Goal: Information Seeking & Learning: Check status

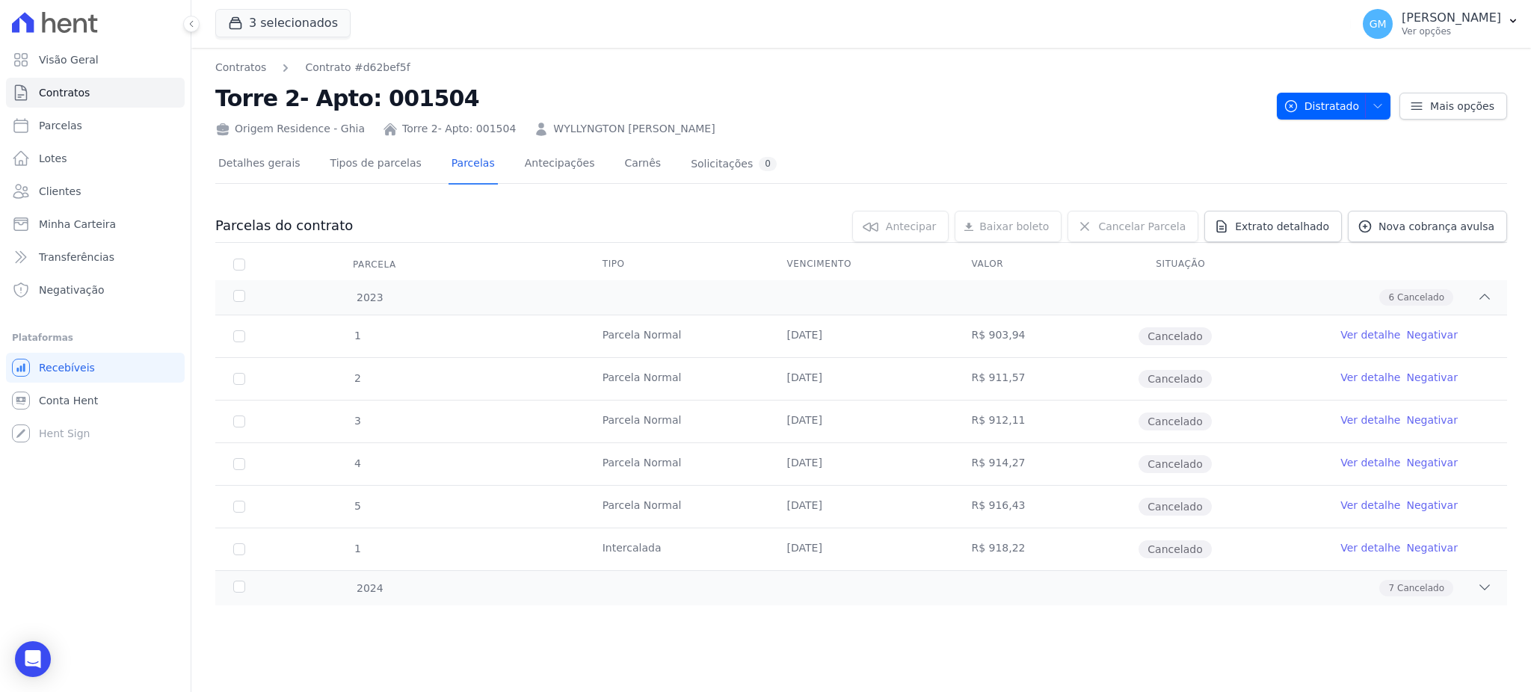
click at [124, 199] on link "Clientes" at bounding box center [95, 191] width 179 height 30
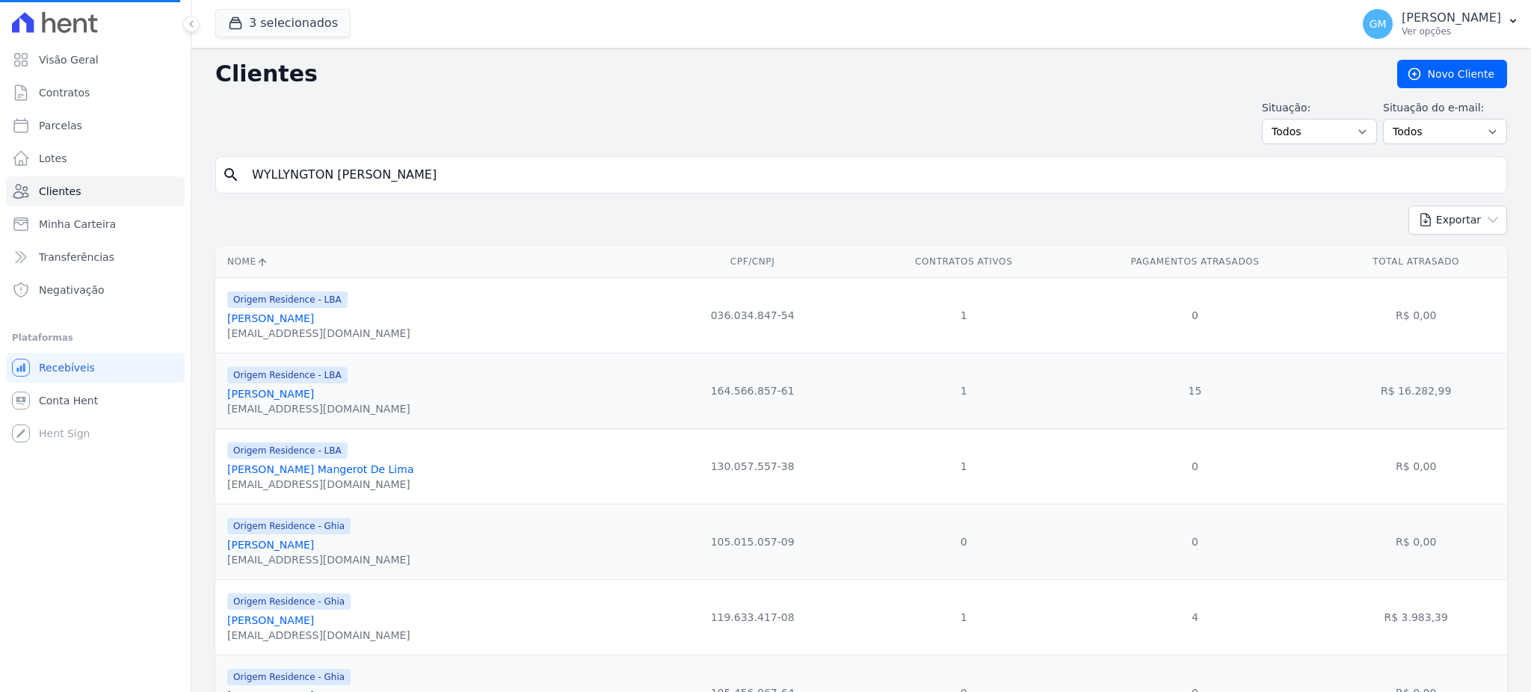
click at [309, 167] on input "WYLLYNGTON [PERSON_NAME]" at bounding box center [871, 175] width 1257 height 30
click at [309, 167] on input "search" at bounding box center [871, 175] width 1257 height 30
type input "[PERSON_NAME] ol"
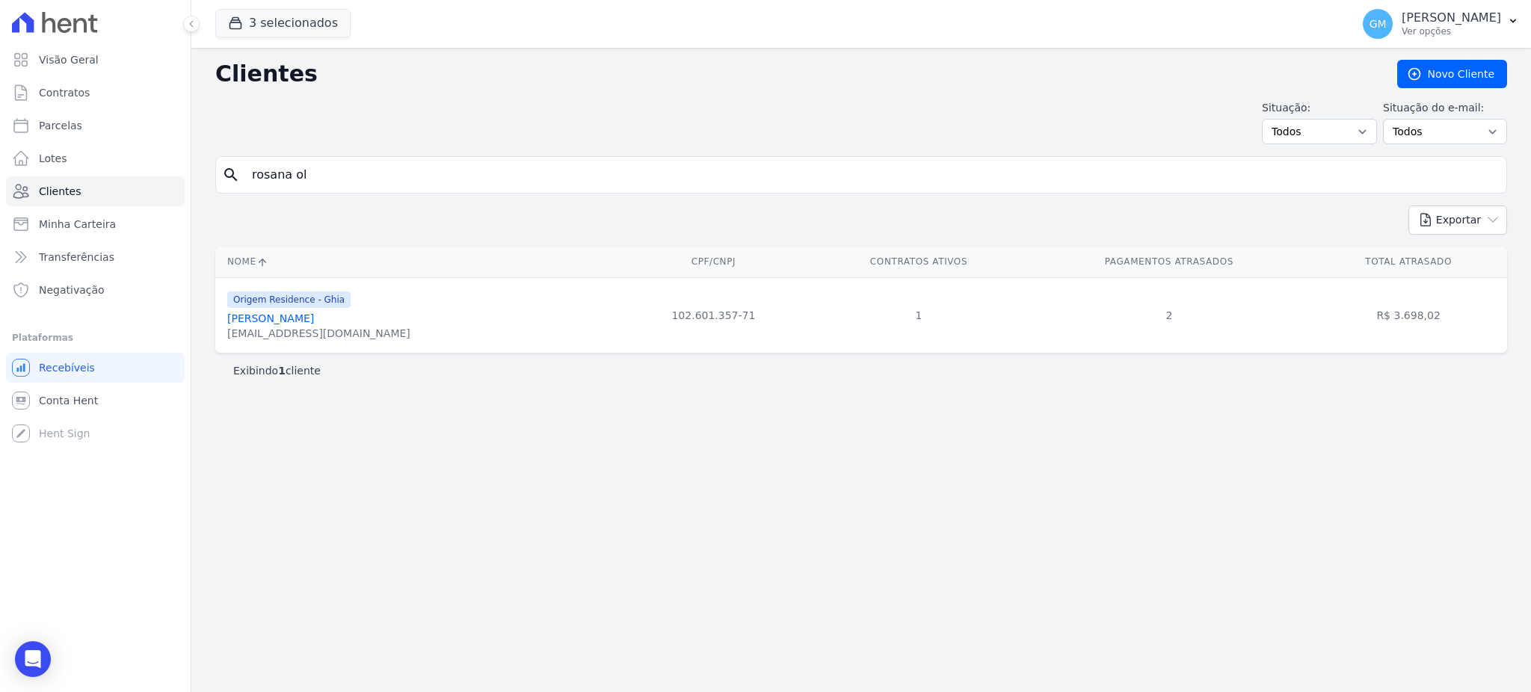
click at [314, 322] on link "[PERSON_NAME] Dos [PERSON_NAME]" at bounding box center [270, 318] width 87 height 12
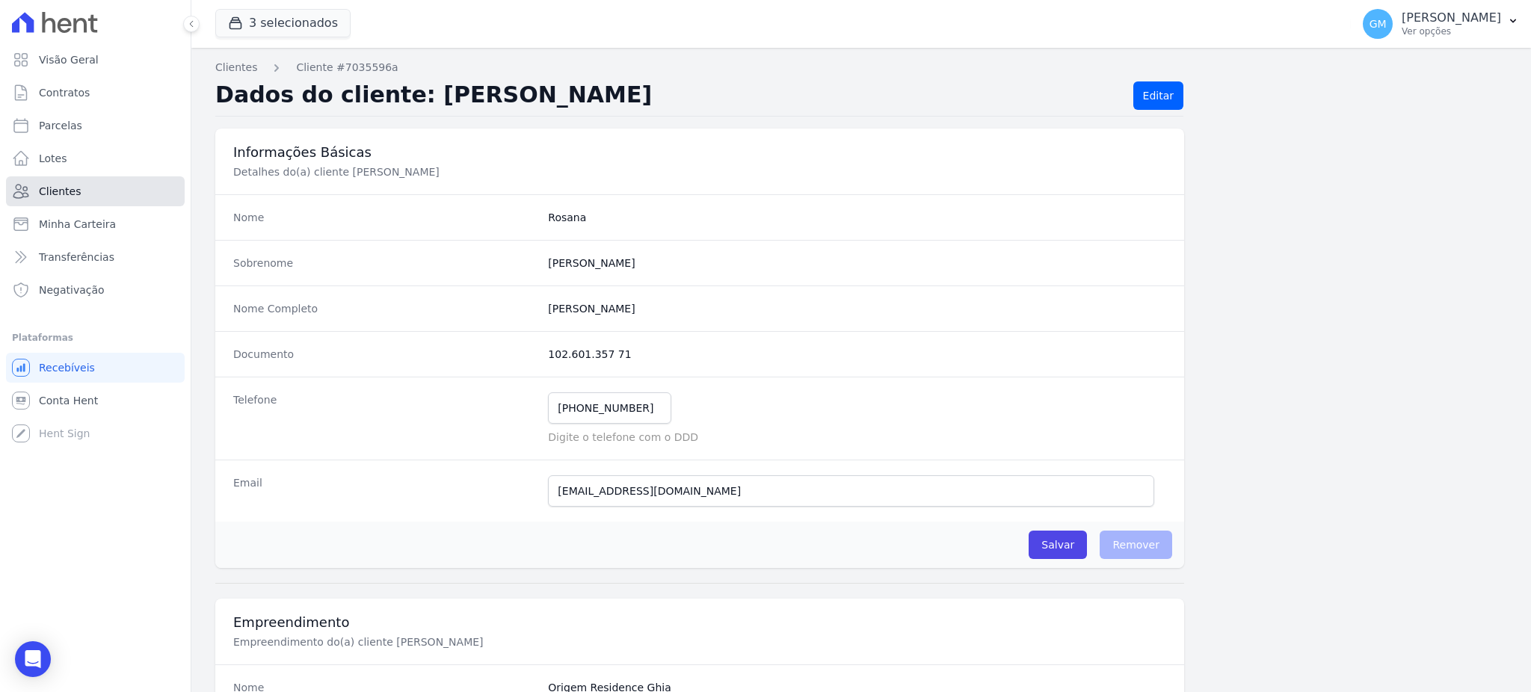
click at [96, 190] on link "Clientes" at bounding box center [95, 191] width 179 height 30
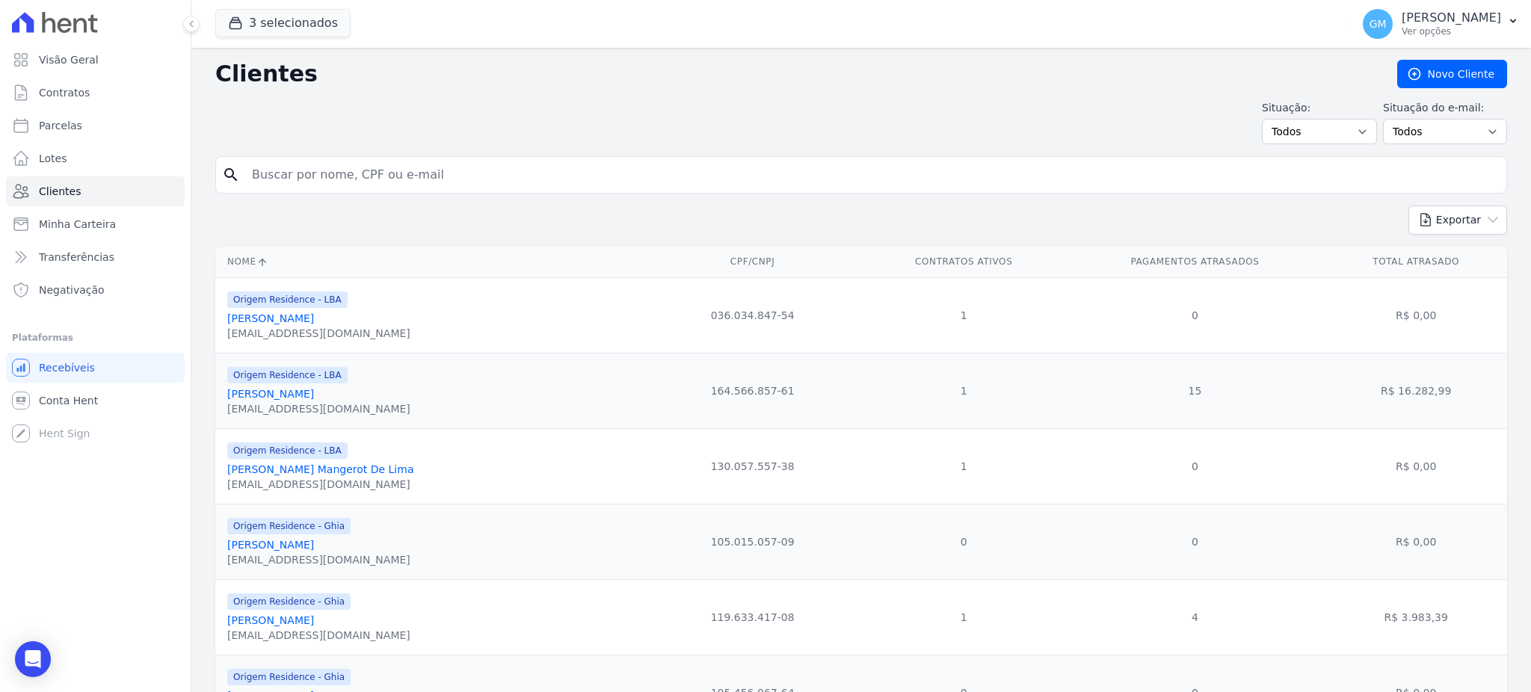
click at [299, 184] on input "search" at bounding box center [871, 175] width 1257 height 30
type input "will"
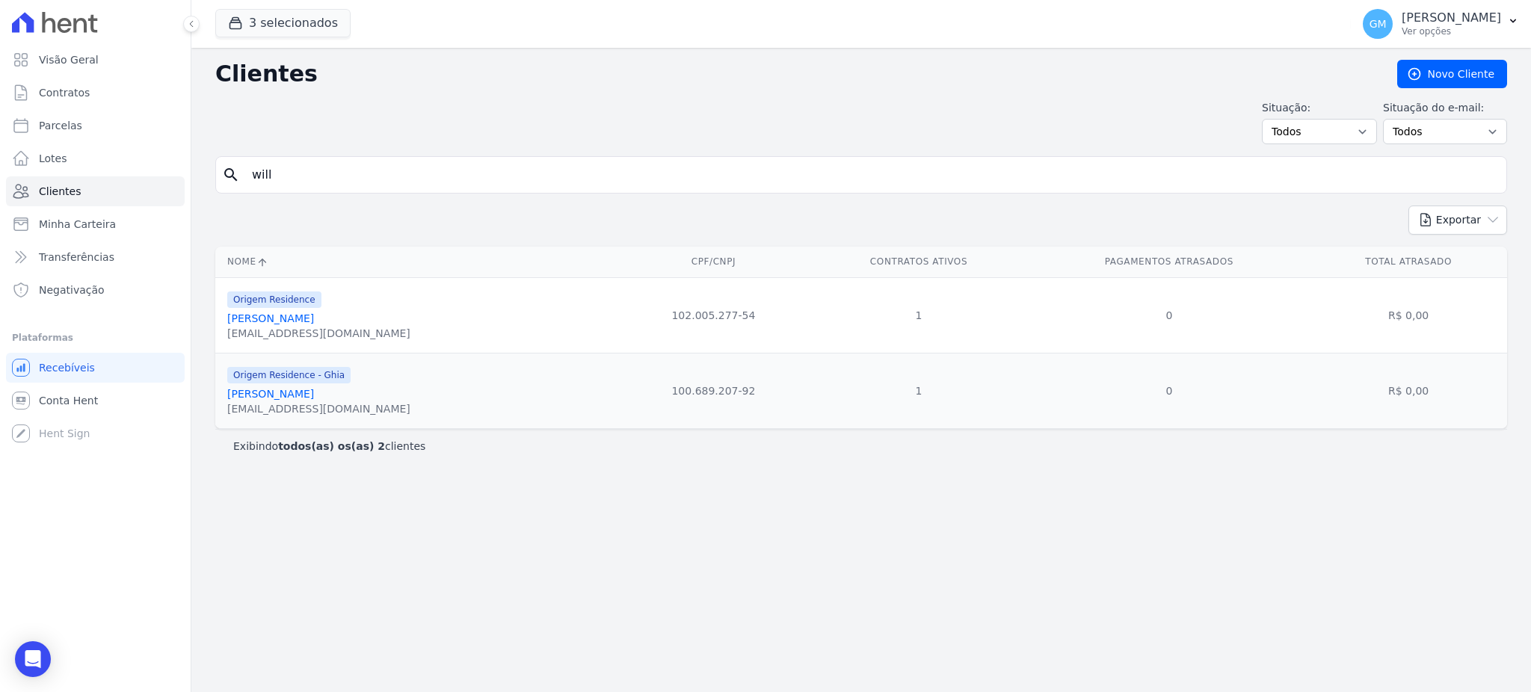
click at [327, 164] on input "will" at bounding box center [871, 175] width 1257 height 30
click at [372, 158] on div "search will" at bounding box center [860, 174] width 1291 height 37
click at [371, 167] on input "will" at bounding box center [871, 175] width 1257 height 30
click at [425, 223] on div "Exportar PDF CSV Dimob 2024" at bounding box center [860, 226] width 1291 height 41
click at [351, 179] on input "wylly" at bounding box center [871, 175] width 1257 height 30
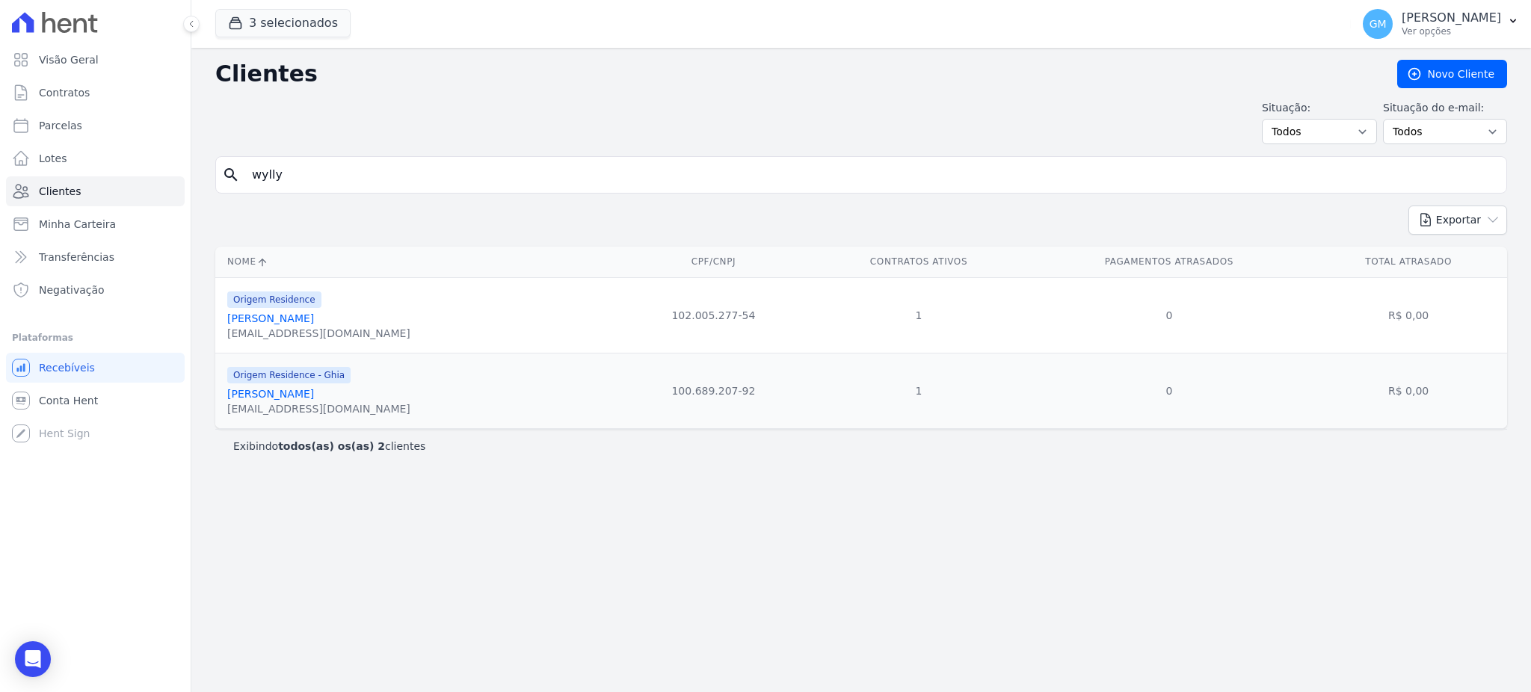
type input "WYLLYNGTON RODRIGUES DA CRUZ"
drag, startPoint x: 461, startPoint y: 184, endPoint x: 219, endPoint y: 182, distance: 242.2
click at [219, 182] on div "search WYLLYNGTON RODRIGUES DA CRUZ" at bounding box center [860, 174] width 1291 height 37
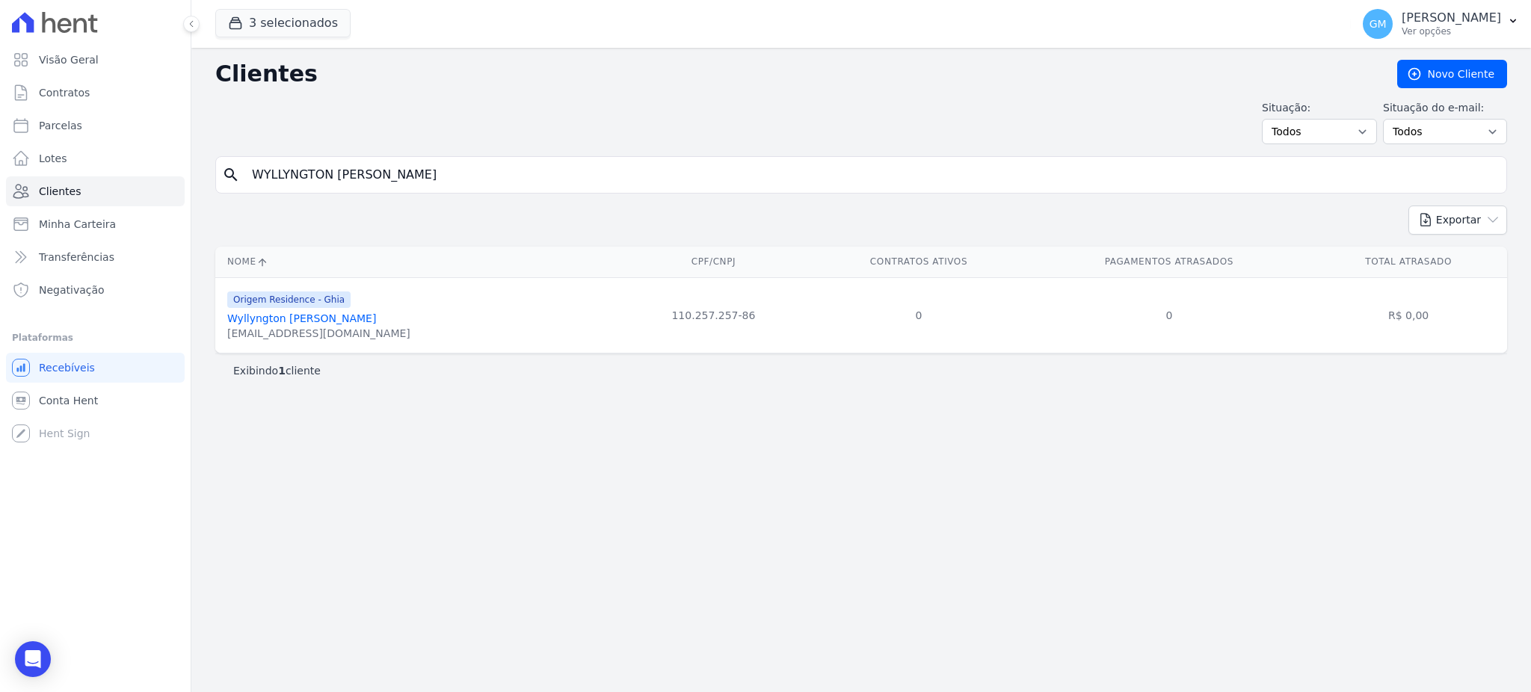
click at [342, 322] on link "Wyllyngton Rodrigues Da Cruz" at bounding box center [301, 318] width 149 height 12
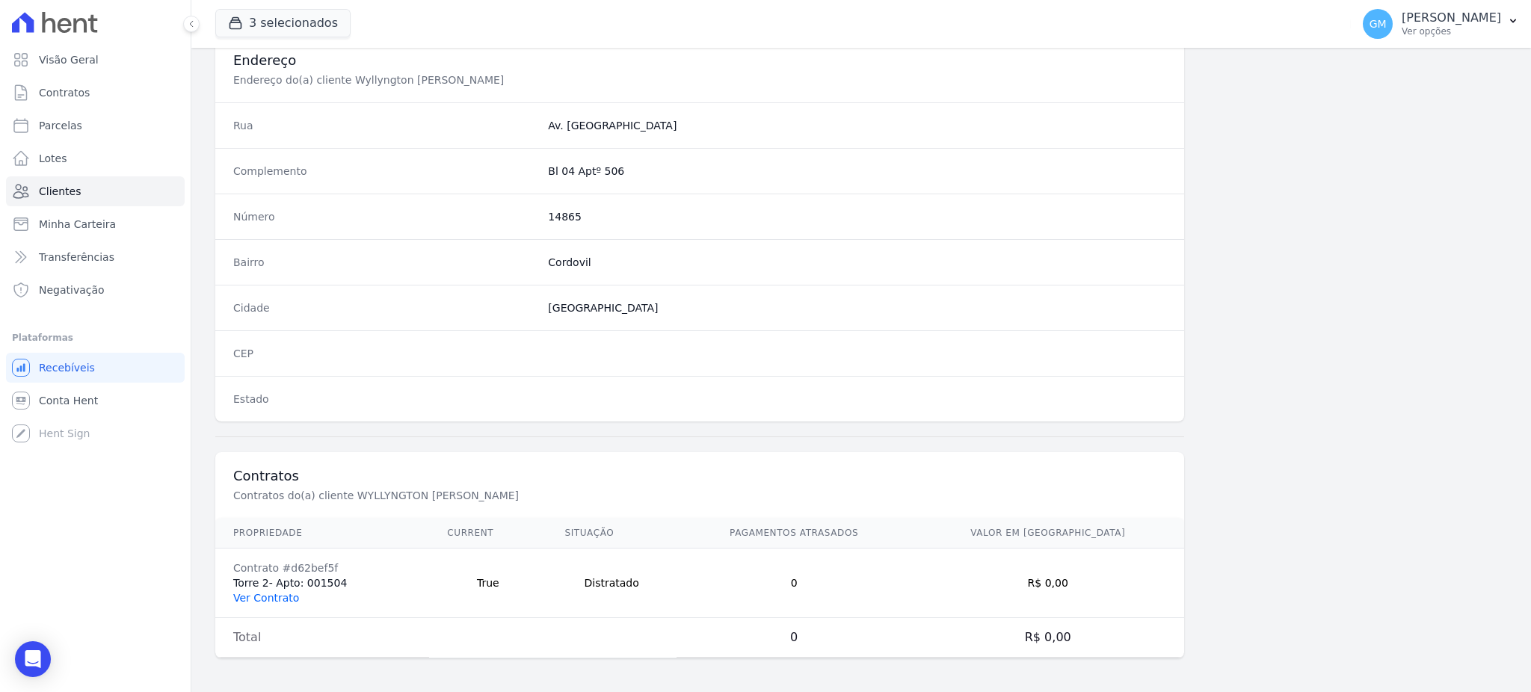
scroll to position [707, 0]
click at [256, 596] on link "Ver Contrato" at bounding box center [266, 596] width 66 height 12
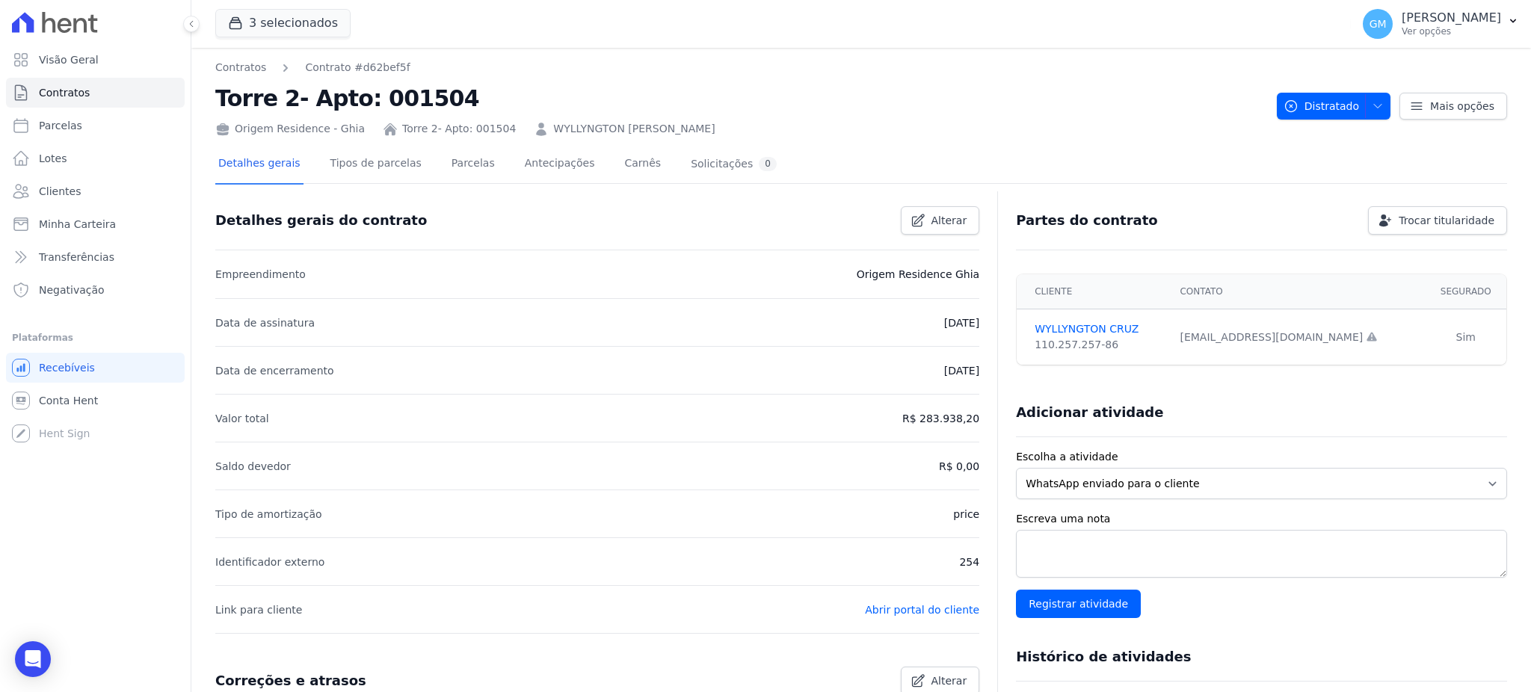
click at [448, 169] on link "Parcelas" at bounding box center [472, 165] width 49 height 40
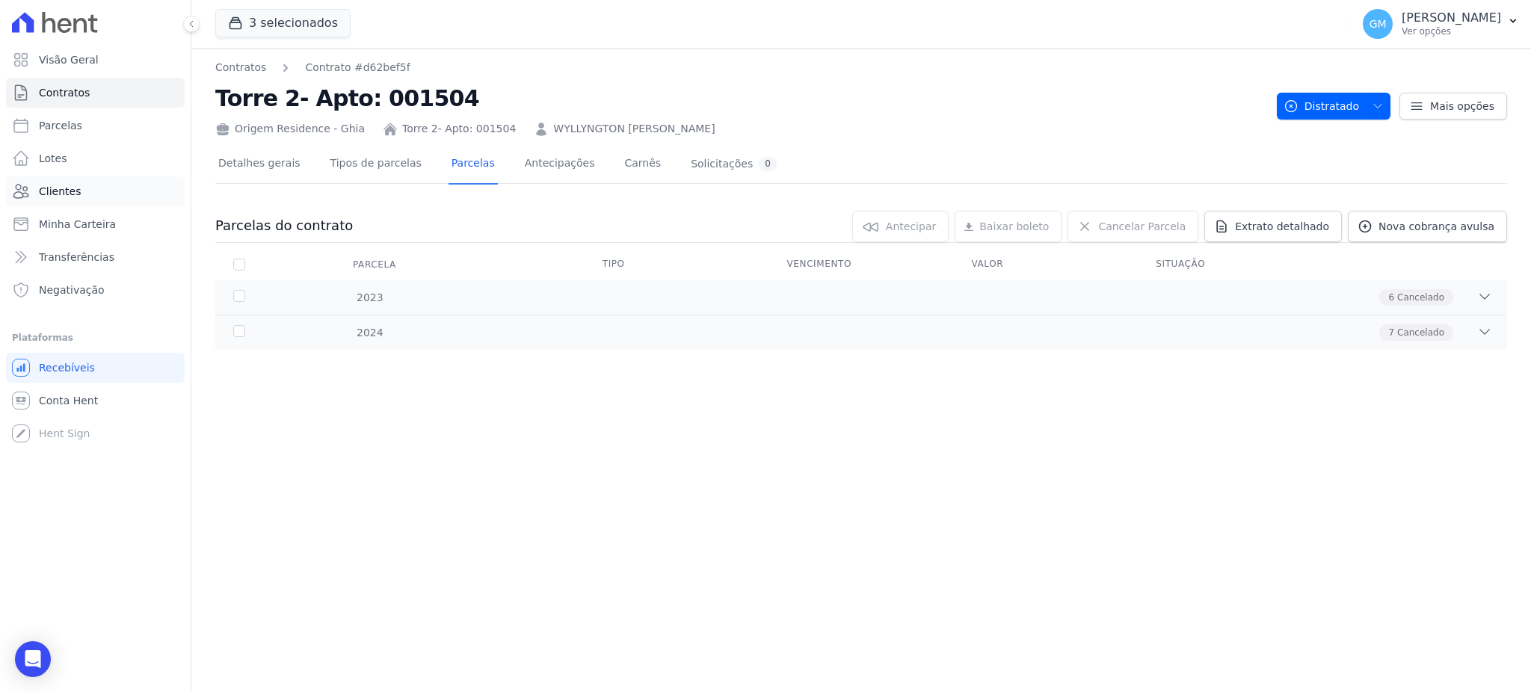
click at [61, 187] on span "Clientes" at bounding box center [60, 191] width 42 height 15
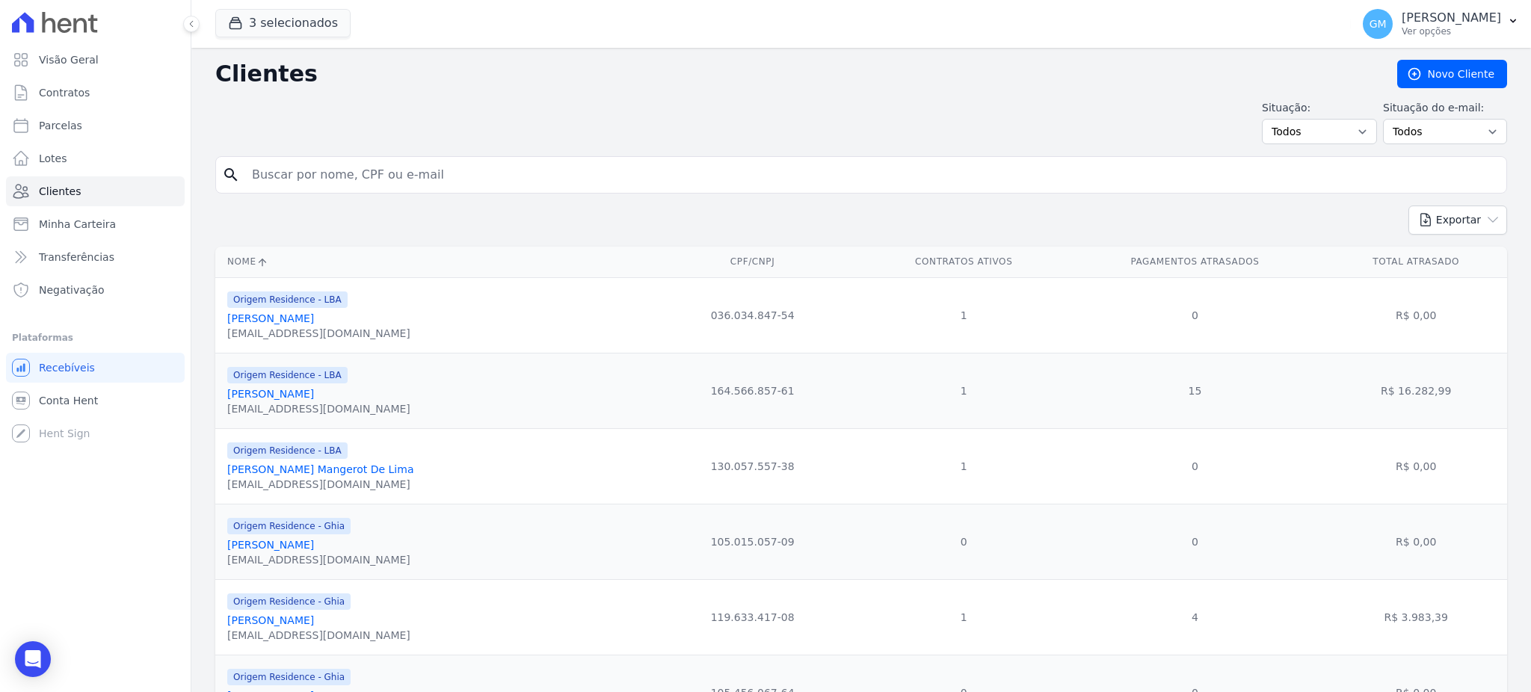
click at [275, 180] on input "search" at bounding box center [871, 175] width 1257 height 30
type input "IVANDERSON DE OLIVEIRA CAVALCANTI"
click at [509, 171] on input "IVANDERSON DE OLIVEIRA CAVALCANTI" at bounding box center [871, 175] width 1257 height 30
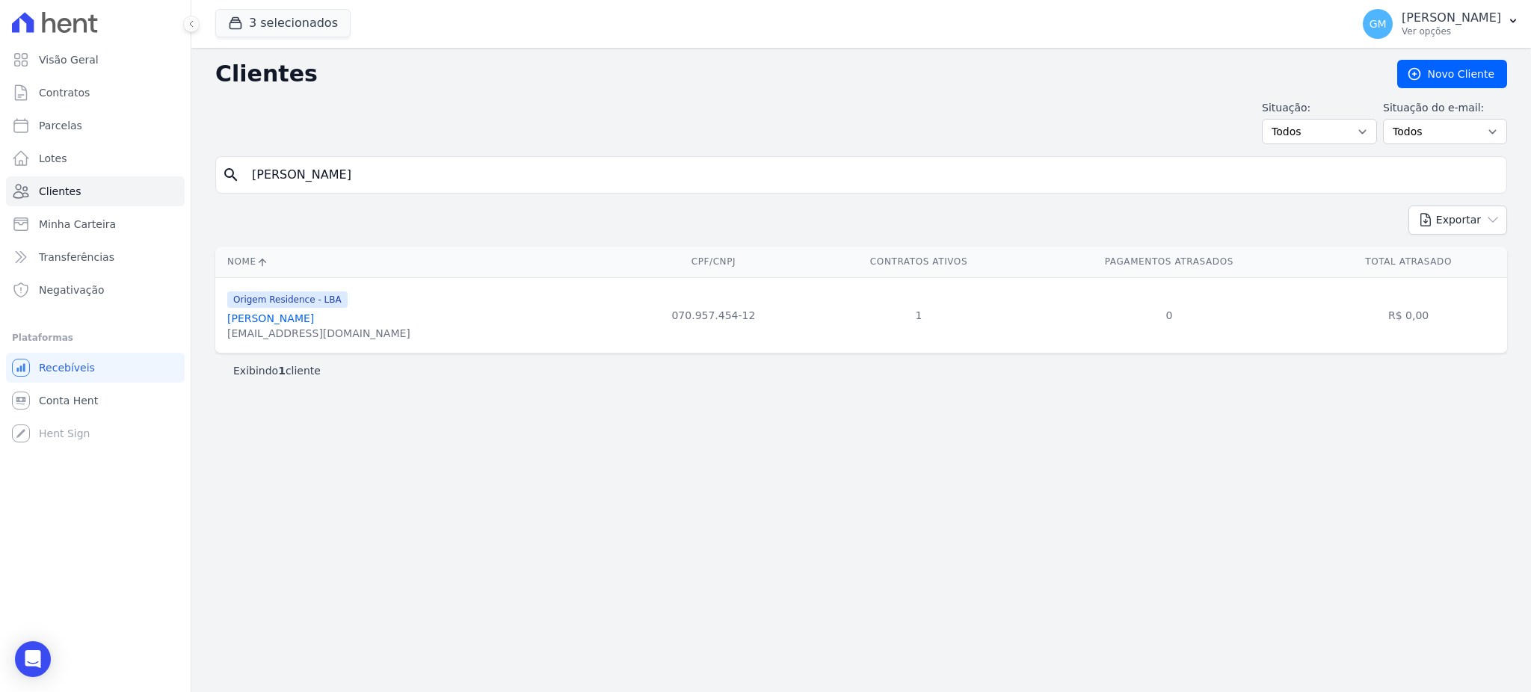
click at [314, 318] on link "Ivanderson De Oliveira Cavalcanti" at bounding box center [270, 318] width 87 height 12
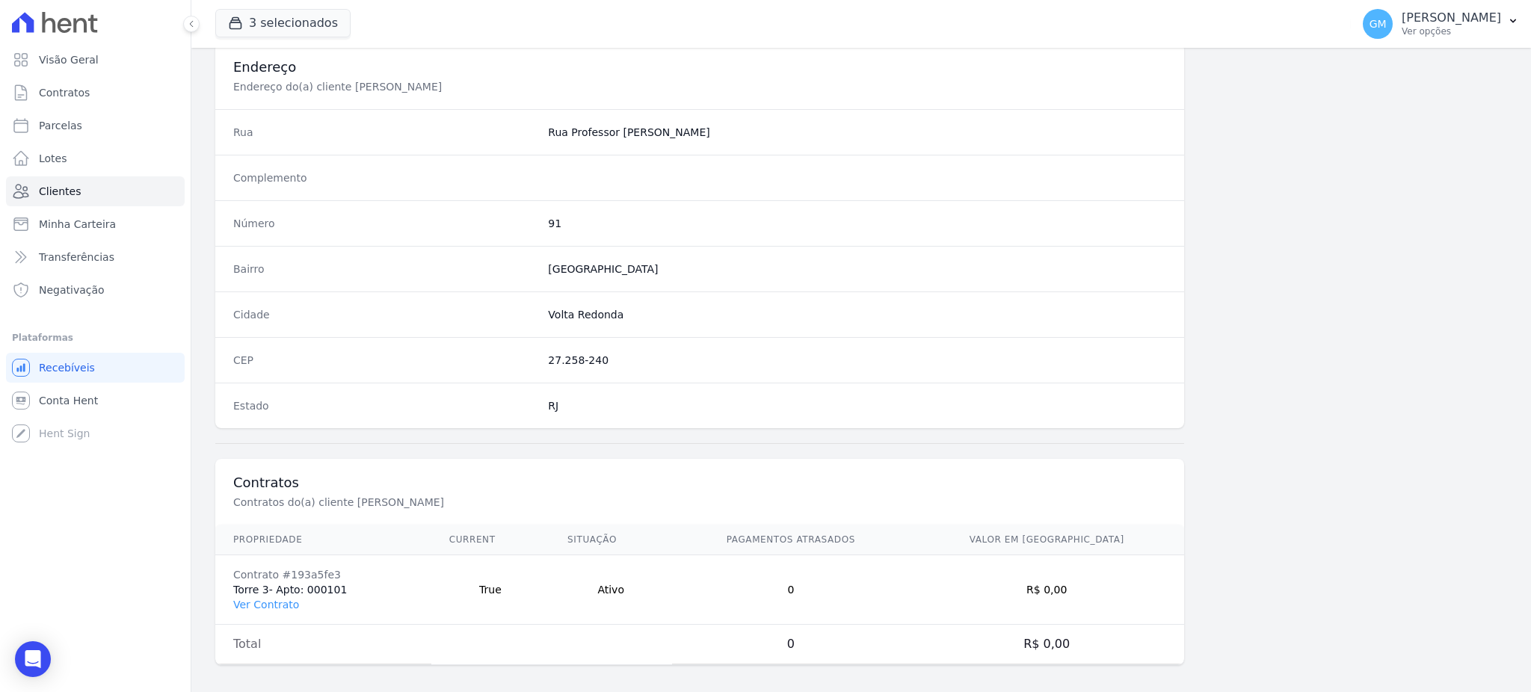
scroll to position [707, 0]
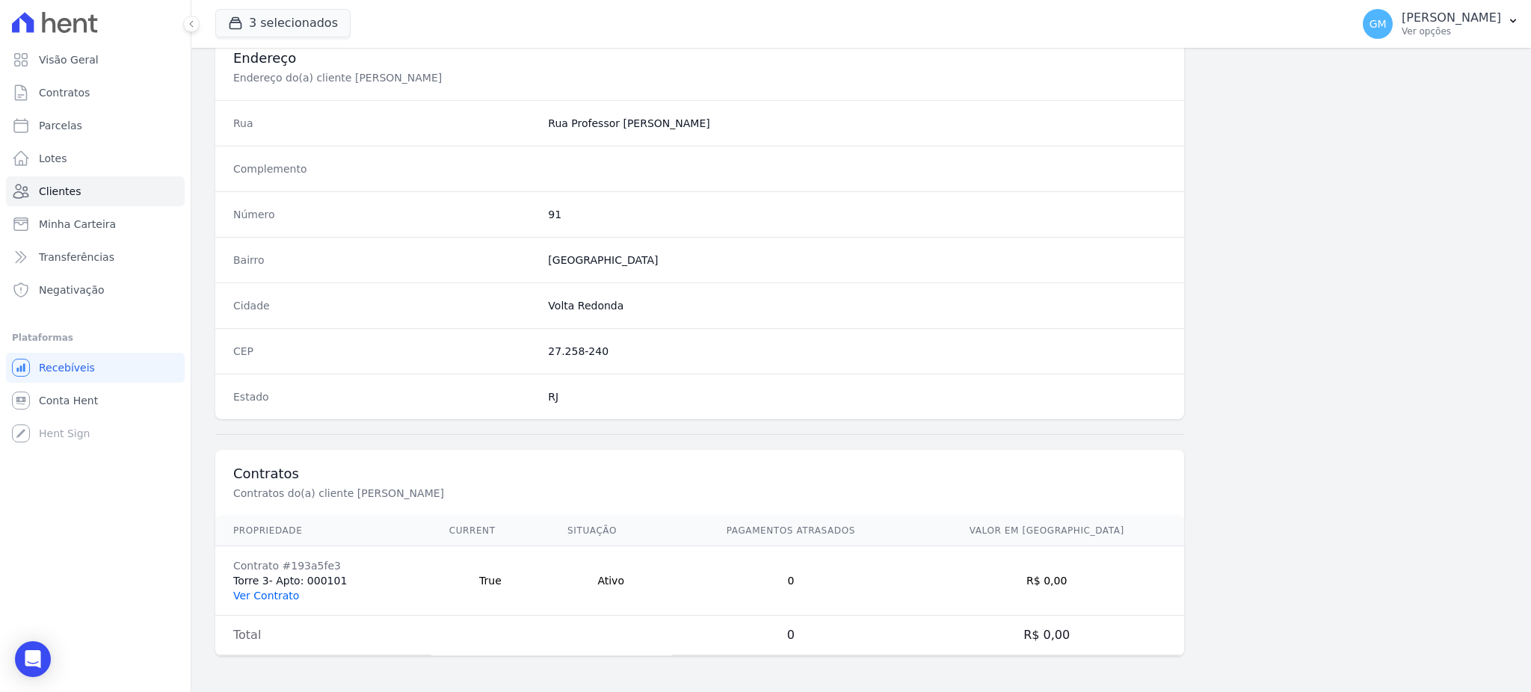
click at [259, 596] on link "Ver Contrato" at bounding box center [266, 596] width 66 height 12
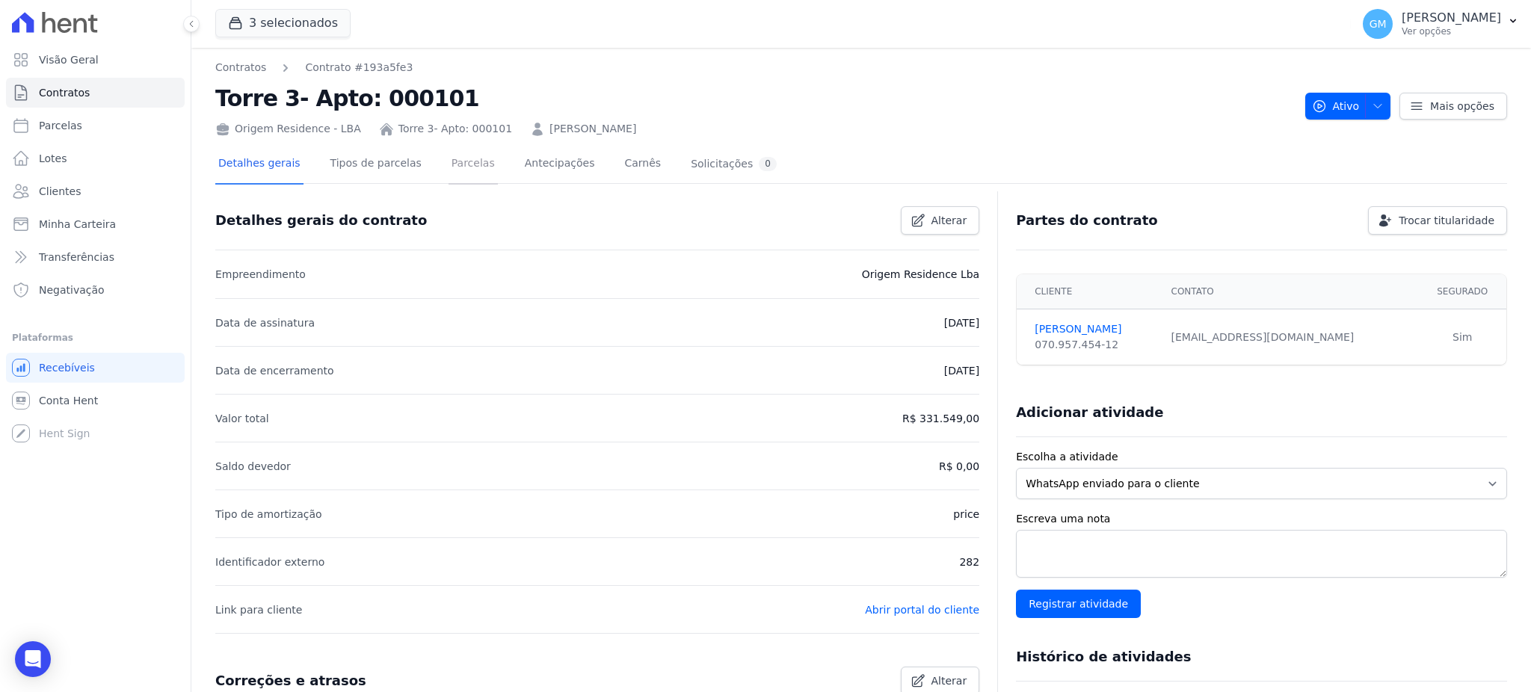
click at [448, 173] on link "Parcelas" at bounding box center [472, 165] width 49 height 40
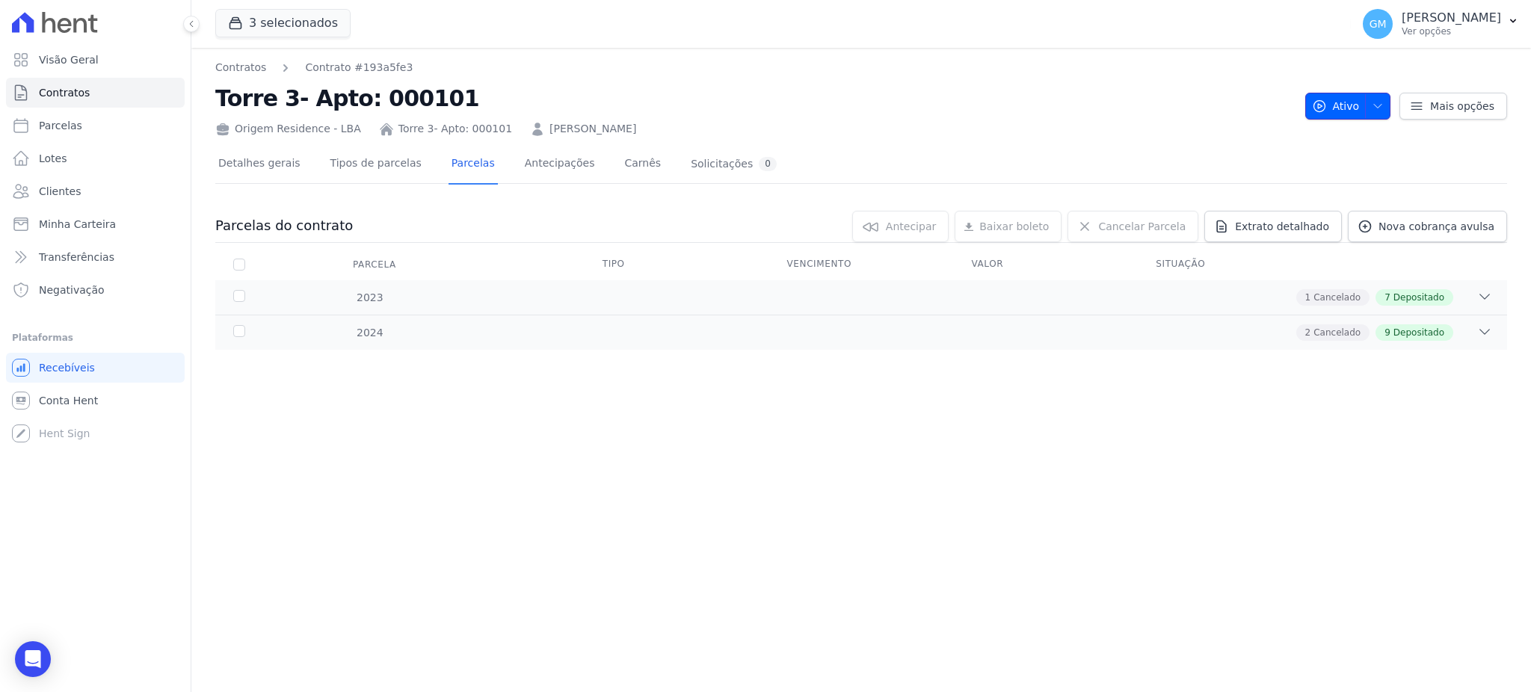
click at [1380, 104] on icon "button" at bounding box center [1377, 106] width 12 height 12
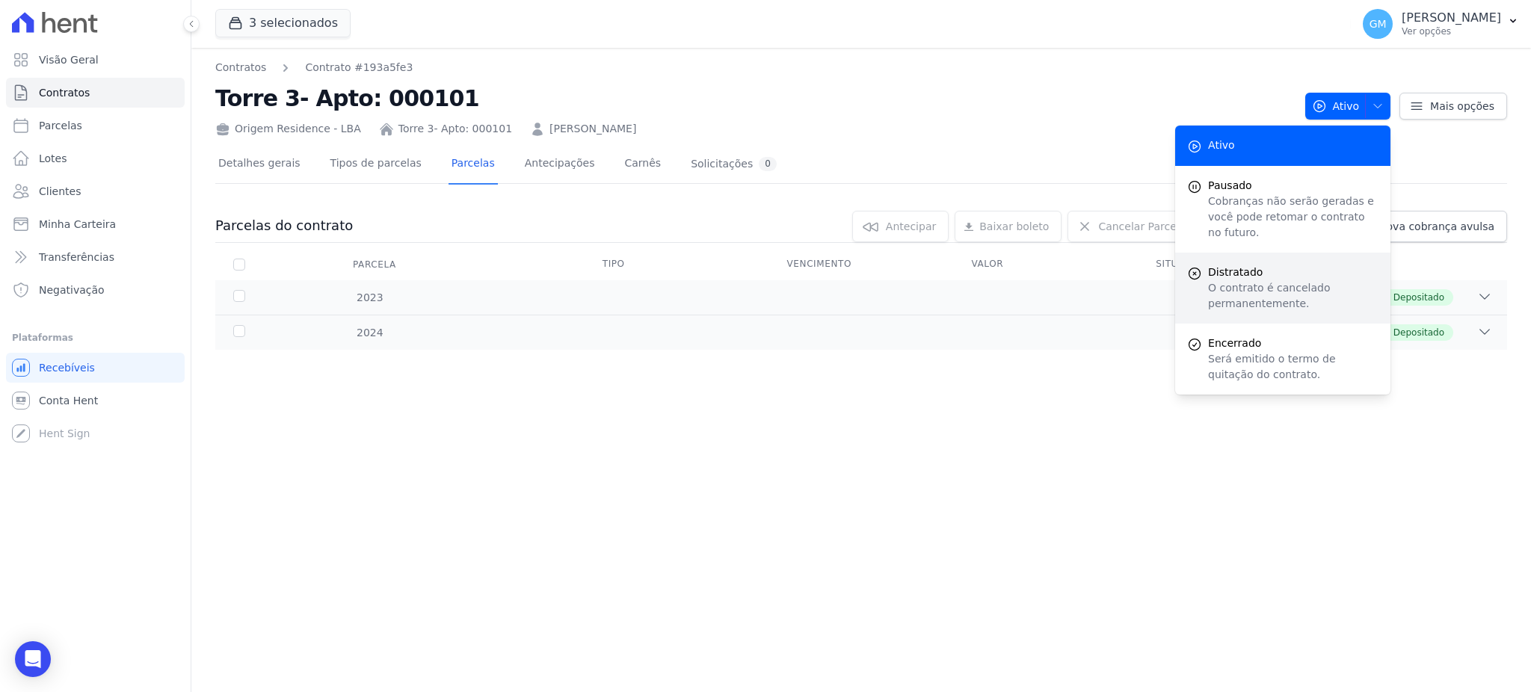
click at [1298, 280] on p "O contrato é cancelado permanentemente." at bounding box center [1293, 295] width 170 height 31
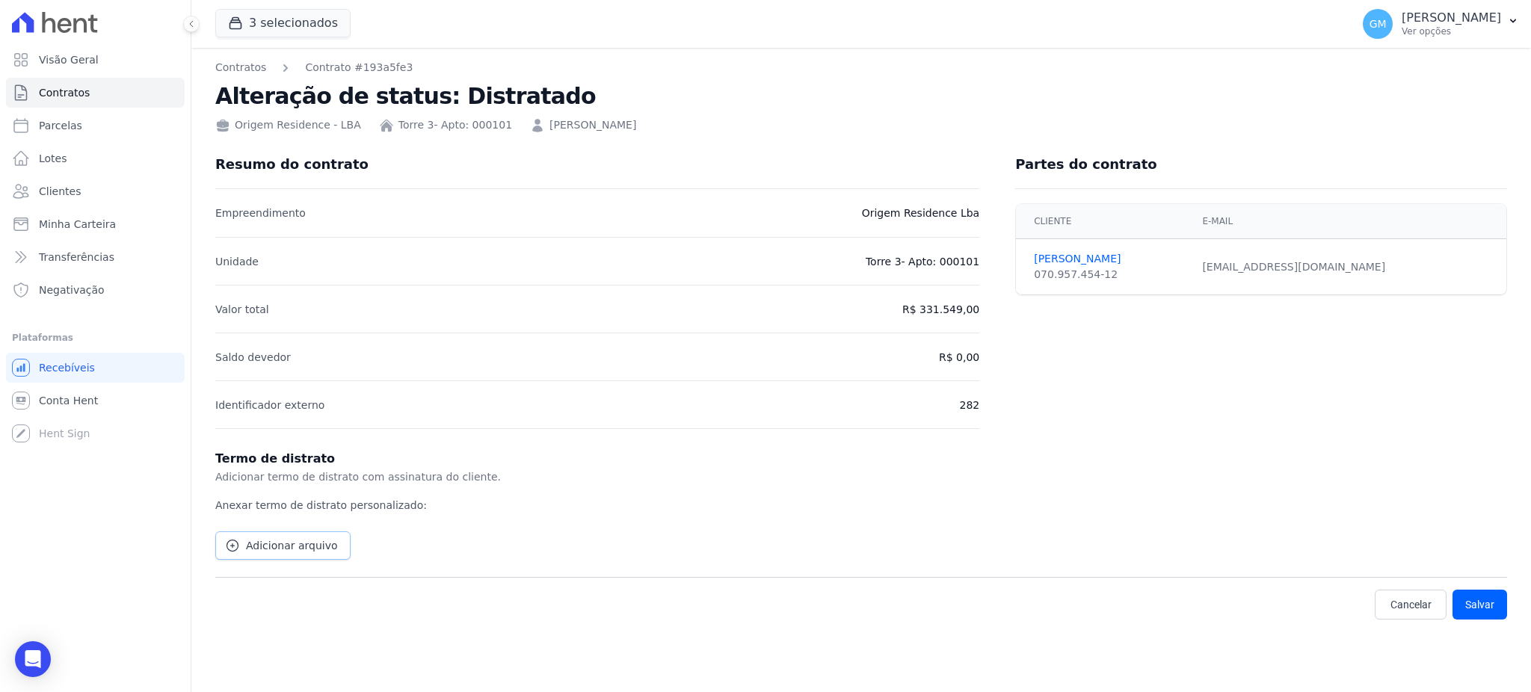
click at [268, 549] on span "Adicionar arquivo" at bounding box center [292, 545] width 92 height 15
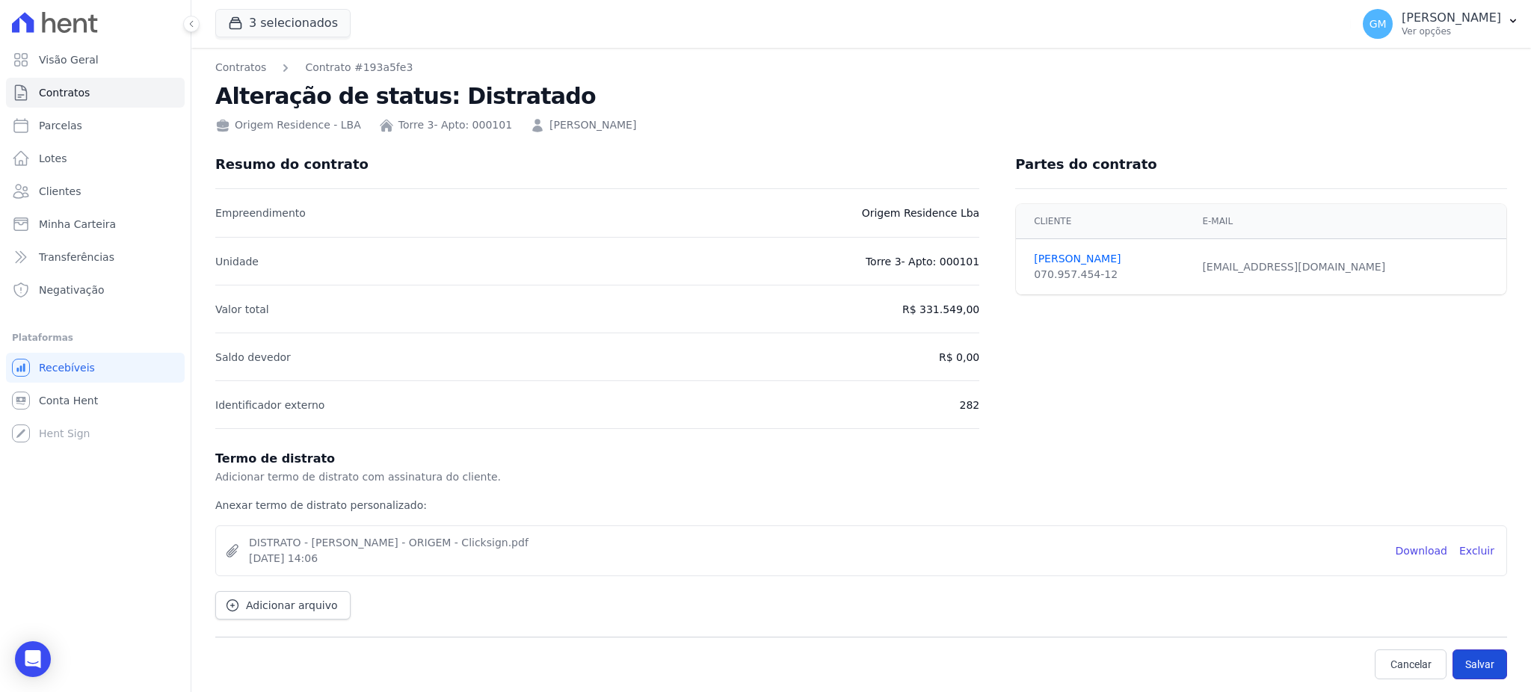
click at [1484, 667] on button "Salvar" at bounding box center [1479, 664] width 55 height 30
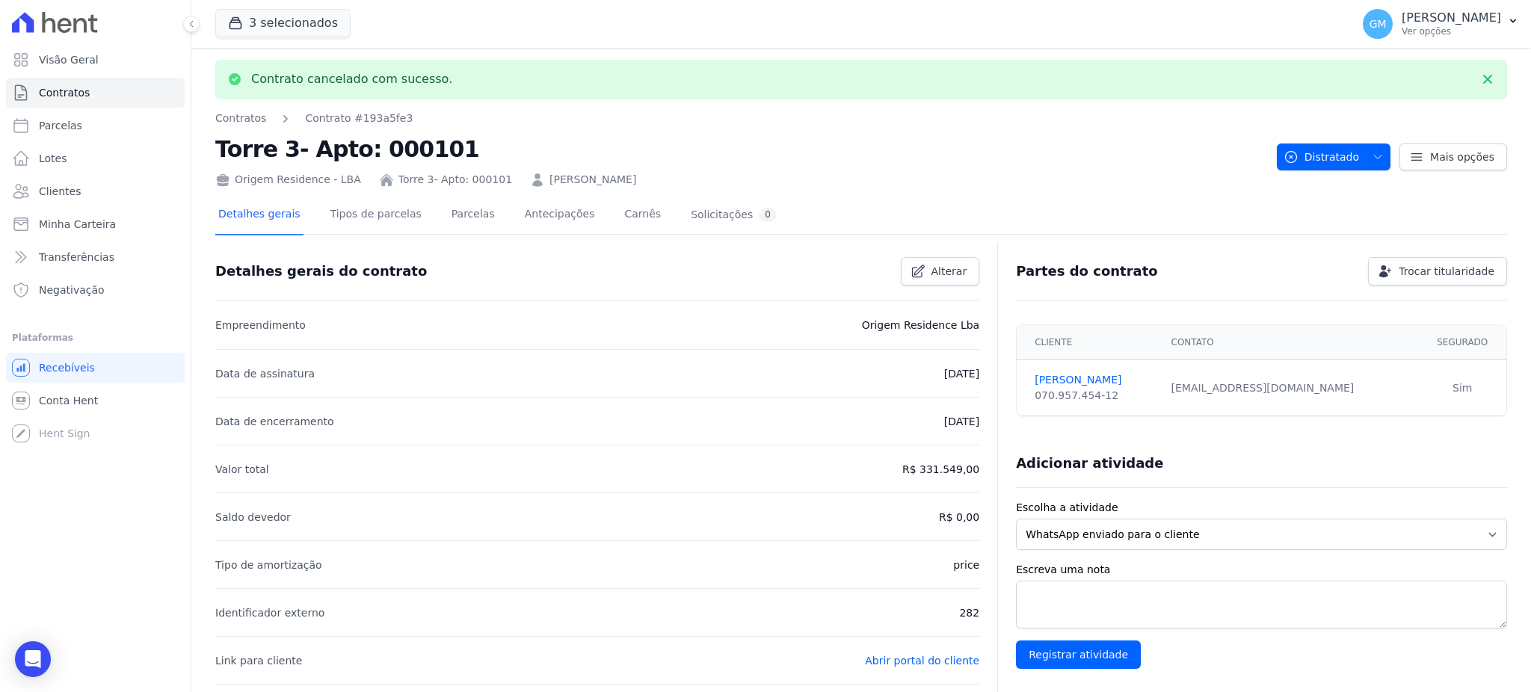
drag, startPoint x: 720, startPoint y: 185, endPoint x: 521, endPoint y: 185, distance: 198.8
click at [521, 185] on div "Origem Residence - LBA Torre 3- Apto: 000101 IVANDERSON DE OLIVEIRA CAVALCANTI" at bounding box center [739, 177] width 1049 height 22
click at [451, 214] on link "Parcelas" at bounding box center [472, 216] width 49 height 40
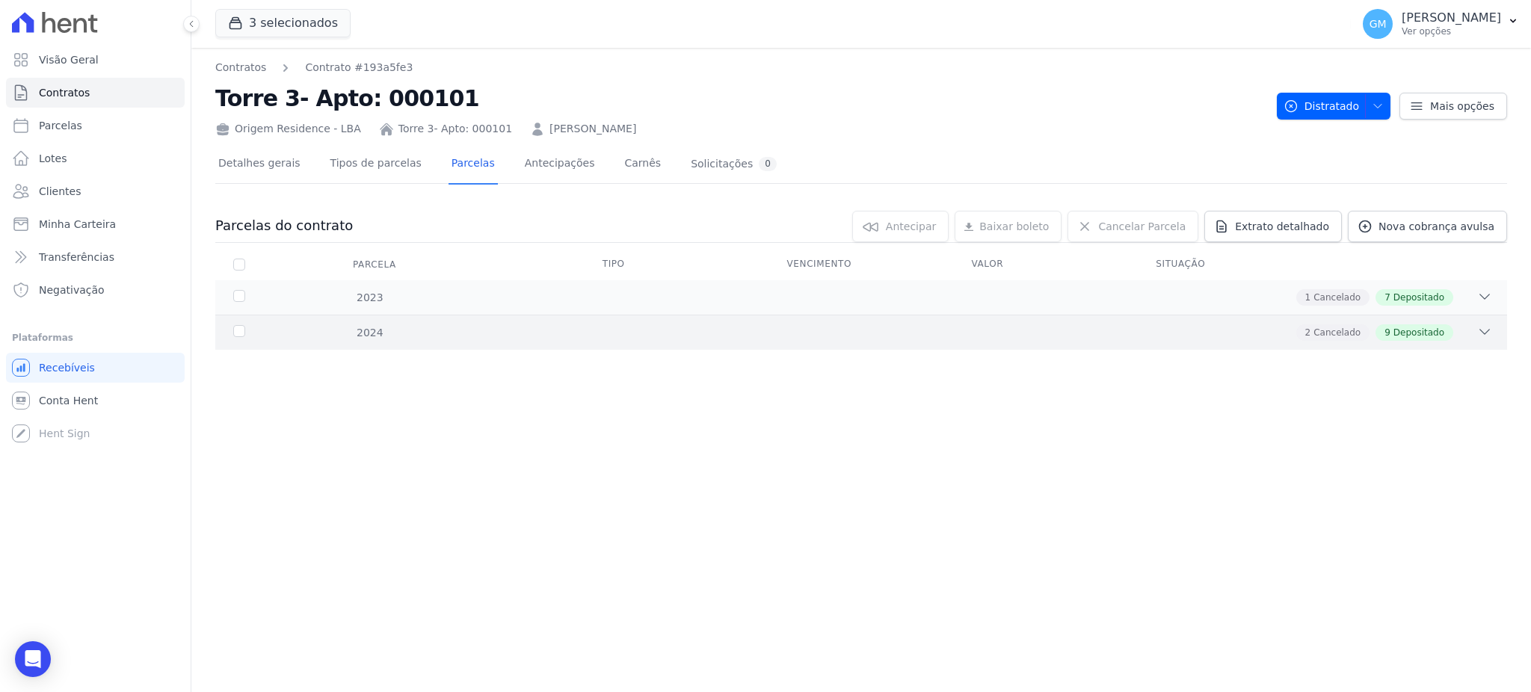
click at [1384, 334] on div "9 Depositado" at bounding box center [1414, 332] width 78 height 16
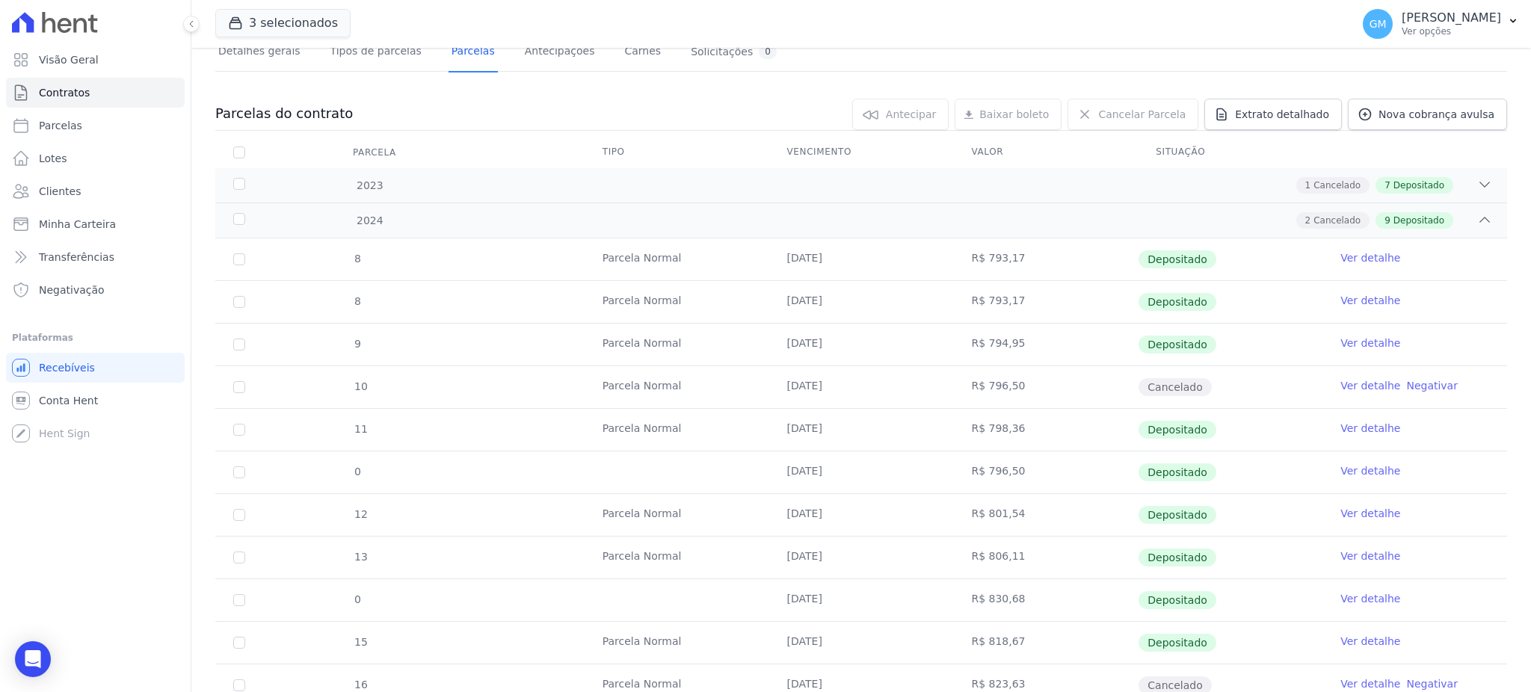
scroll to position [170, 0]
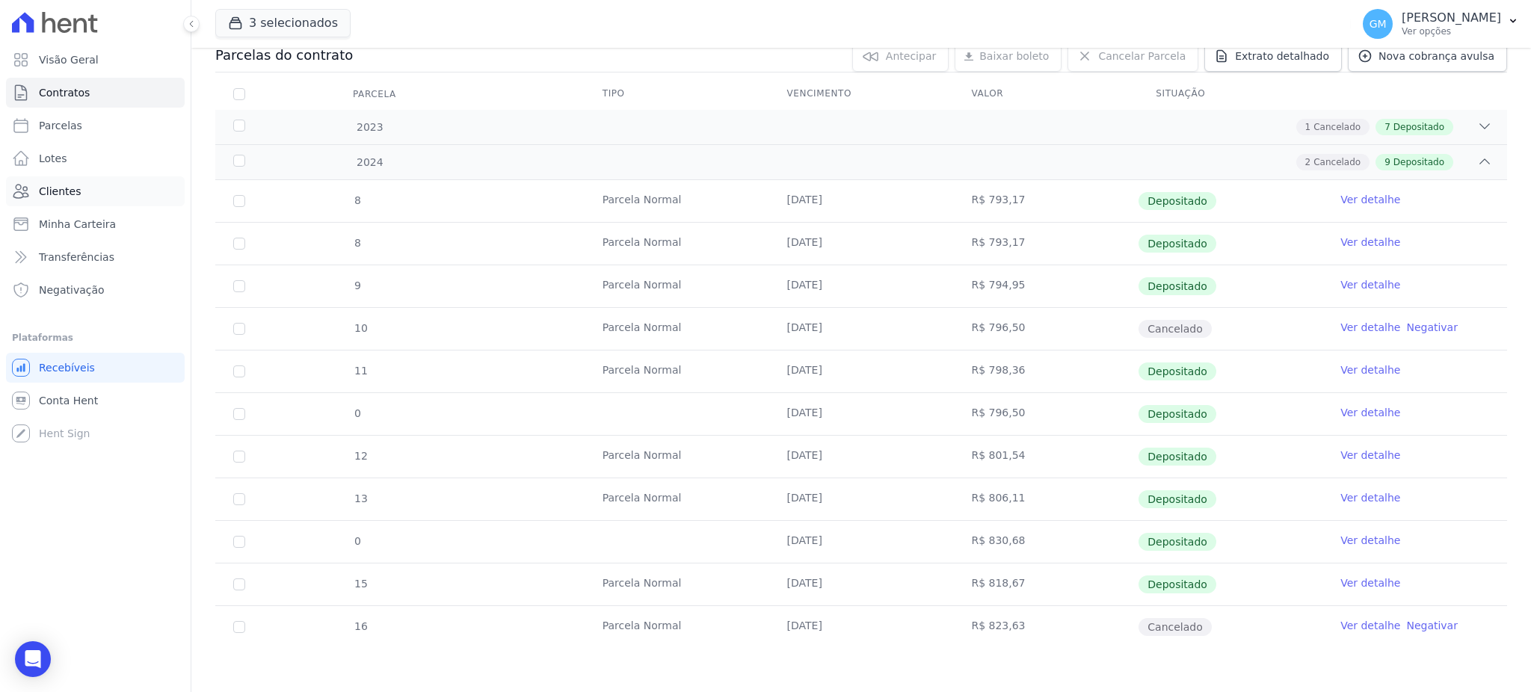
click at [69, 191] on span "Clientes" at bounding box center [60, 191] width 42 height 15
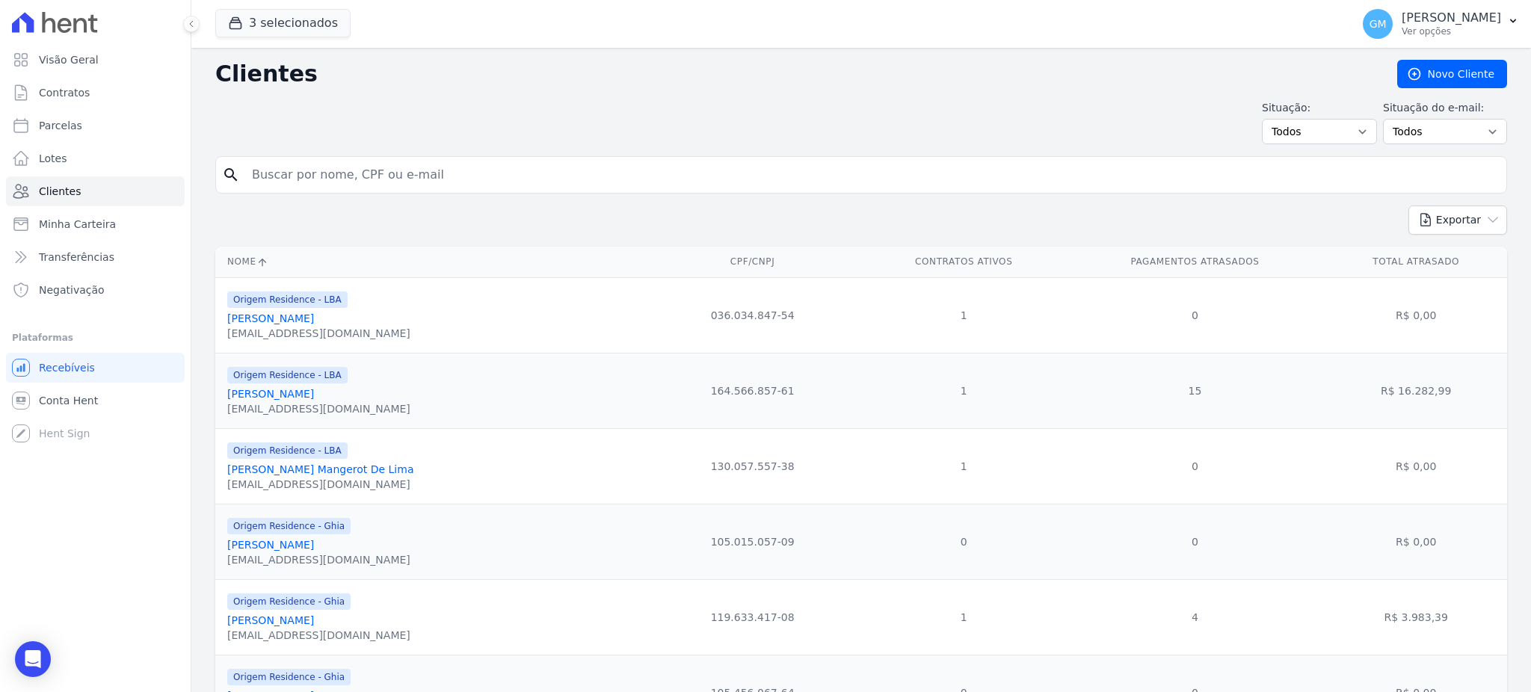
click at [304, 170] on input "search" at bounding box center [871, 175] width 1257 height 30
paste input "IVANDERSON DE OLIVEIRA CAVALCANTI"
type input "IVANDERSON DE OLIVEIRA CAVALCANTI"
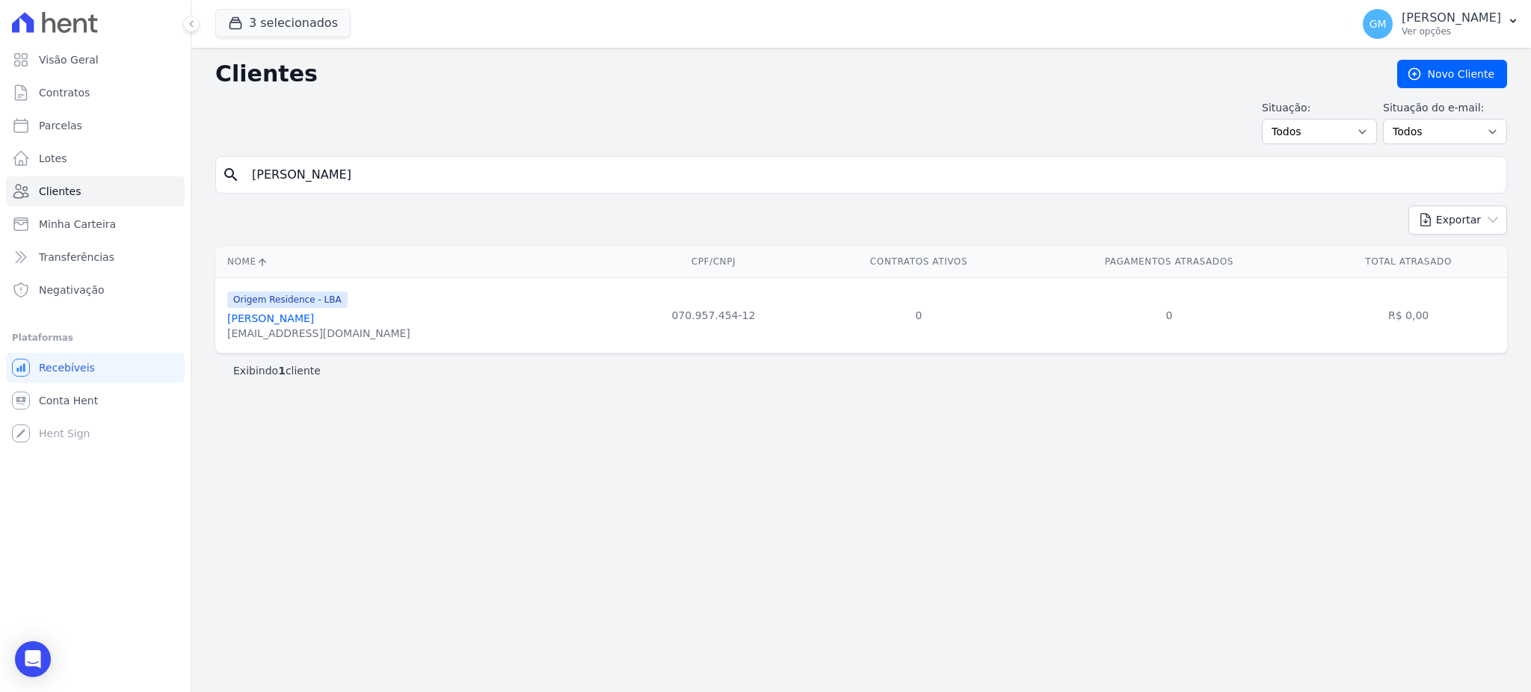
click at [314, 315] on link "Ivanderson De Oliveira Cavalcanti" at bounding box center [270, 318] width 87 height 12
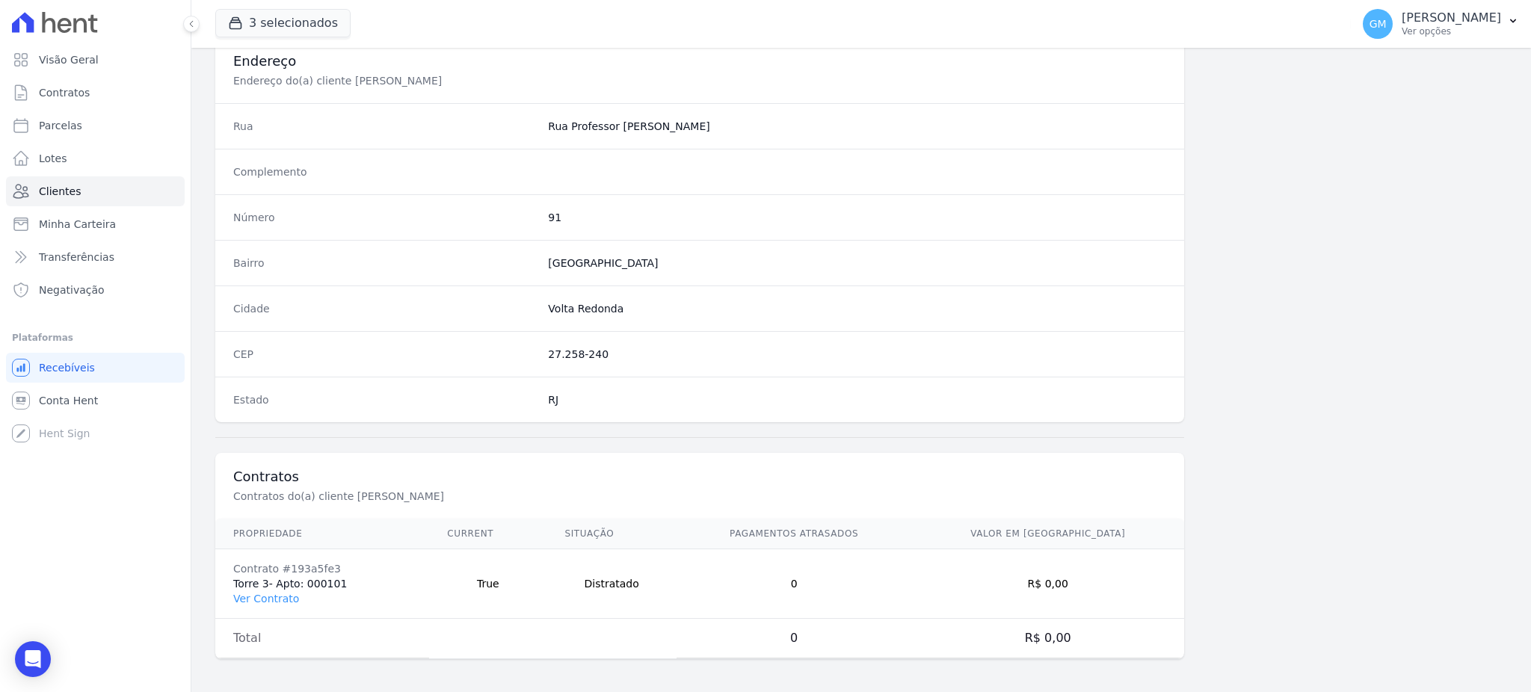
scroll to position [707, 0]
click at [273, 593] on link "Ver Contrato" at bounding box center [266, 596] width 66 height 12
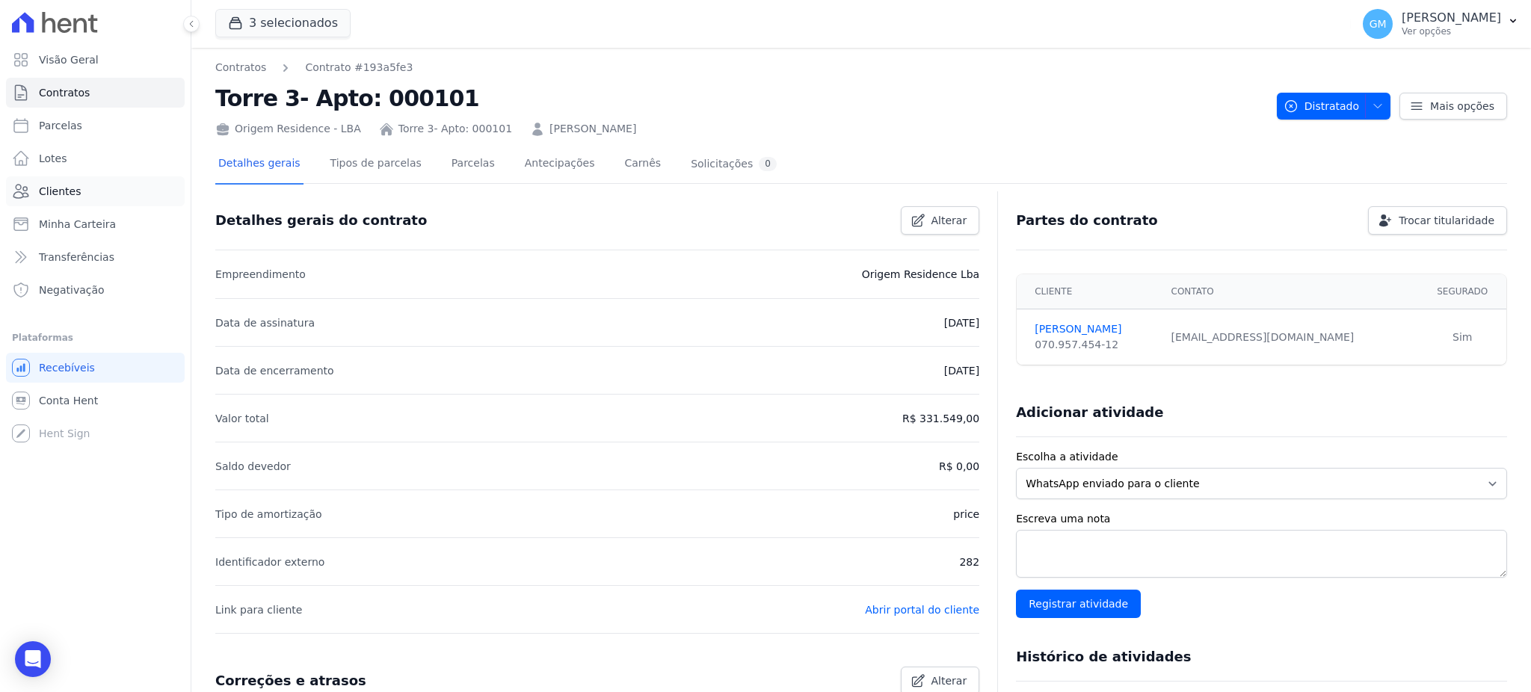
click at [108, 200] on link "Clientes" at bounding box center [95, 191] width 179 height 30
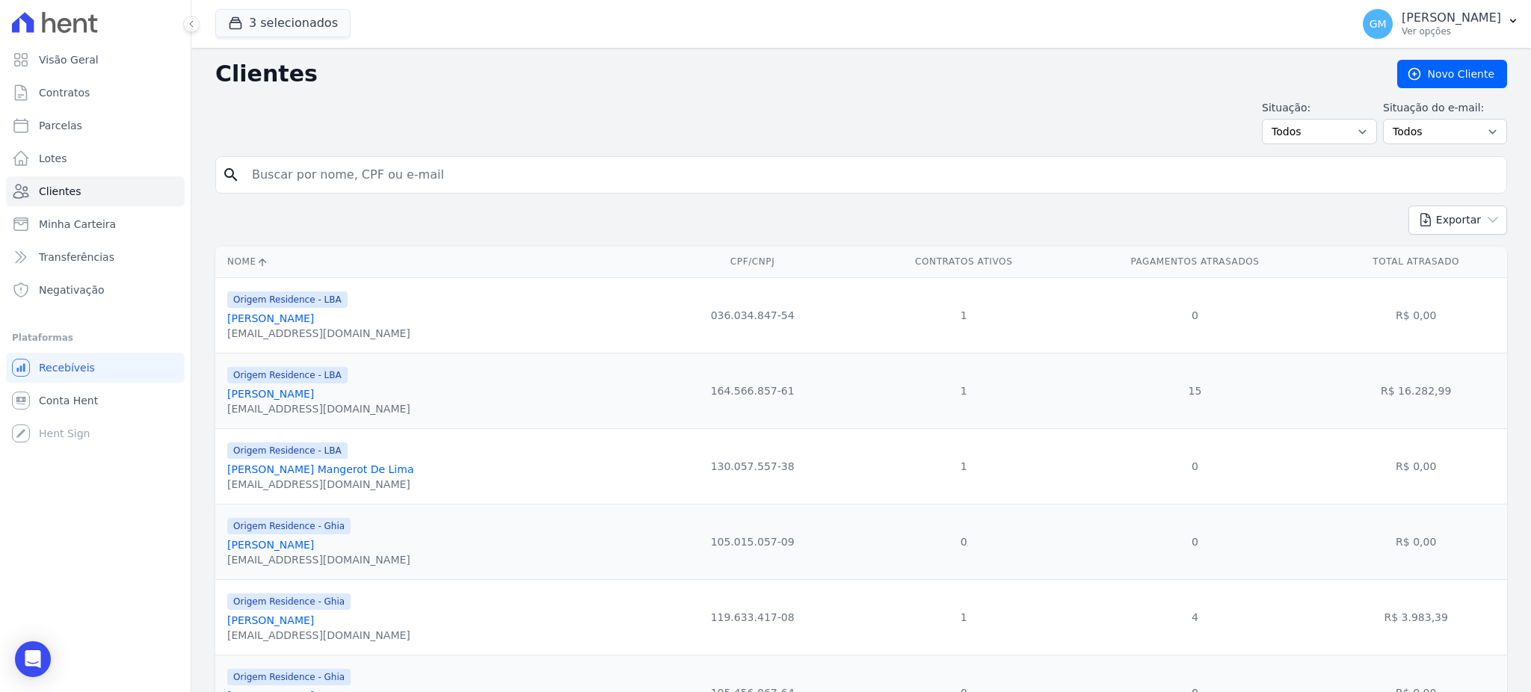
click at [335, 185] on input "search" at bounding box center [871, 175] width 1257 height 30
type input "rosana oliveira"
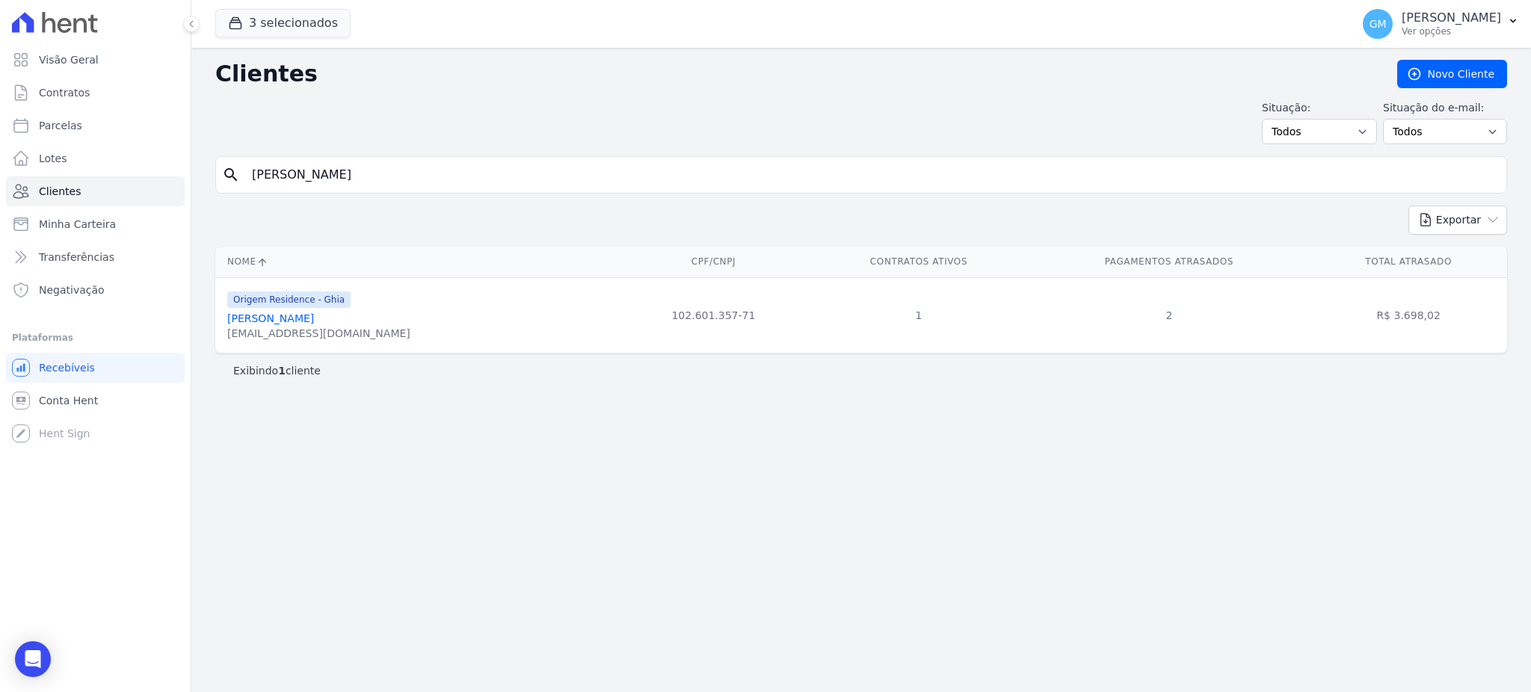
click at [306, 318] on link "[PERSON_NAME] Dos [PERSON_NAME]" at bounding box center [270, 318] width 87 height 12
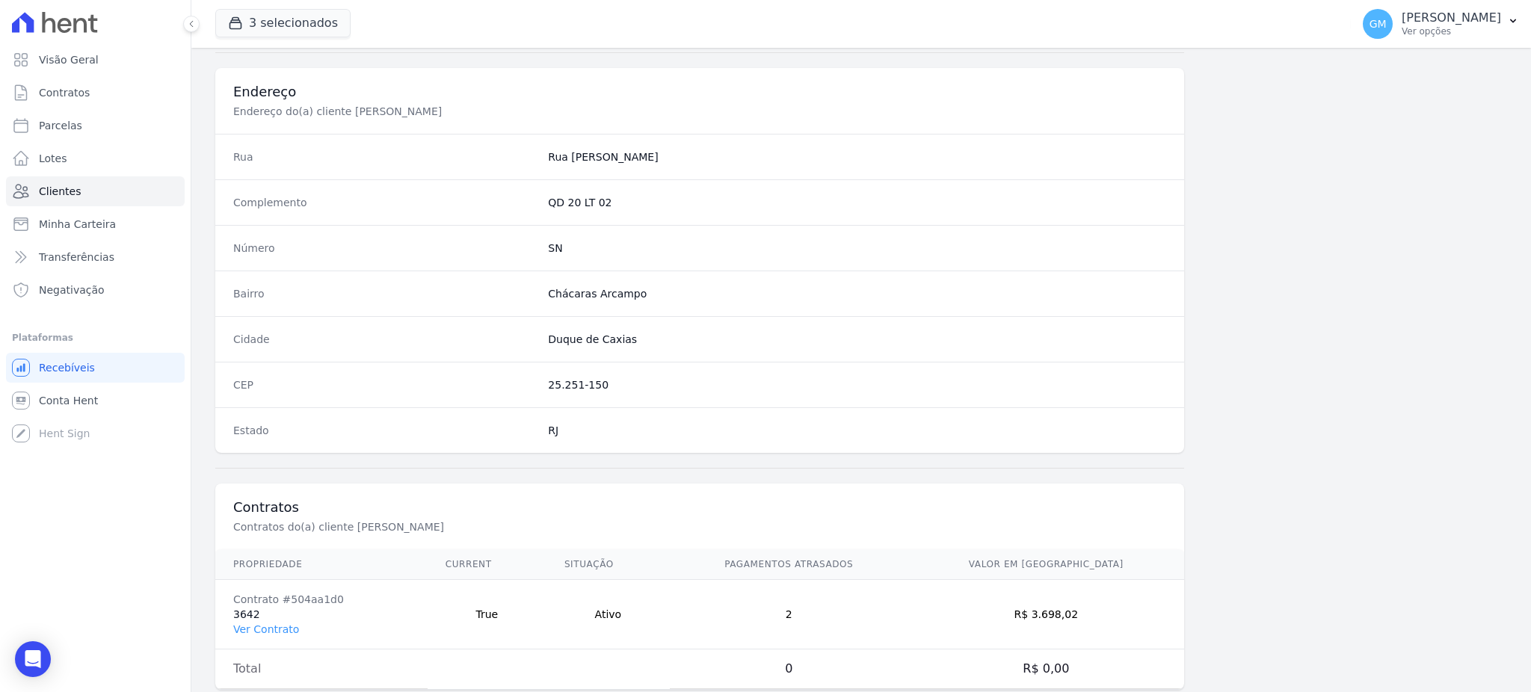
scroll to position [707, 0]
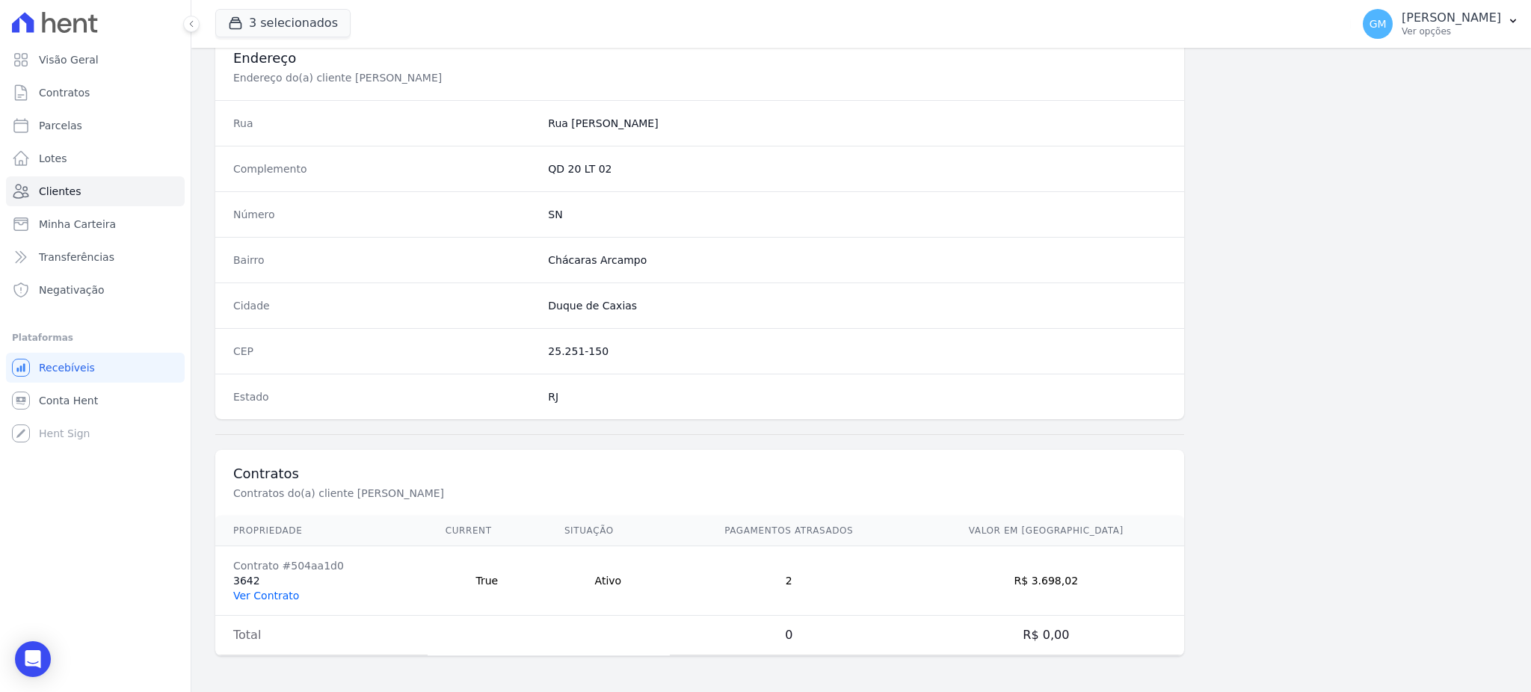
click at [277, 594] on link "Ver Contrato" at bounding box center [266, 596] width 66 height 12
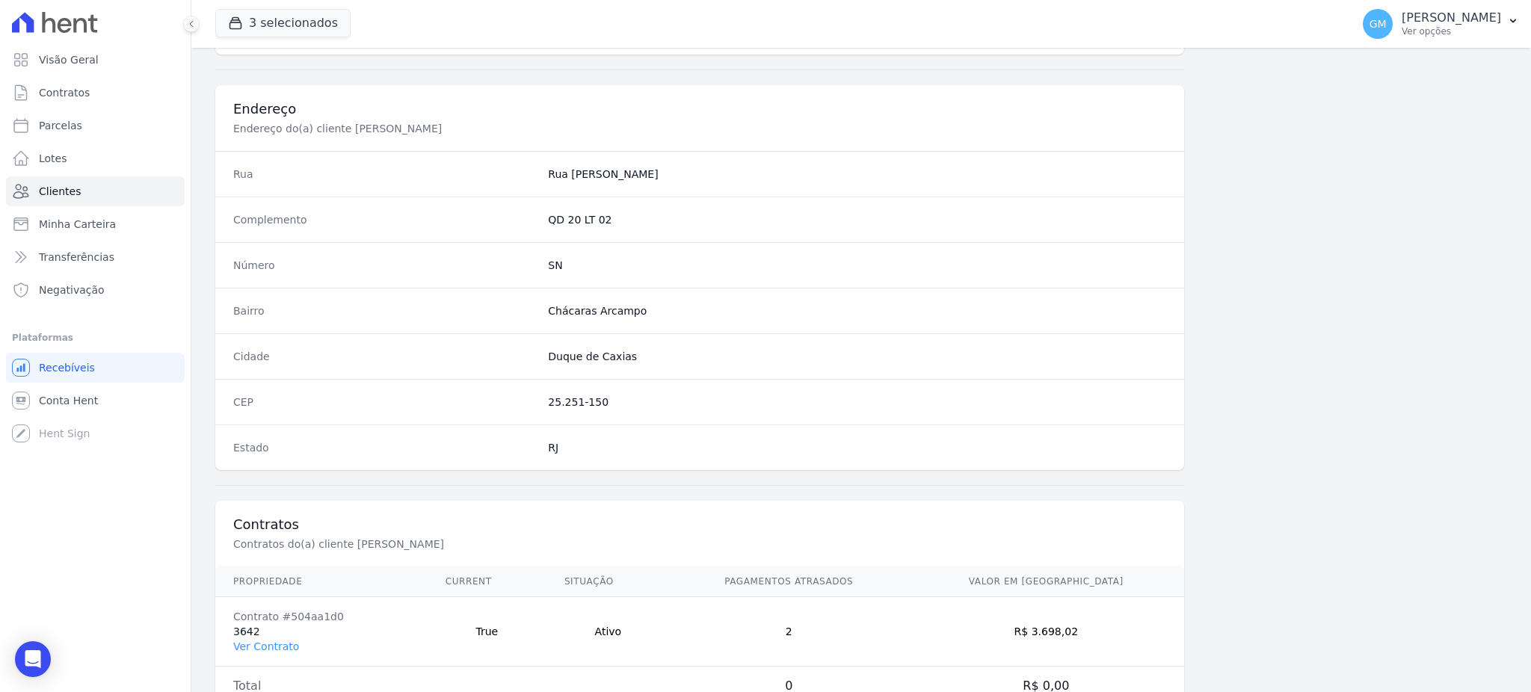
scroll to position [707, 0]
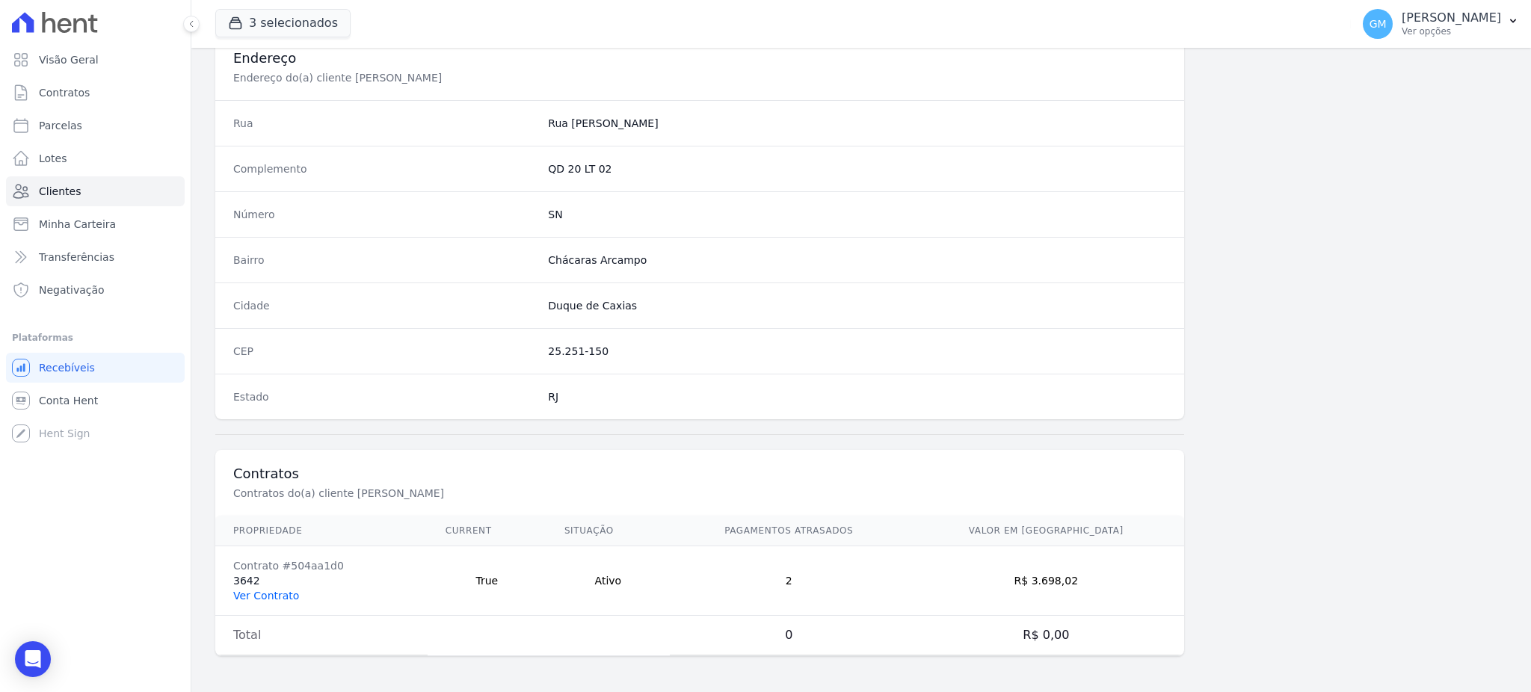
click at [272, 593] on link "Ver Contrato" at bounding box center [266, 596] width 66 height 12
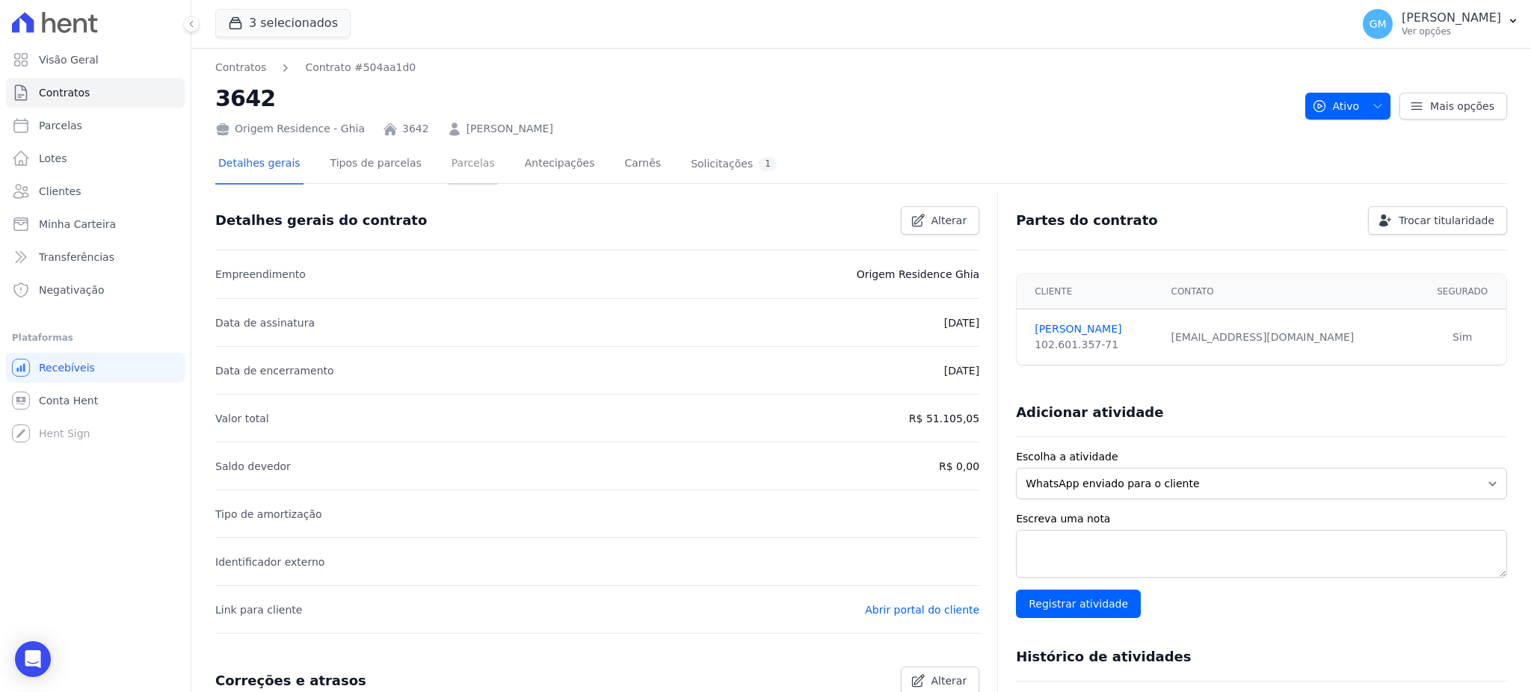
click at [448, 164] on link "Parcelas" at bounding box center [472, 165] width 49 height 40
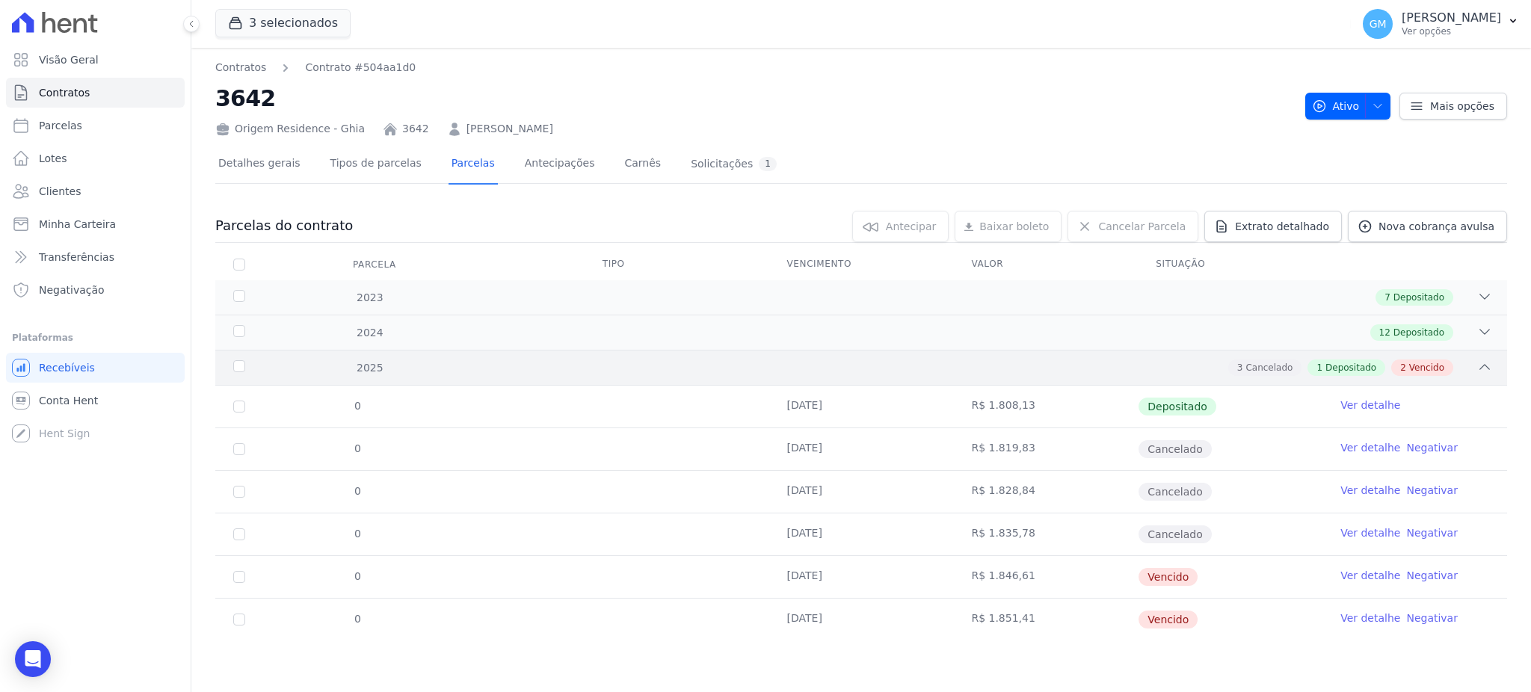
click at [1428, 374] on div "2 Vencido" at bounding box center [1422, 367] width 62 height 16
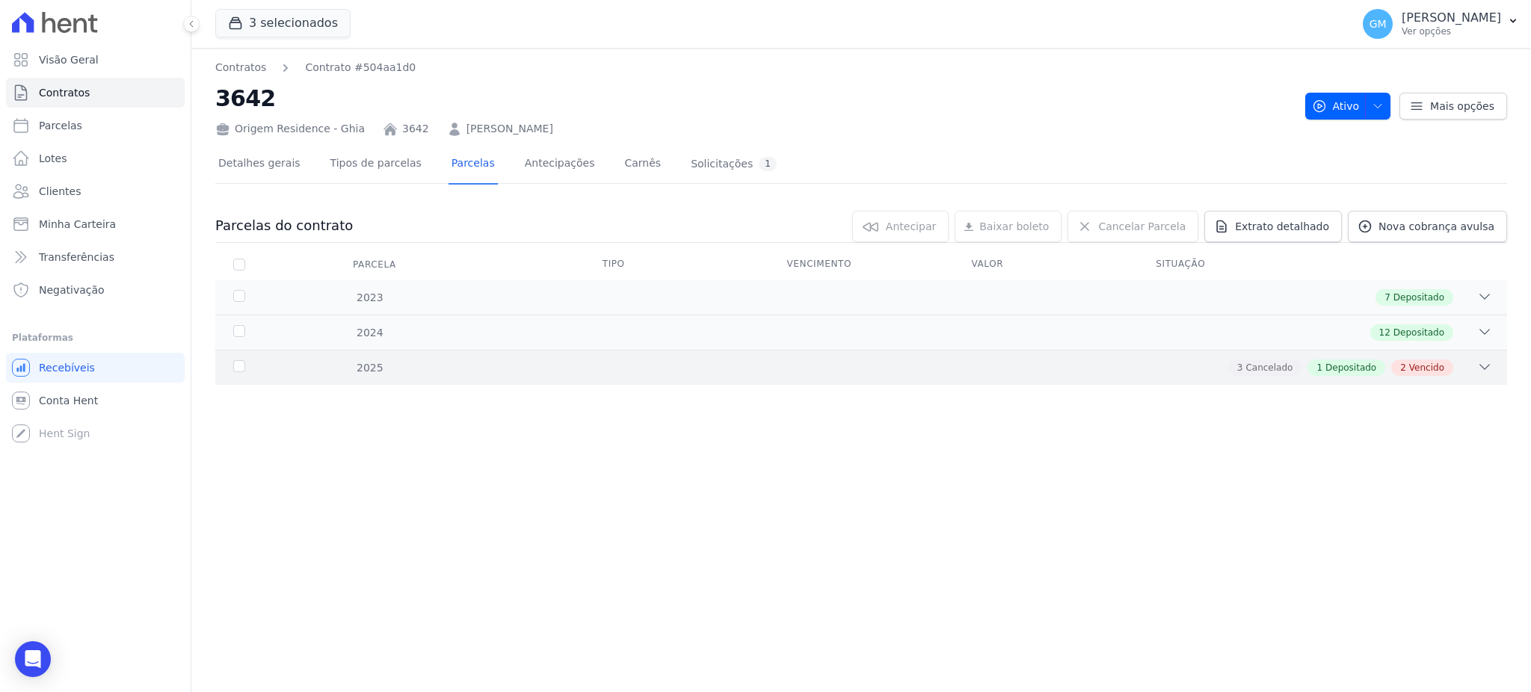
click at [1428, 374] on div "2 Vencido" at bounding box center [1422, 367] width 62 height 16
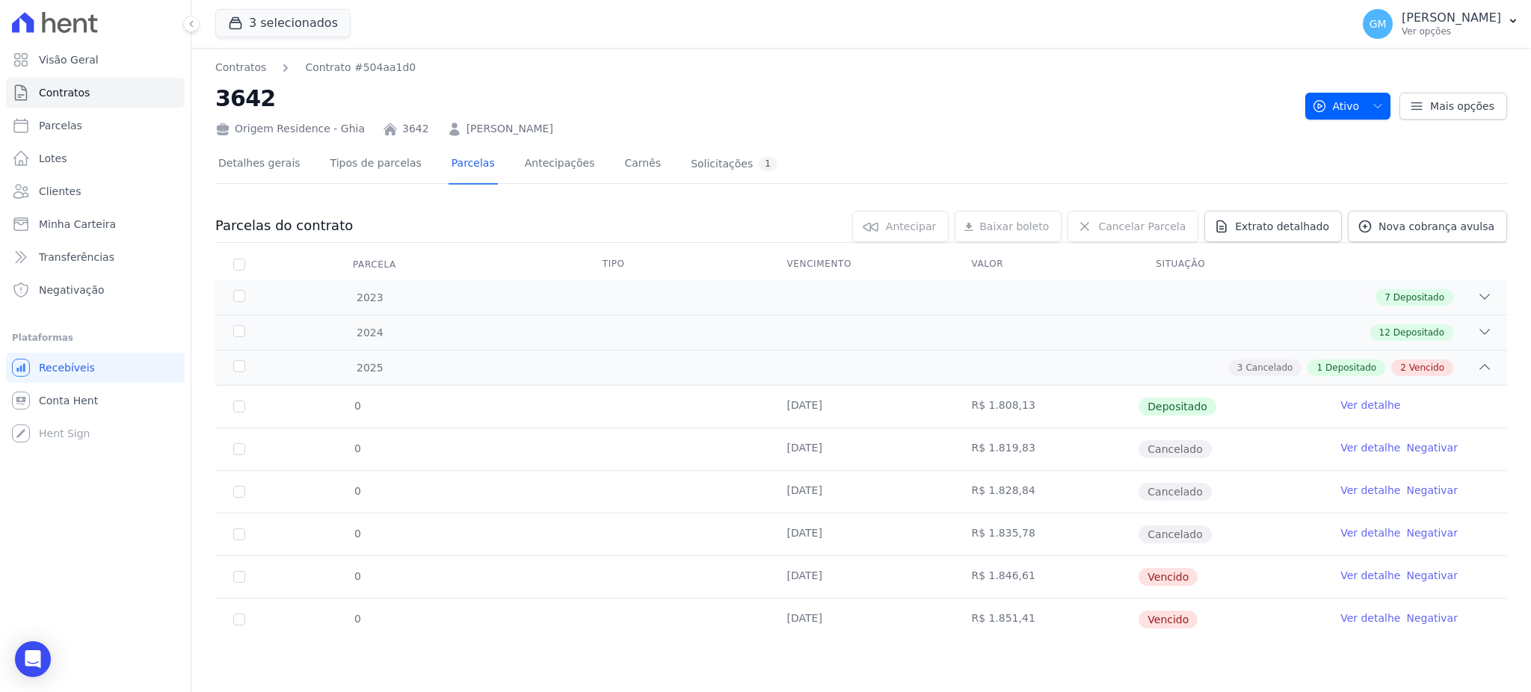
click at [1355, 572] on link "Ver detalhe" at bounding box center [1370, 575] width 60 height 15
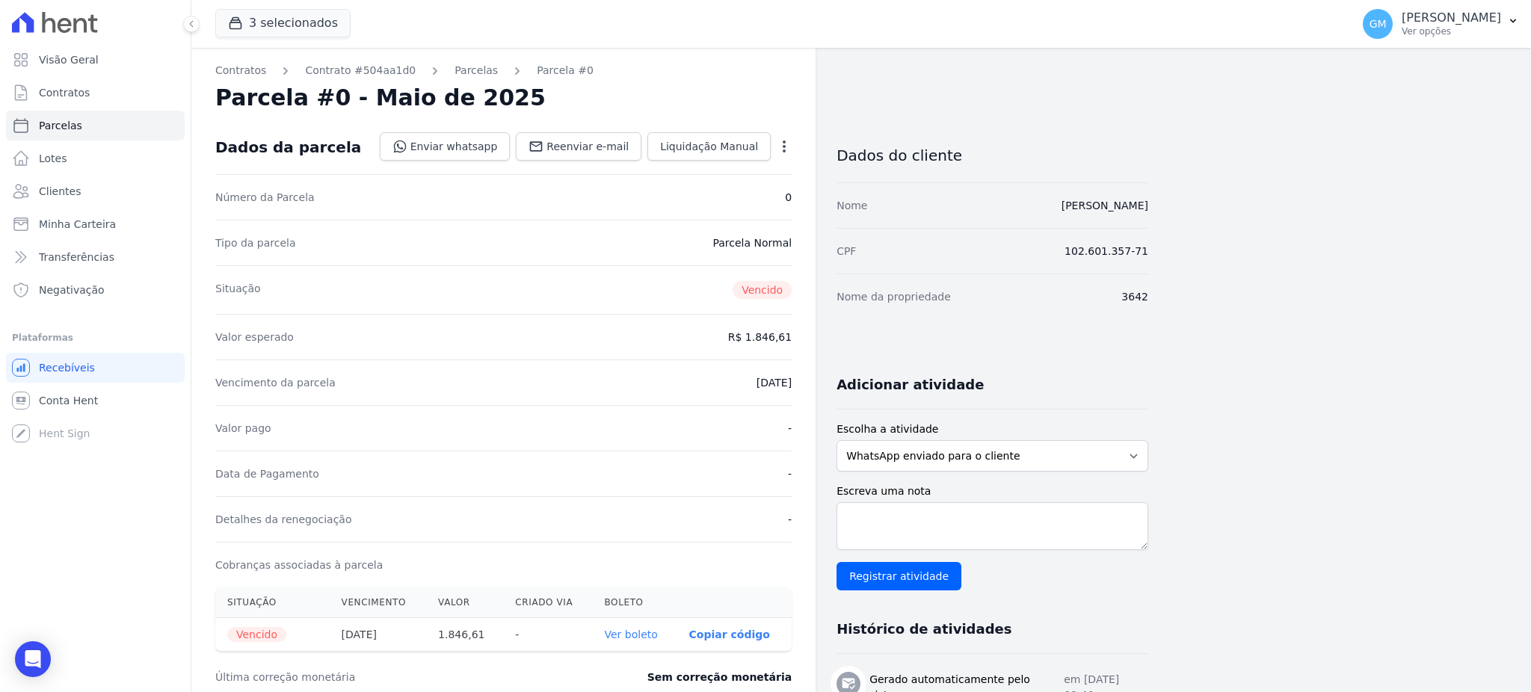
click at [785, 139] on icon "button" at bounding box center [784, 146] width 15 height 15
click at [719, 188] on link "Cancelar Parcela" at bounding box center [720, 193] width 132 height 27
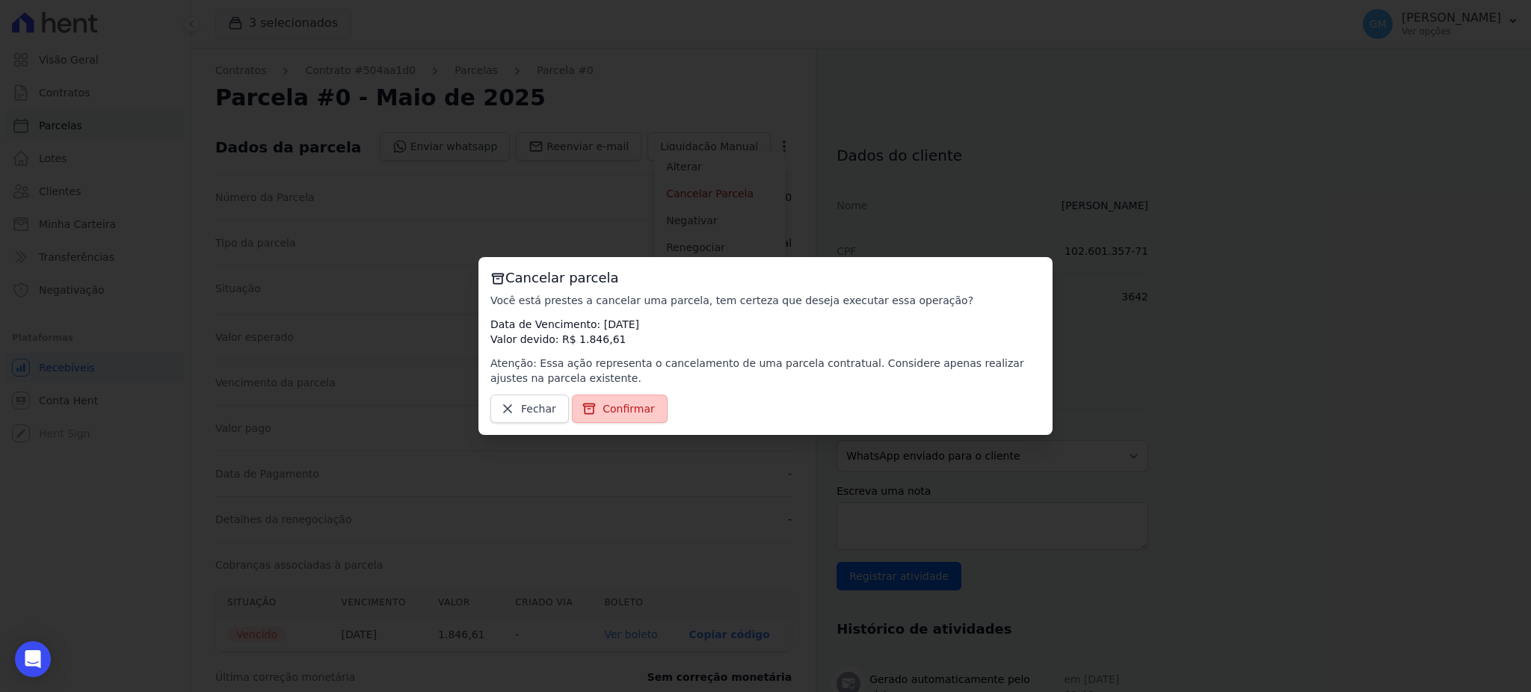
click at [632, 402] on span "Confirmar" at bounding box center [628, 408] width 52 height 15
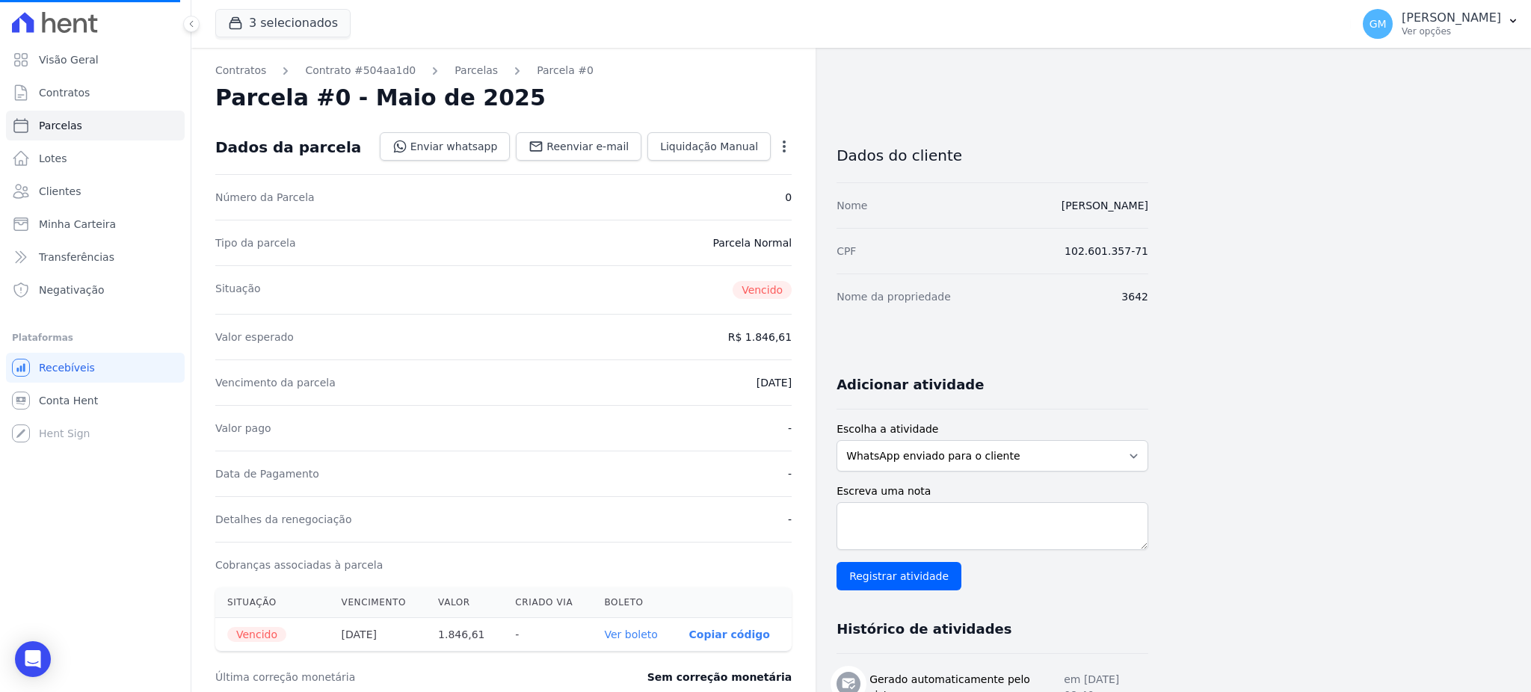
click at [779, 135] on div "Open options Alterar Cancelar Parcela Cancelar parcela Você está prestes a canc…" at bounding box center [781, 147] width 21 height 25
click at [785, 141] on icon "button" at bounding box center [783, 147] width 3 height 12
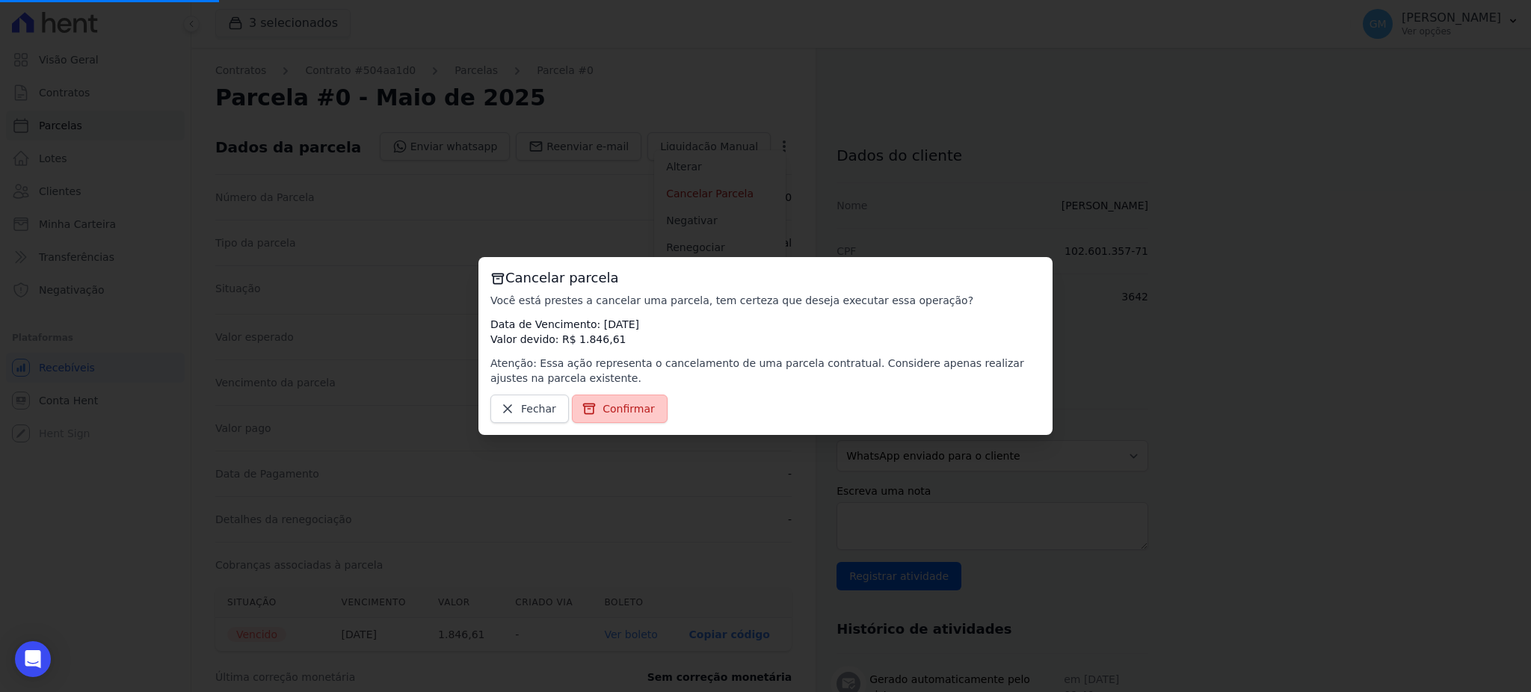
click at [607, 398] on link "Confirmar" at bounding box center [620, 409] width 96 height 28
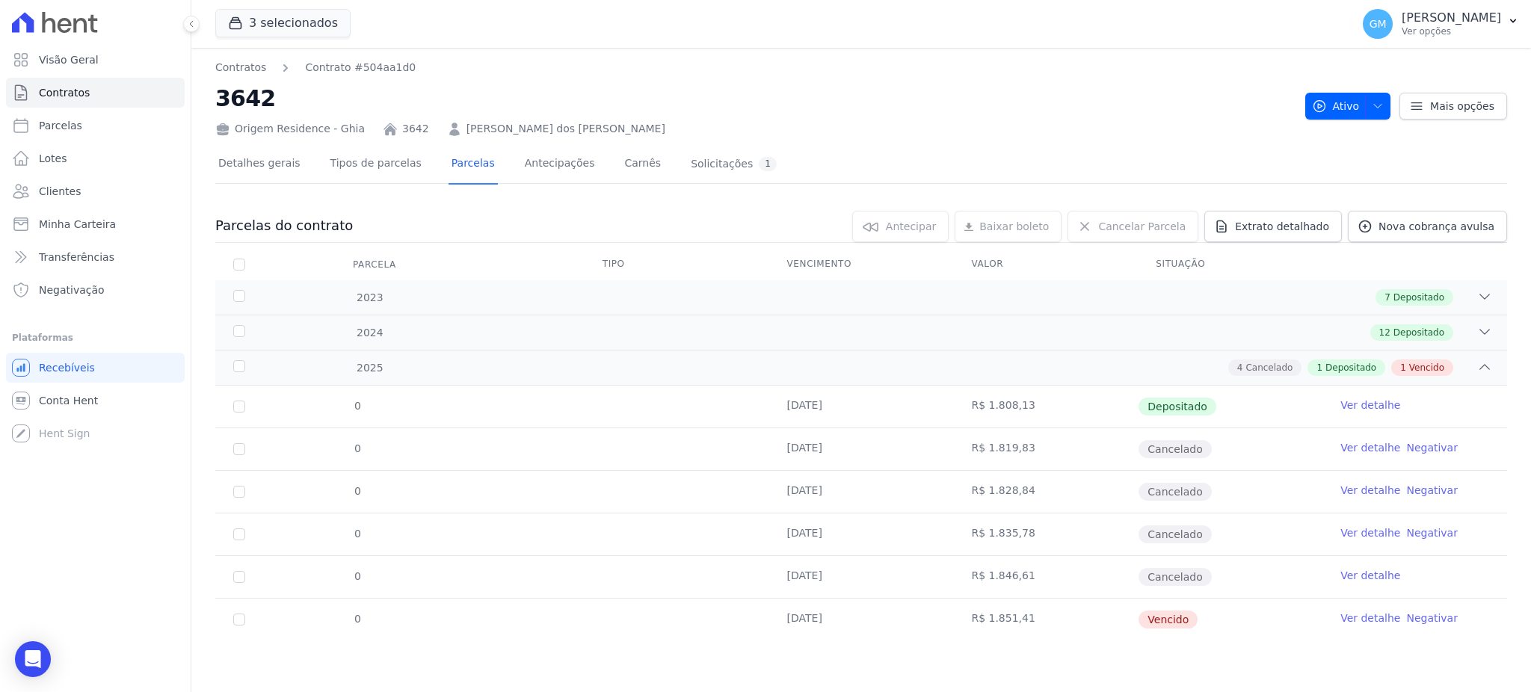
click at [1371, 620] on link "Ver detalhe" at bounding box center [1370, 618] width 60 height 15
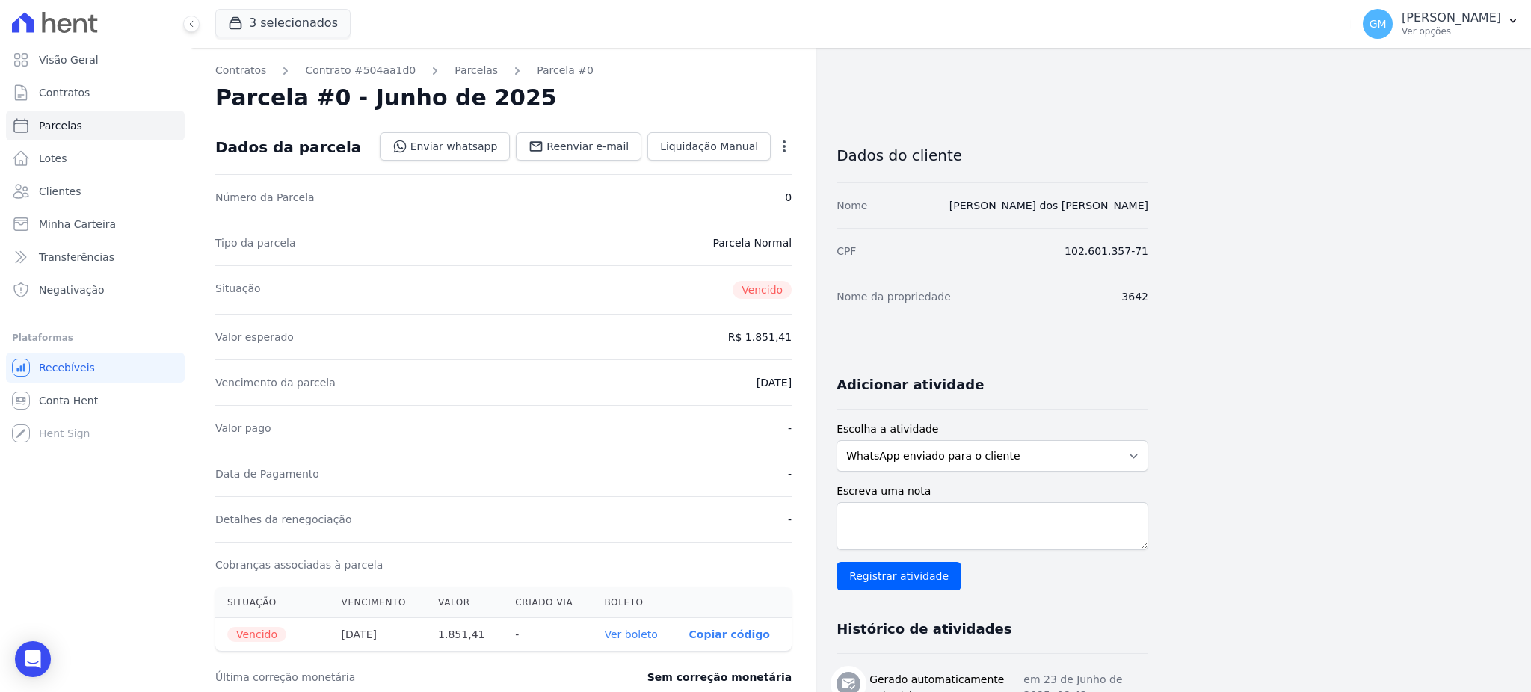
click at [781, 147] on icon "button" at bounding box center [784, 146] width 15 height 15
click at [738, 194] on link "Cancelar Parcela" at bounding box center [720, 193] width 132 height 27
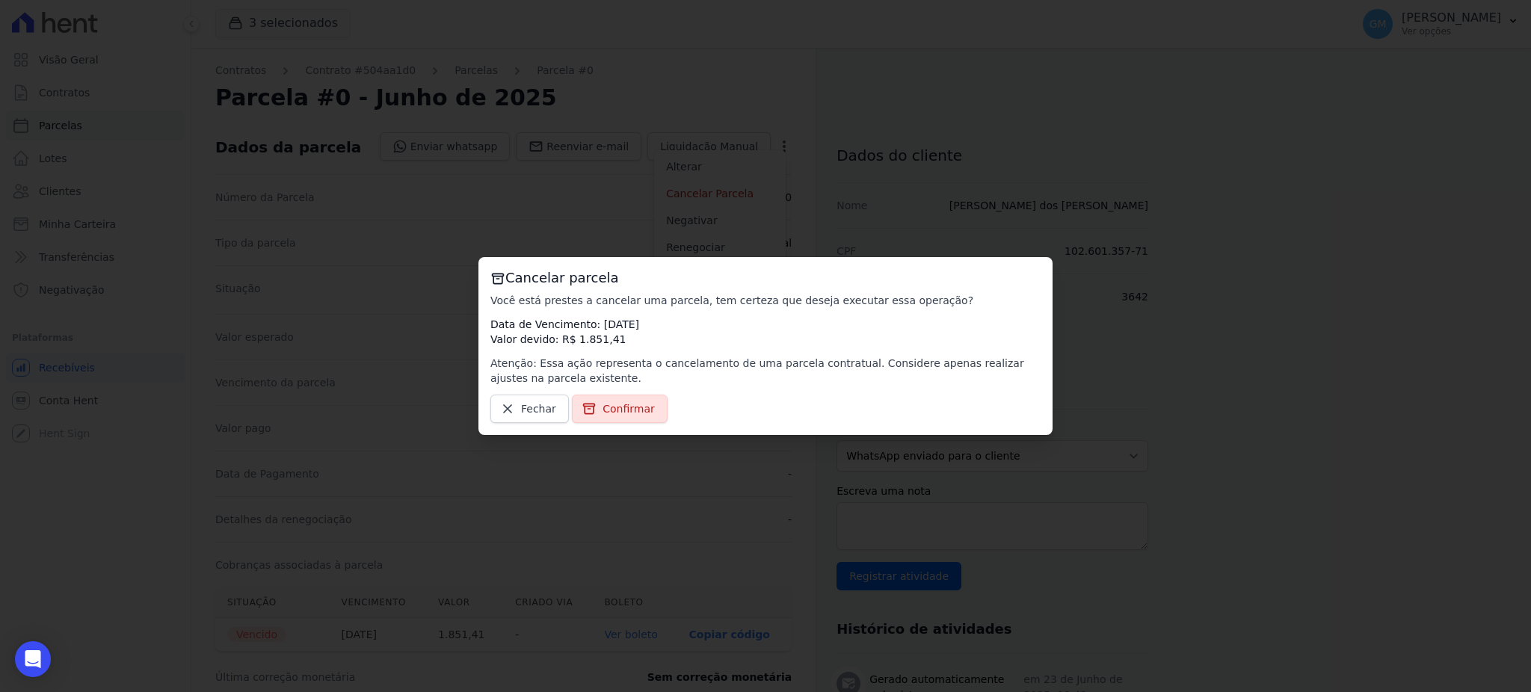
click at [611, 425] on div "Cancelar parcela Você está prestes a cancelar uma parcela, tem certeza que dese…" at bounding box center [765, 346] width 574 height 178
click at [612, 415] on span "Confirmar" at bounding box center [628, 408] width 52 height 15
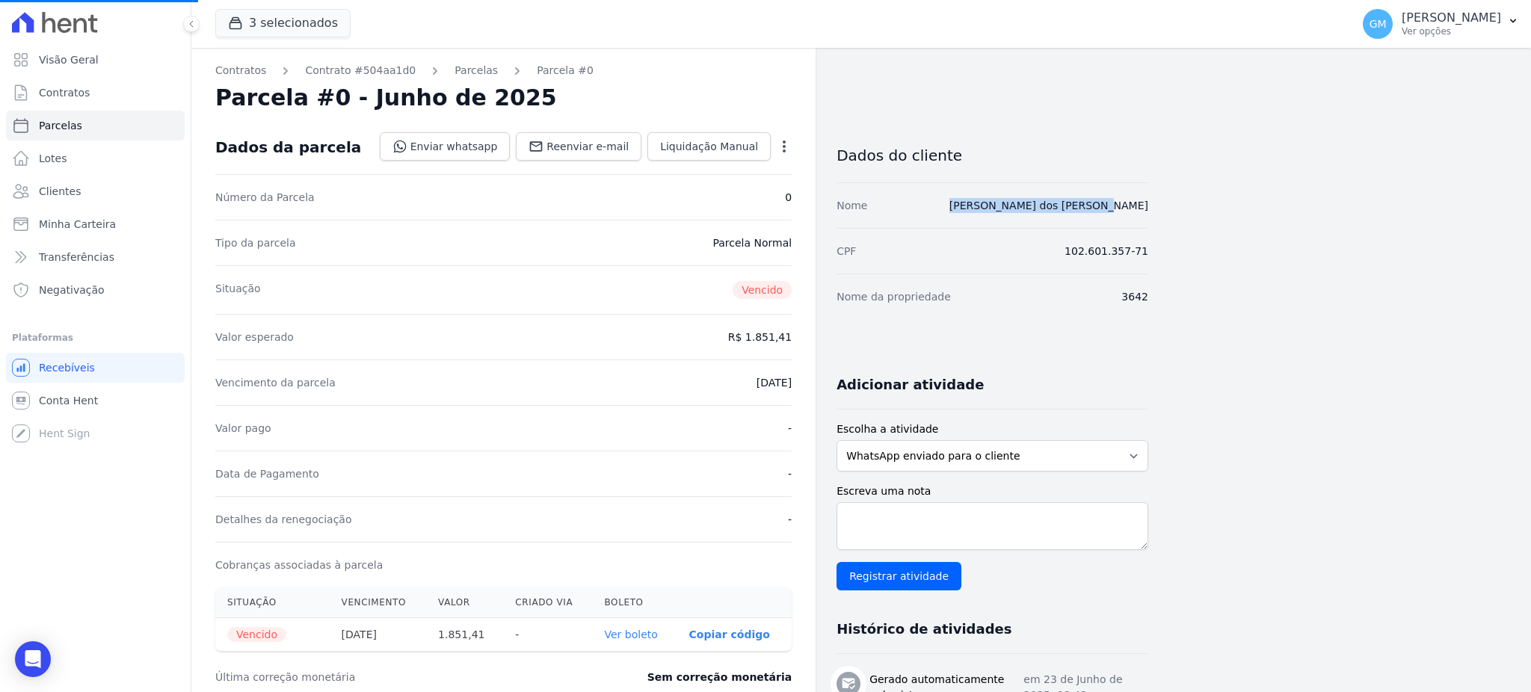
drag, startPoint x: 1116, startPoint y: 204, endPoint x: 1011, endPoint y: 194, distance: 105.1
click at [1011, 194] on div "Contratos Contrato #504aa1d0 [GEOGRAPHIC_DATA] Parcela #0 Parcela #0 - Junho de…" at bounding box center [848, 588] width 1315 height 1081
copy link "[PERSON_NAME] dos [PERSON_NAME]"
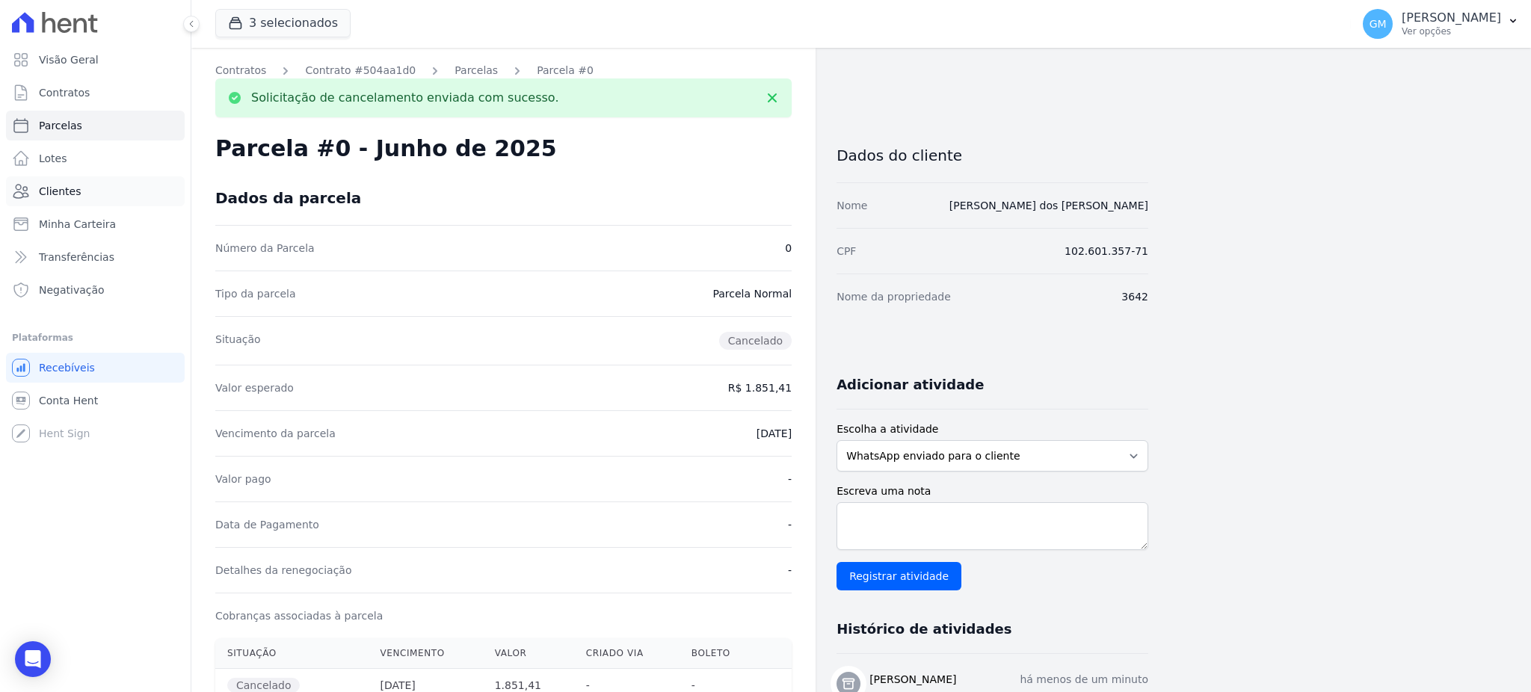
click at [76, 192] on link "Clientes" at bounding box center [95, 191] width 179 height 30
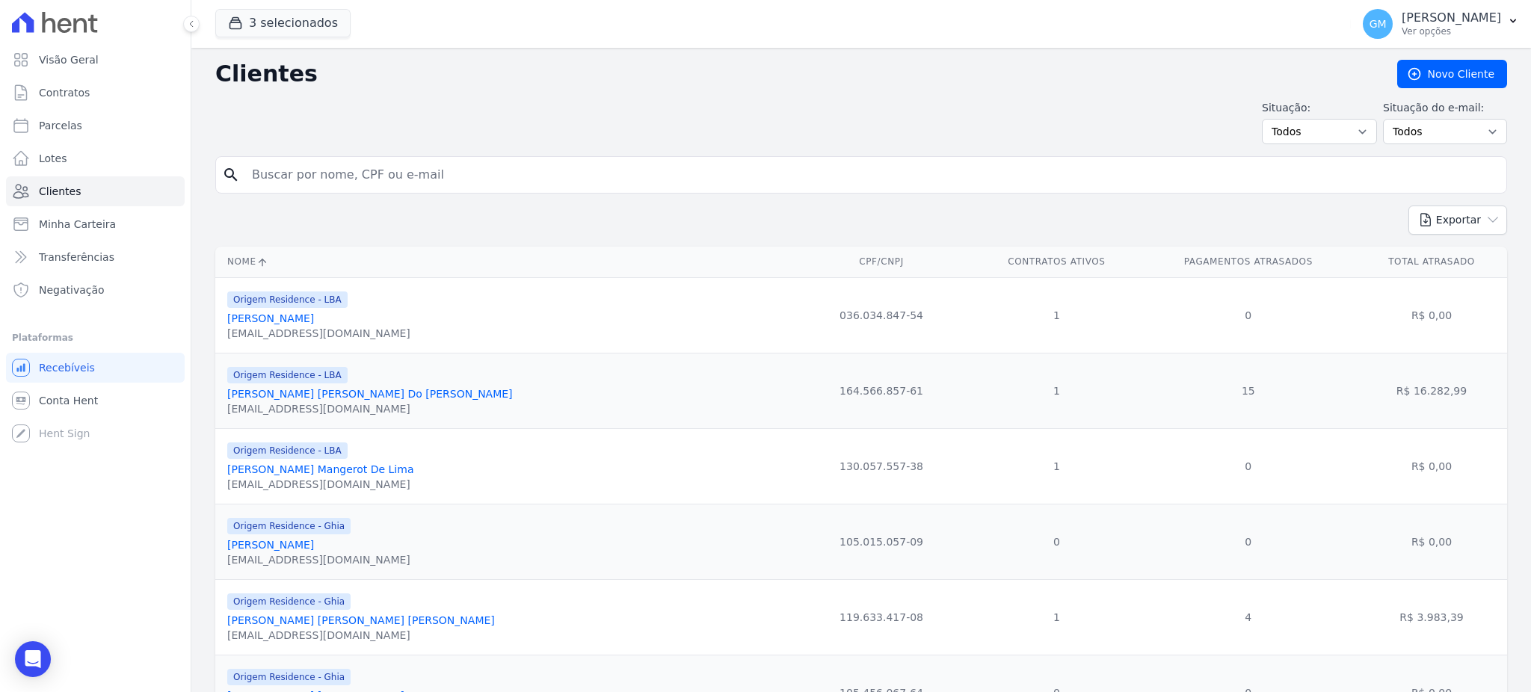
click at [351, 176] on input "search" at bounding box center [871, 175] width 1257 height 30
paste input "[PERSON_NAME] dos [PERSON_NAME]"
type input "[PERSON_NAME] dos [PERSON_NAME]"
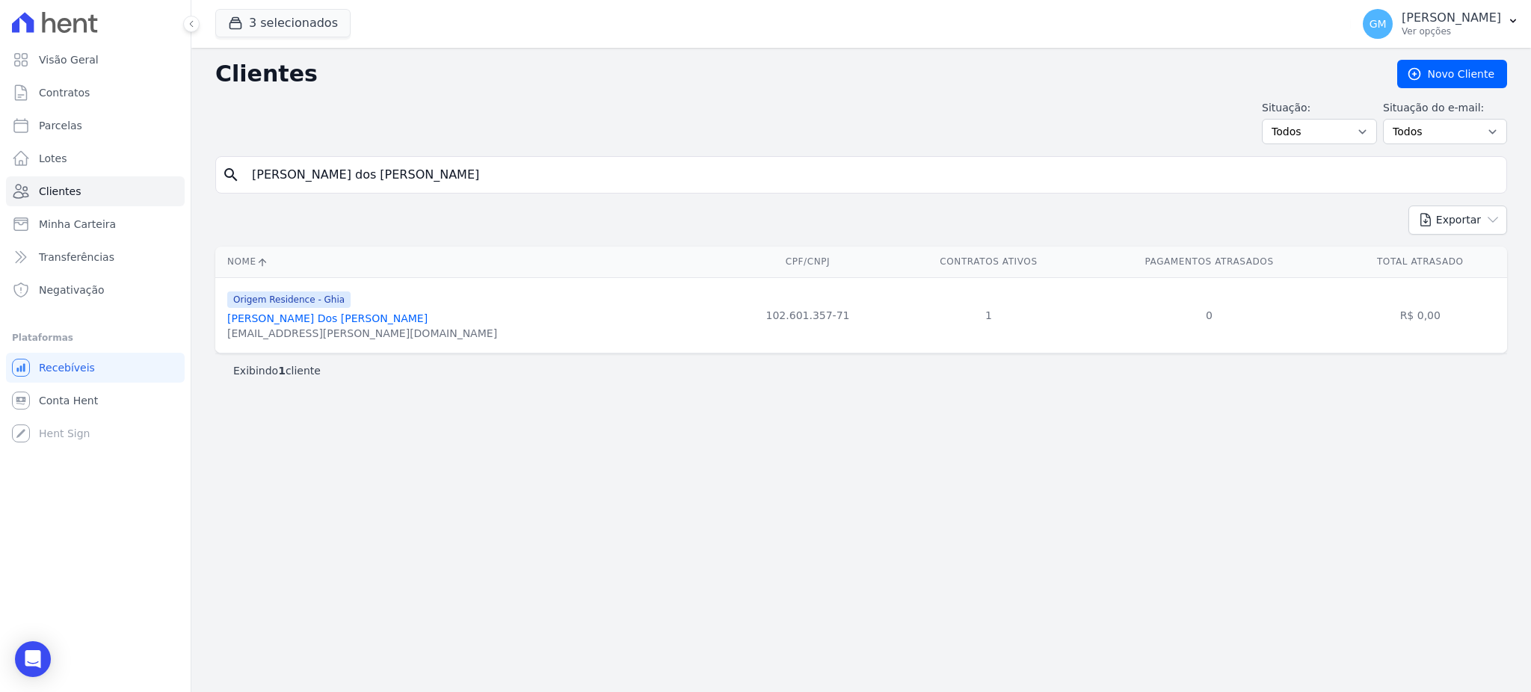
click at [327, 322] on link "[PERSON_NAME] Dos [PERSON_NAME]" at bounding box center [327, 318] width 200 height 12
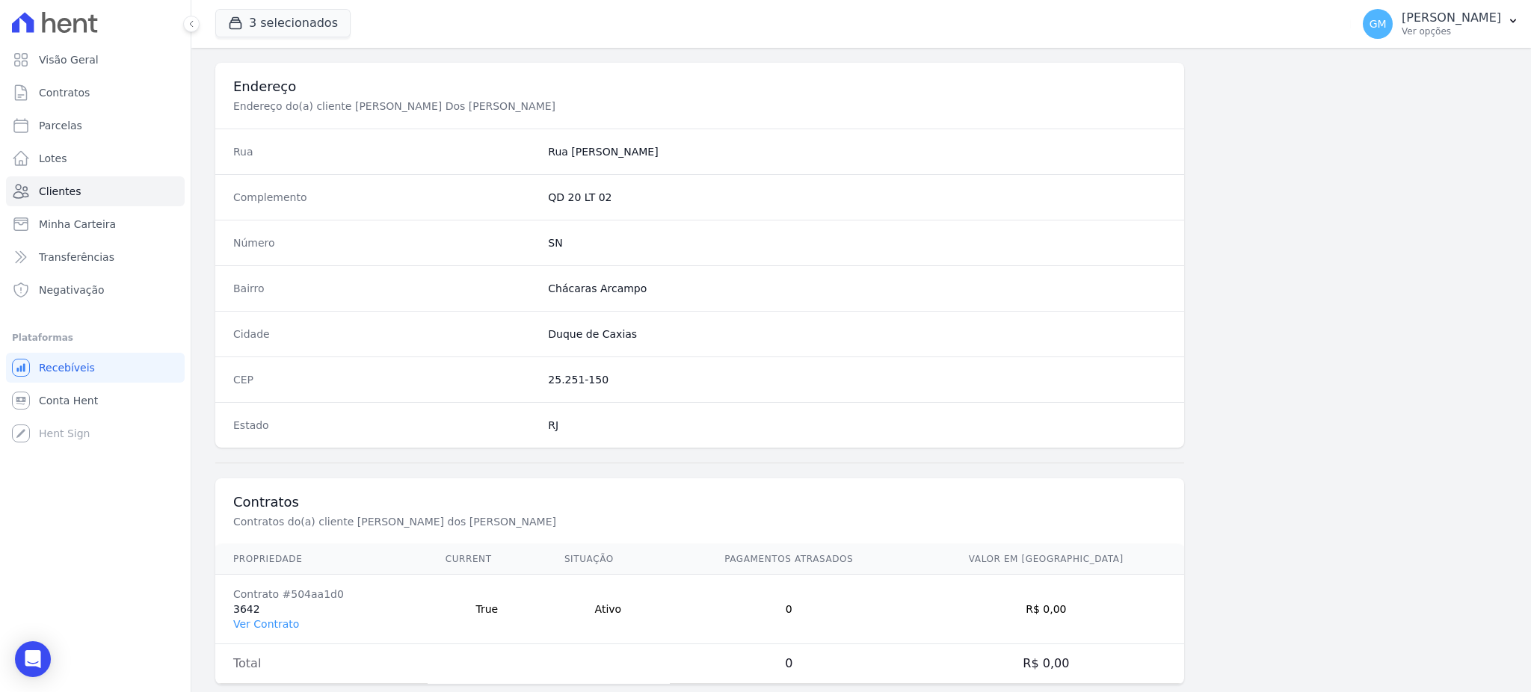
scroll to position [707, 0]
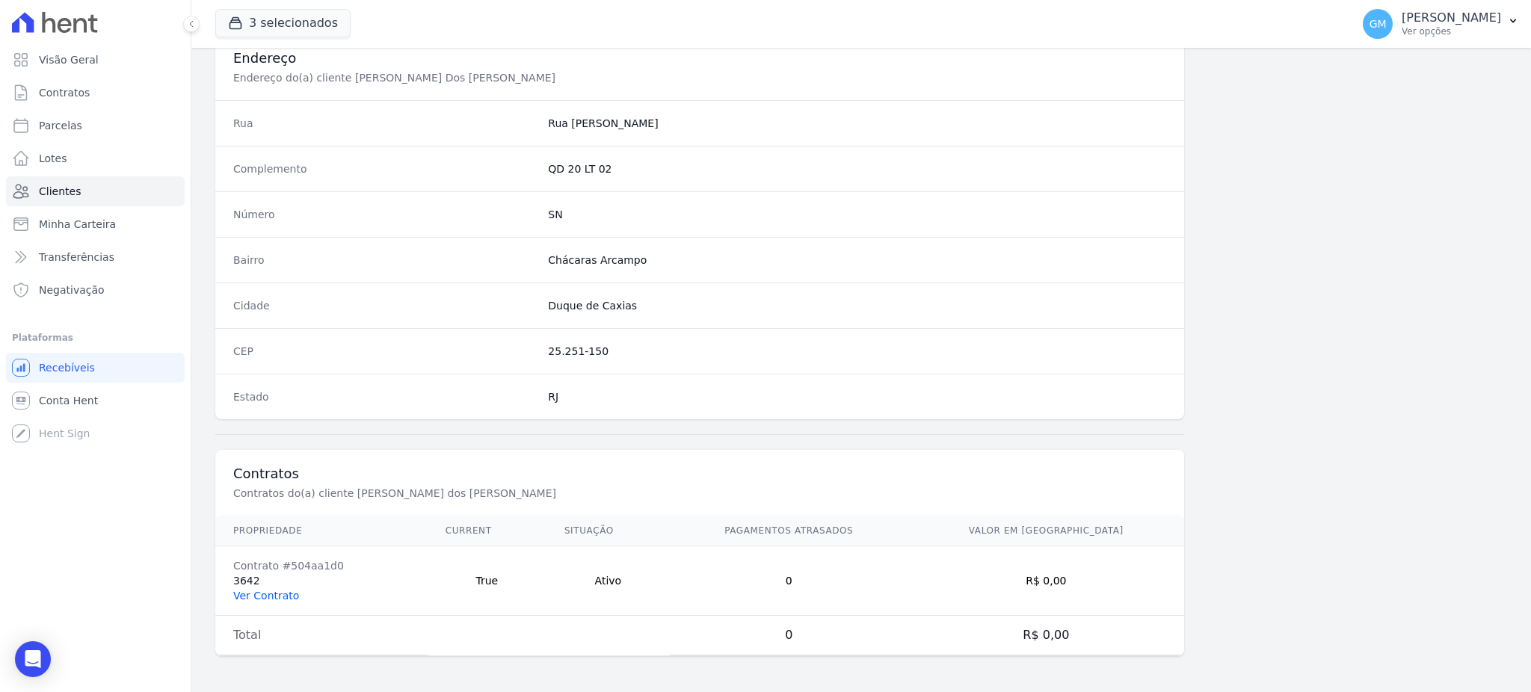
click at [266, 598] on link "Ver Contrato" at bounding box center [266, 596] width 66 height 12
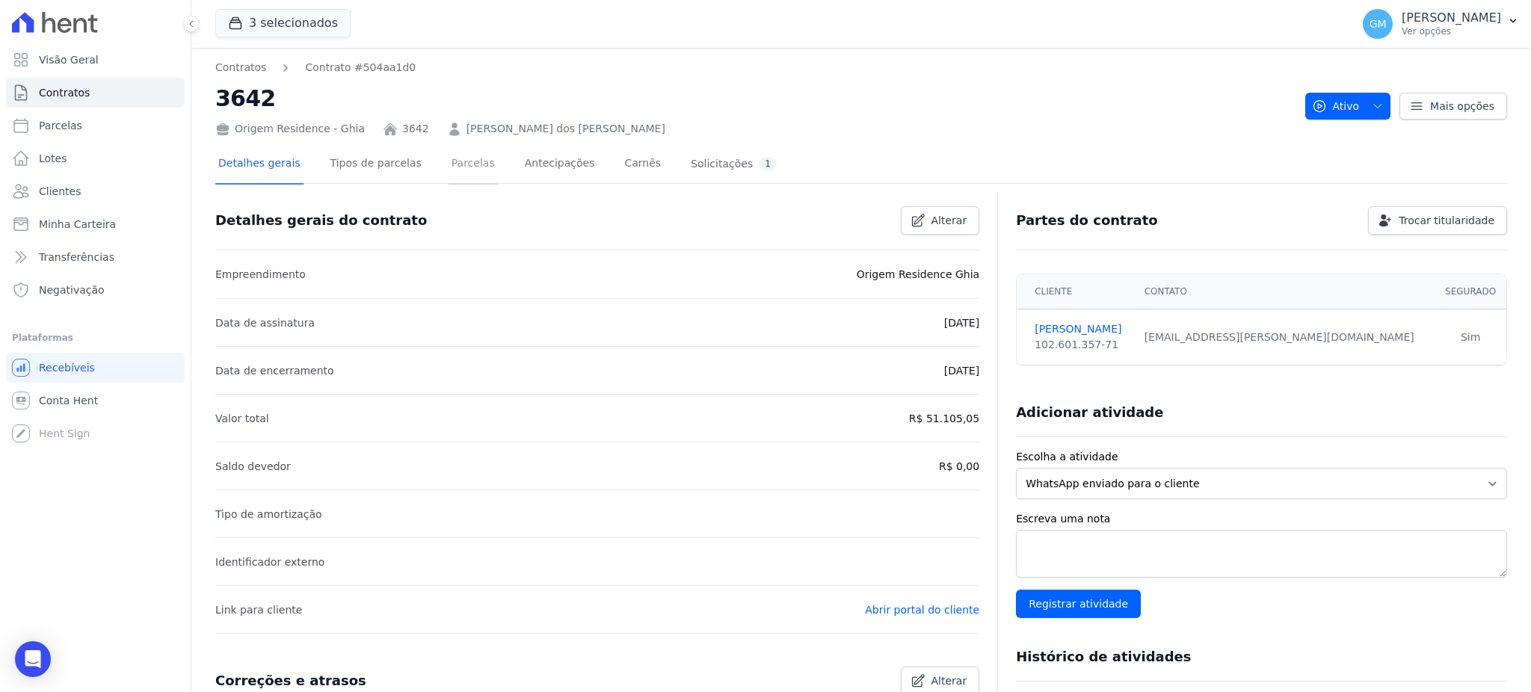
click at [448, 165] on link "Parcelas" at bounding box center [472, 165] width 49 height 40
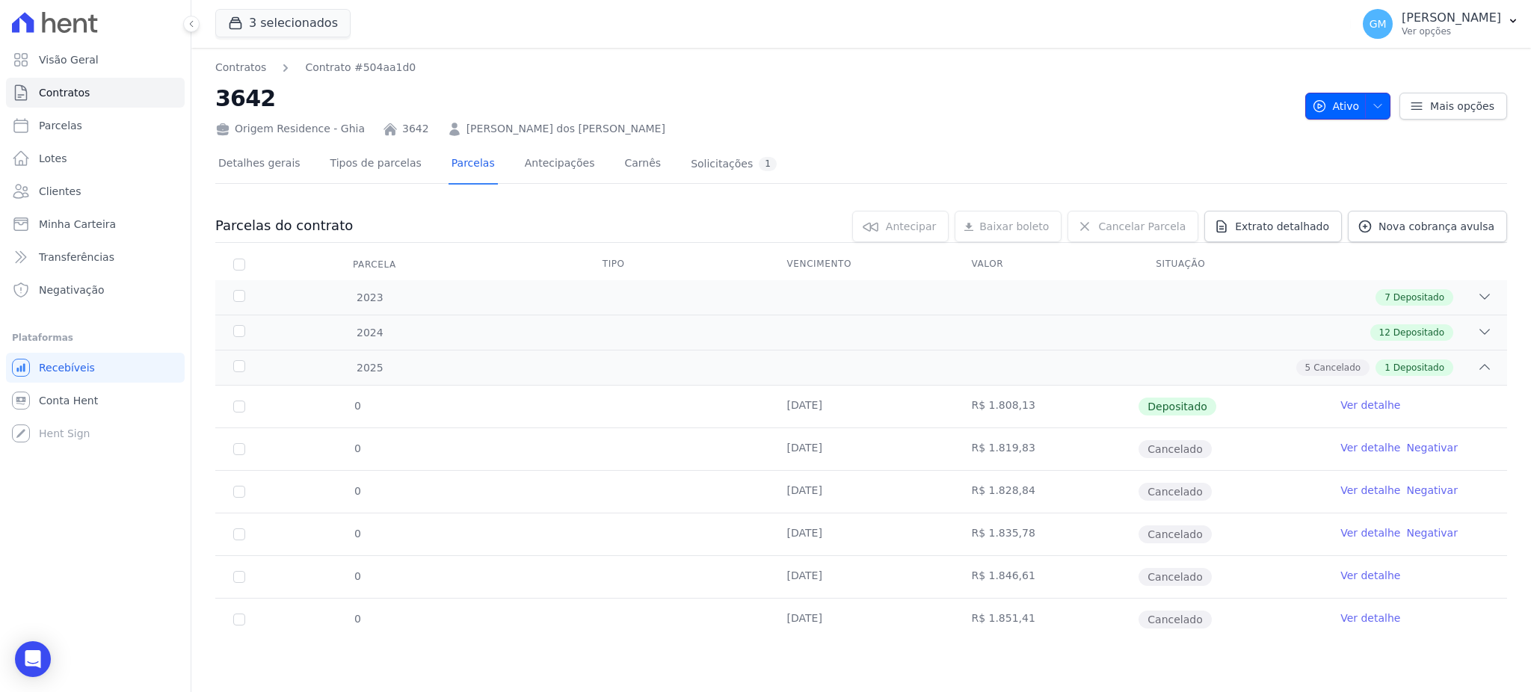
click at [1380, 105] on icon "button" at bounding box center [1377, 106] width 7 height 4
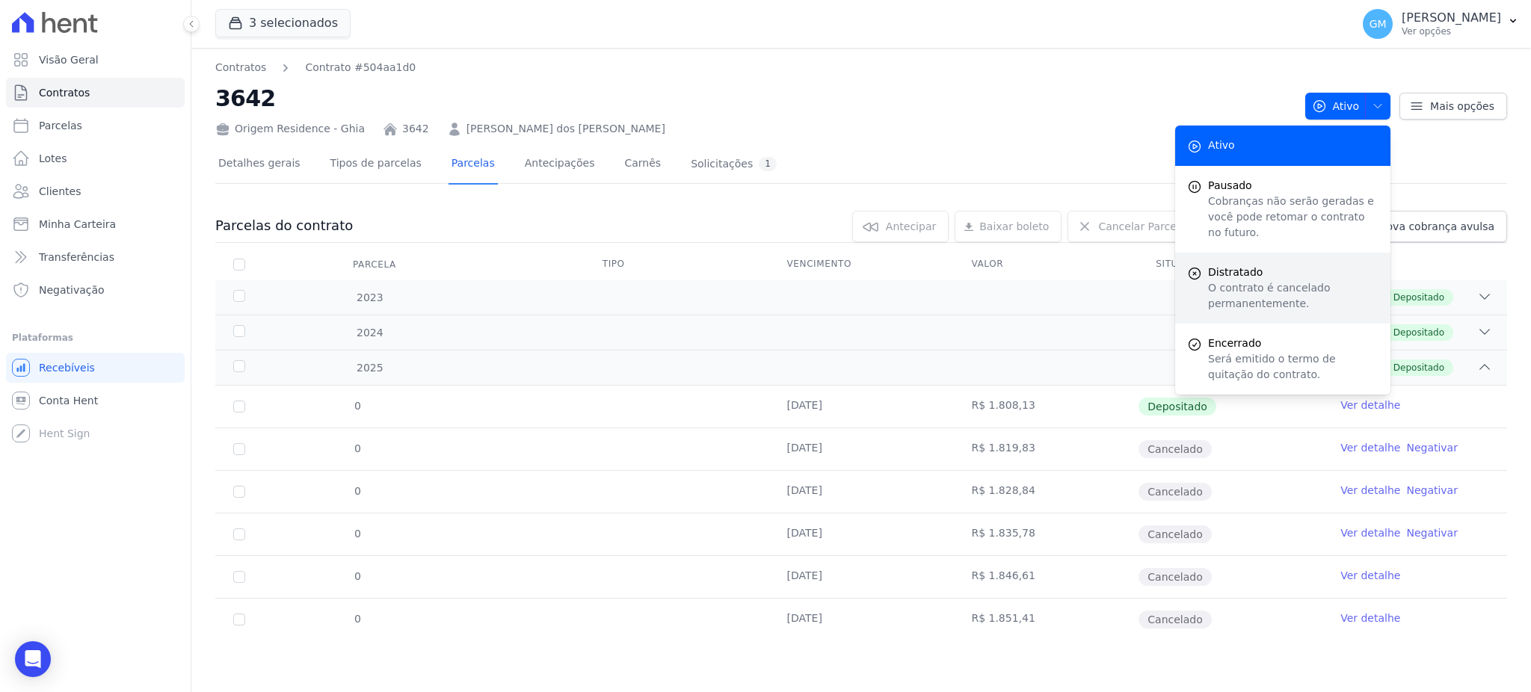
click at [1251, 284] on p "O contrato é cancelado permanentemente." at bounding box center [1293, 295] width 170 height 31
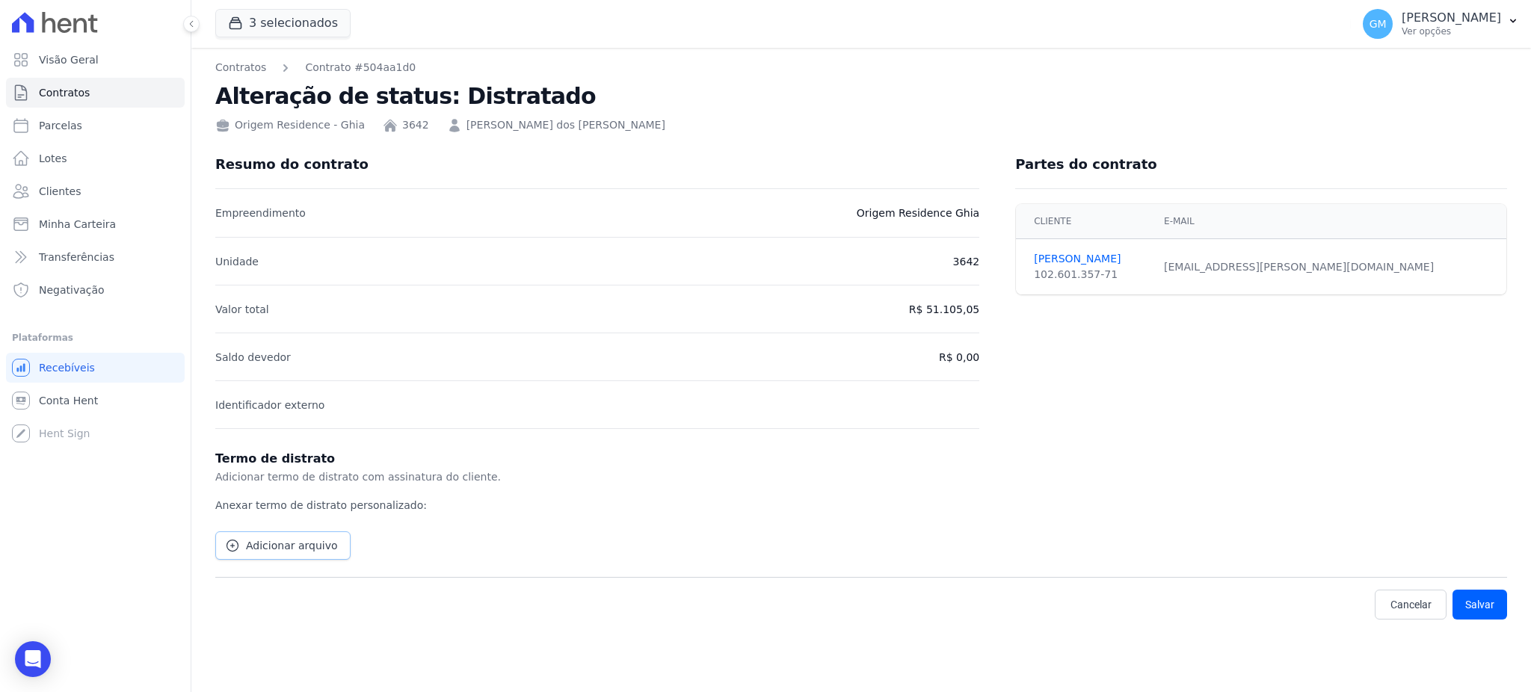
click at [275, 538] on span "Adicionar arquivo" at bounding box center [292, 545] width 92 height 15
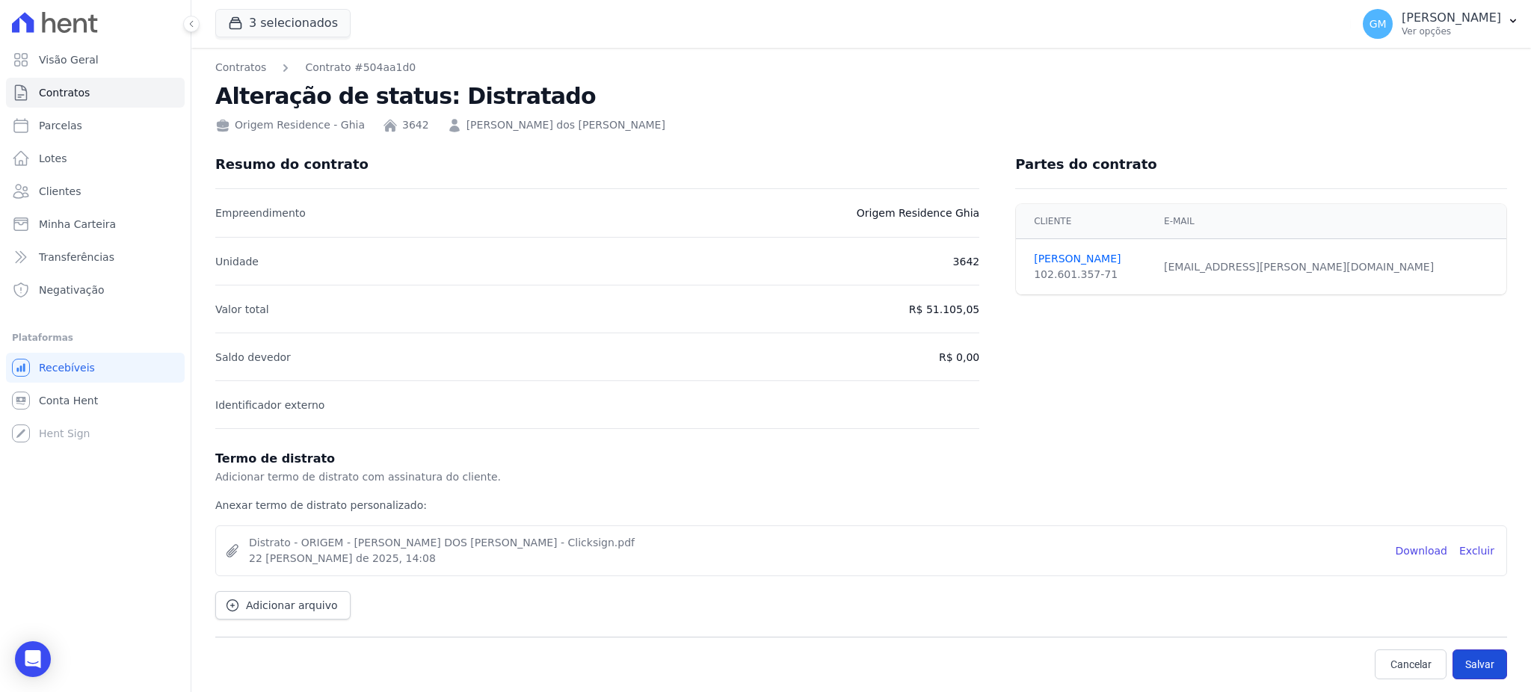
click at [1491, 670] on button "Salvar" at bounding box center [1479, 664] width 55 height 30
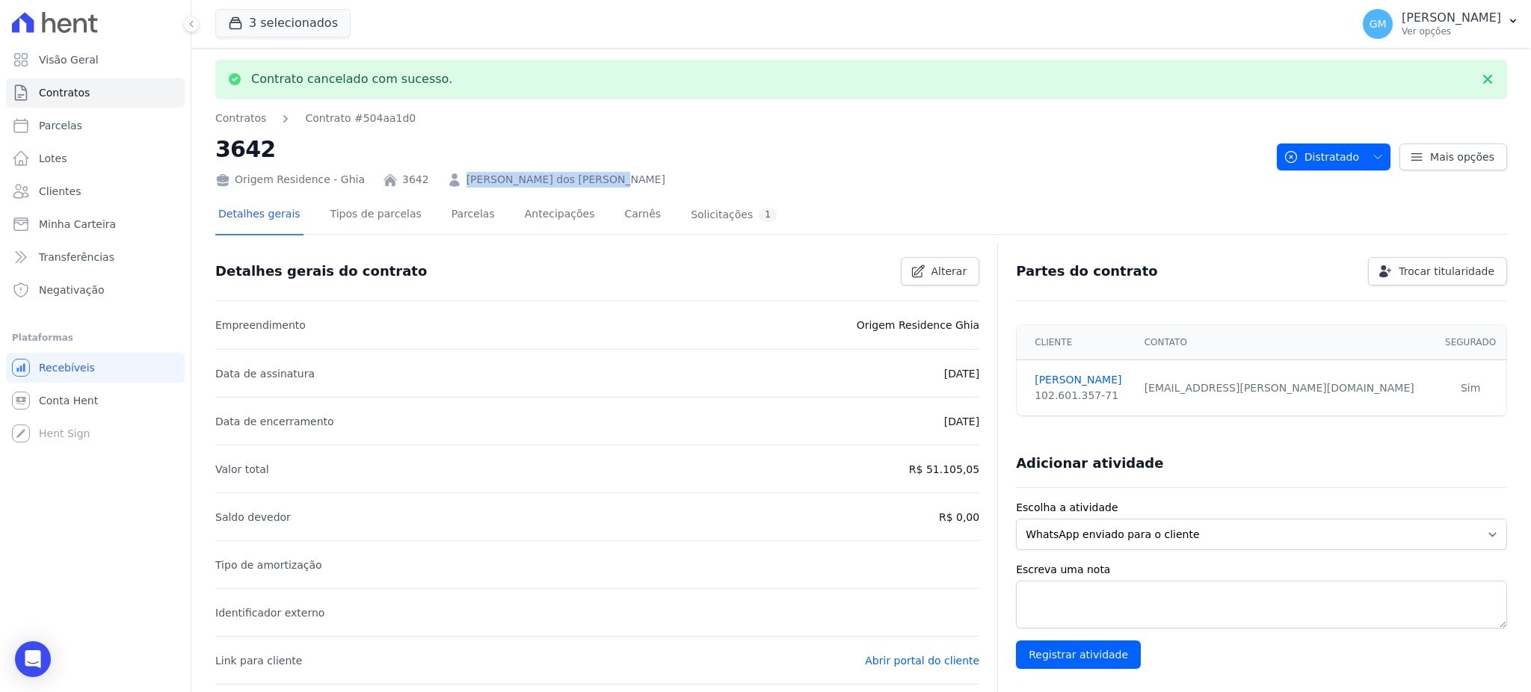
drag, startPoint x: 578, startPoint y: 182, endPoint x: 439, endPoint y: 168, distance: 139.7
click at [439, 168] on div "Origem Residence - Ghia 3642 [PERSON_NAME] dos [PERSON_NAME]" at bounding box center [739, 177] width 1049 height 22
copy link "[PERSON_NAME] dos [PERSON_NAME]"
click at [45, 184] on span "Clientes" at bounding box center [60, 191] width 42 height 15
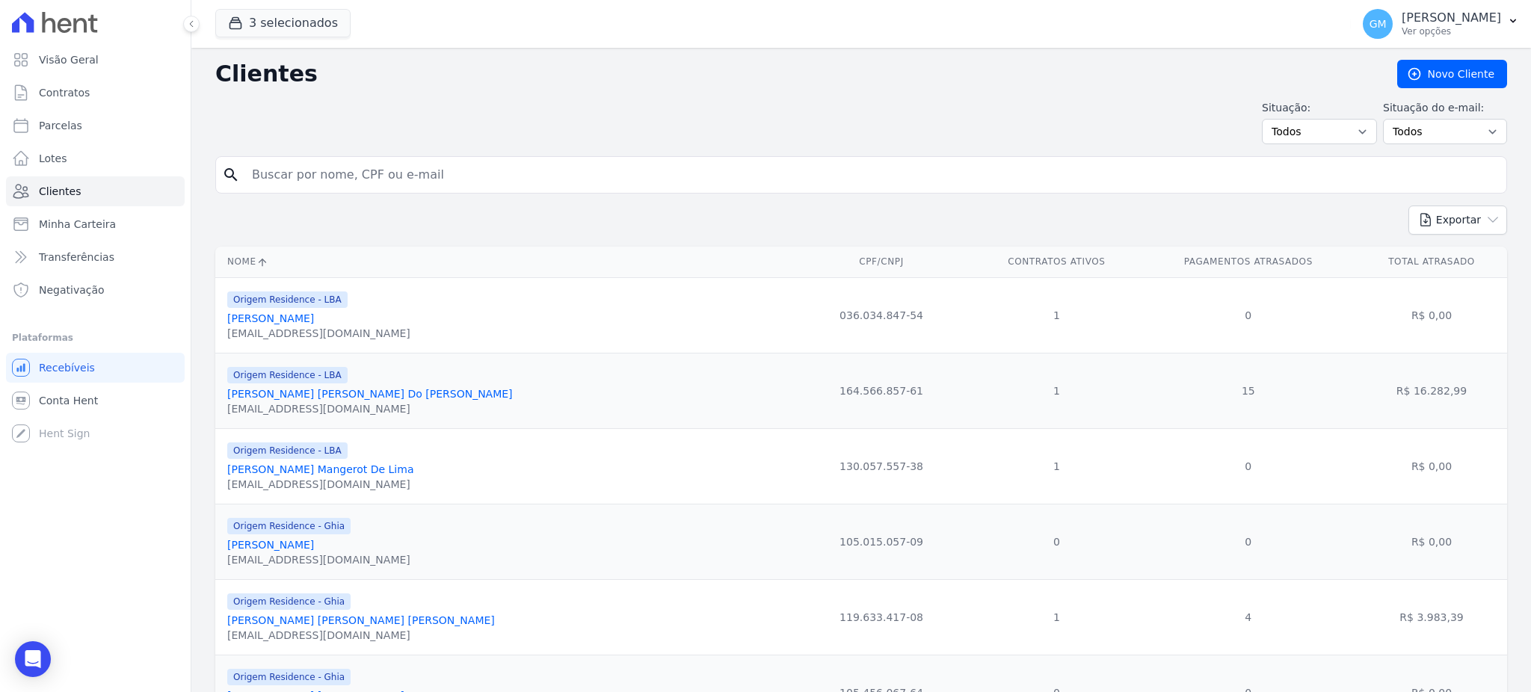
click at [323, 185] on input "search" at bounding box center [871, 175] width 1257 height 30
paste input "[PERSON_NAME] dos [PERSON_NAME]"
type input "[PERSON_NAME] dos [PERSON_NAME]"
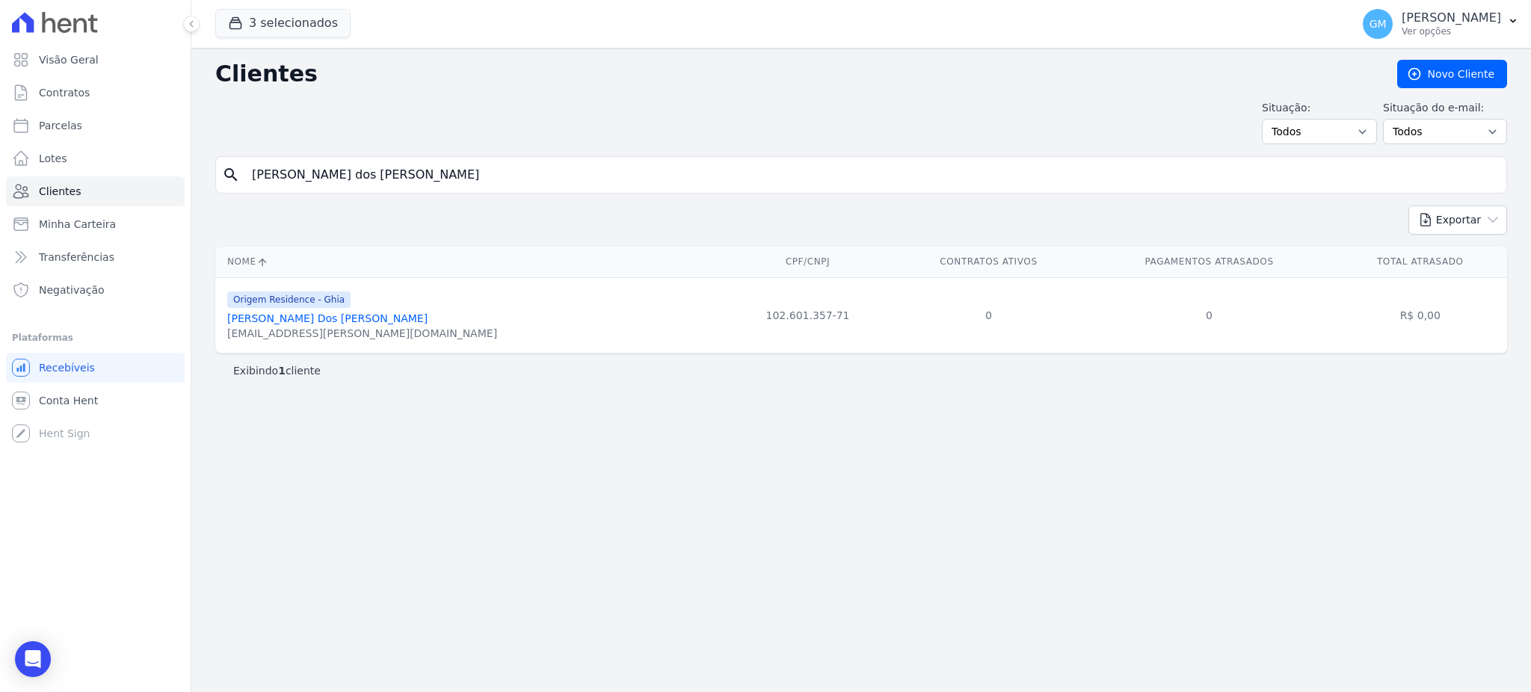
click at [340, 318] on link "[PERSON_NAME] Dos [PERSON_NAME]" at bounding box center [327, 318] width 200 height 12
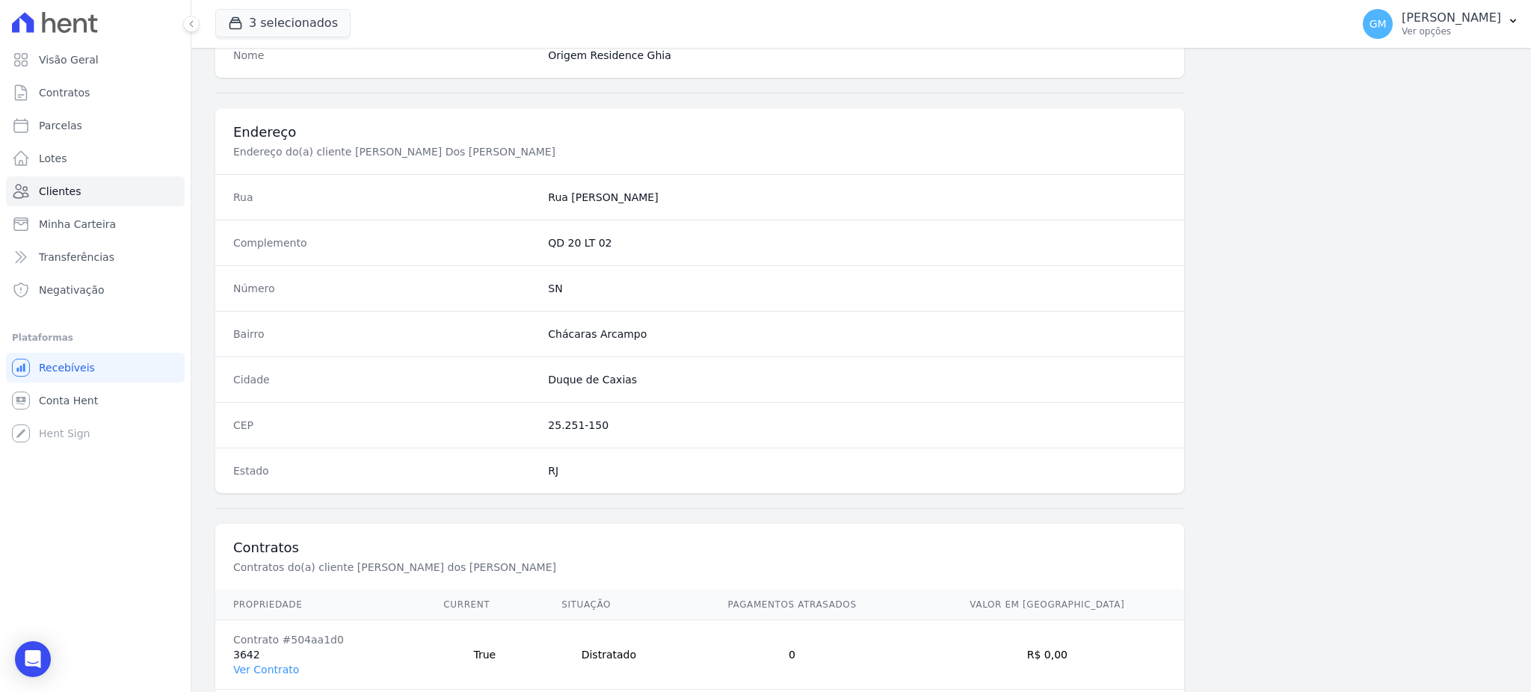
scroll to position [707, 0]
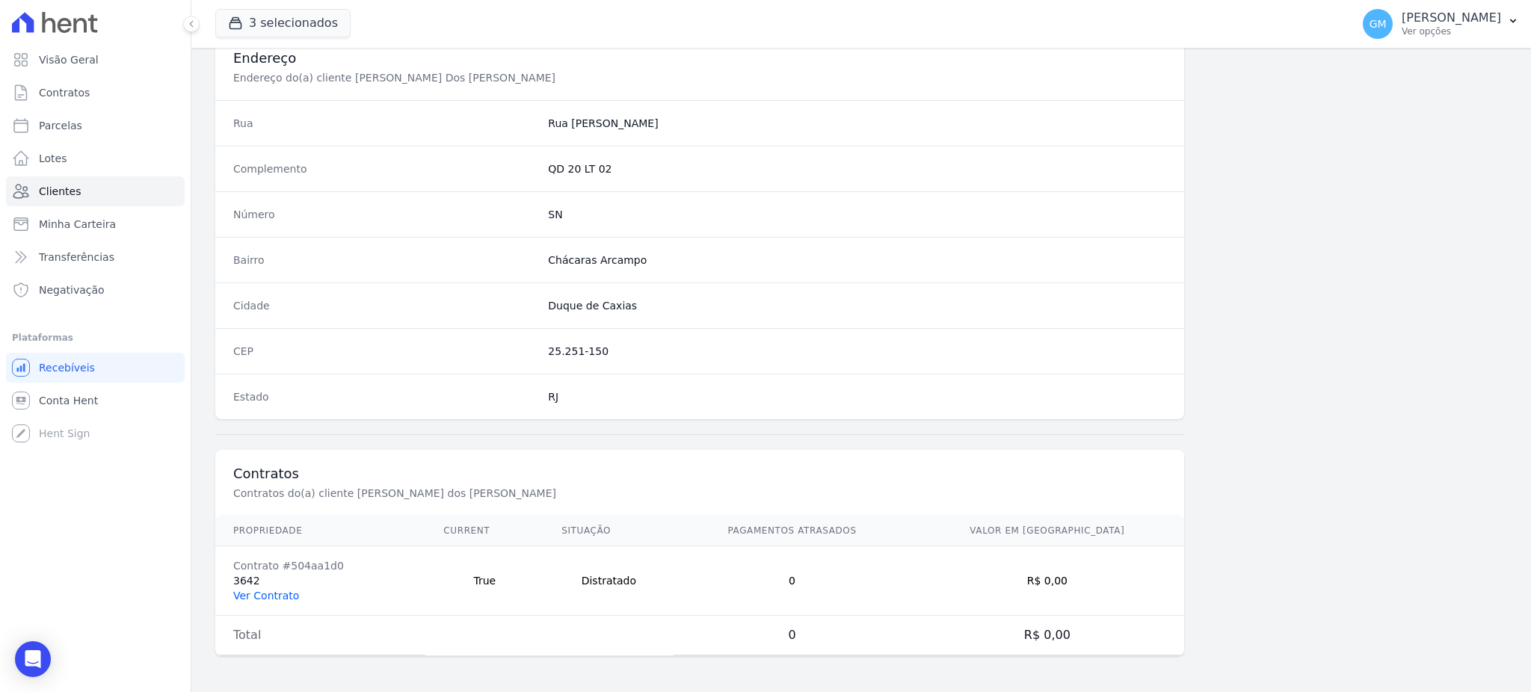
click at [268, 599] on link "Ver Contrato" at bounding box center [266, 596] width 66 height 12
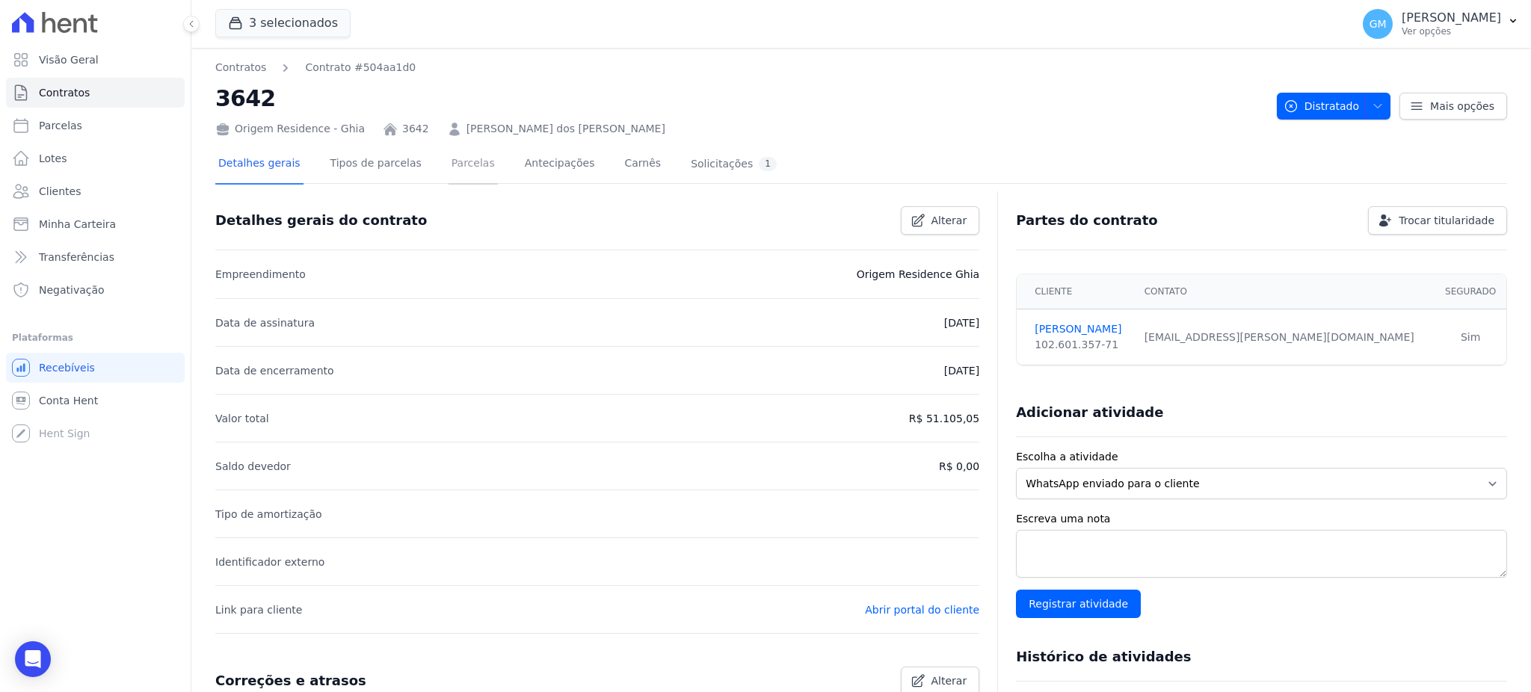
click at [448, 173] on link "Parcelas" at bounding box center [472, 165] width 49 height 40
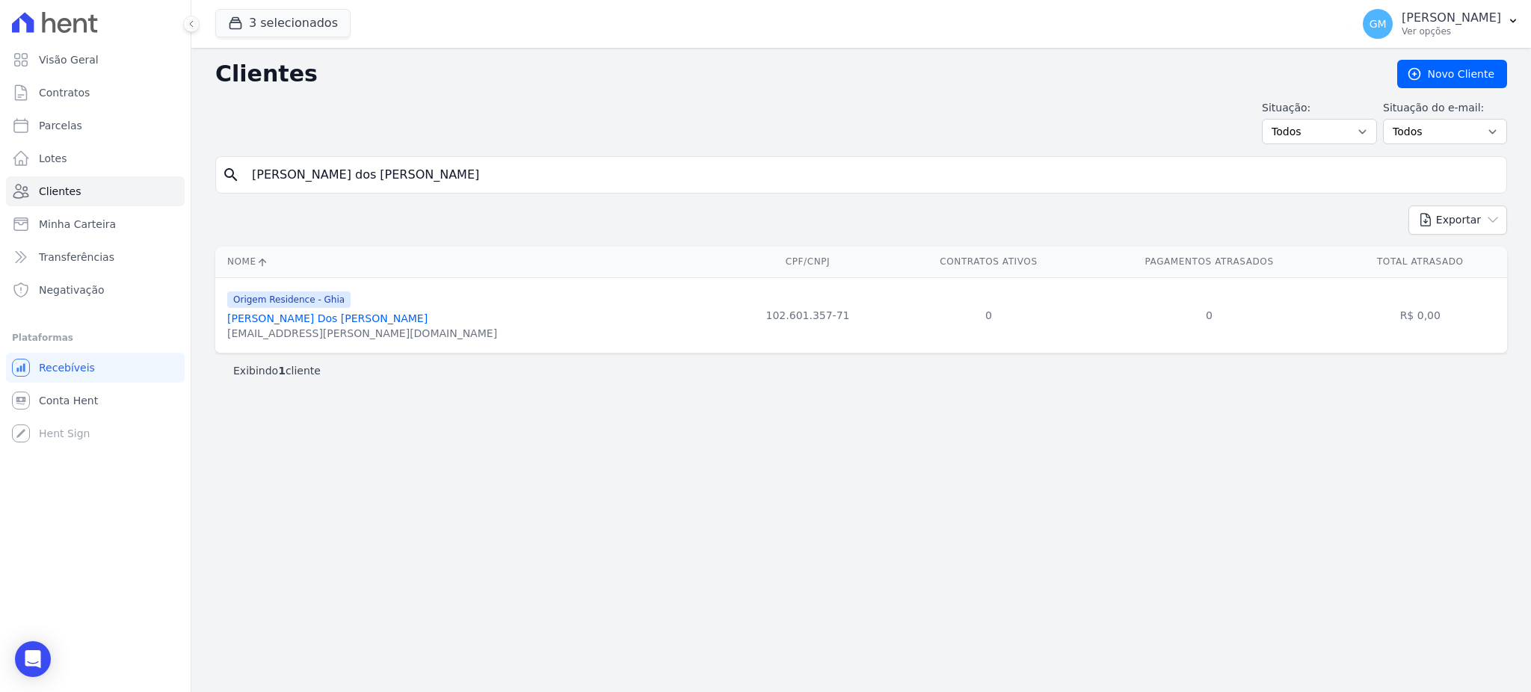
click at [333, 317] on link "[PERSON_NAME] Dos [PERSON_NAME]" at bounding box center [327, 318] width 200 height 12
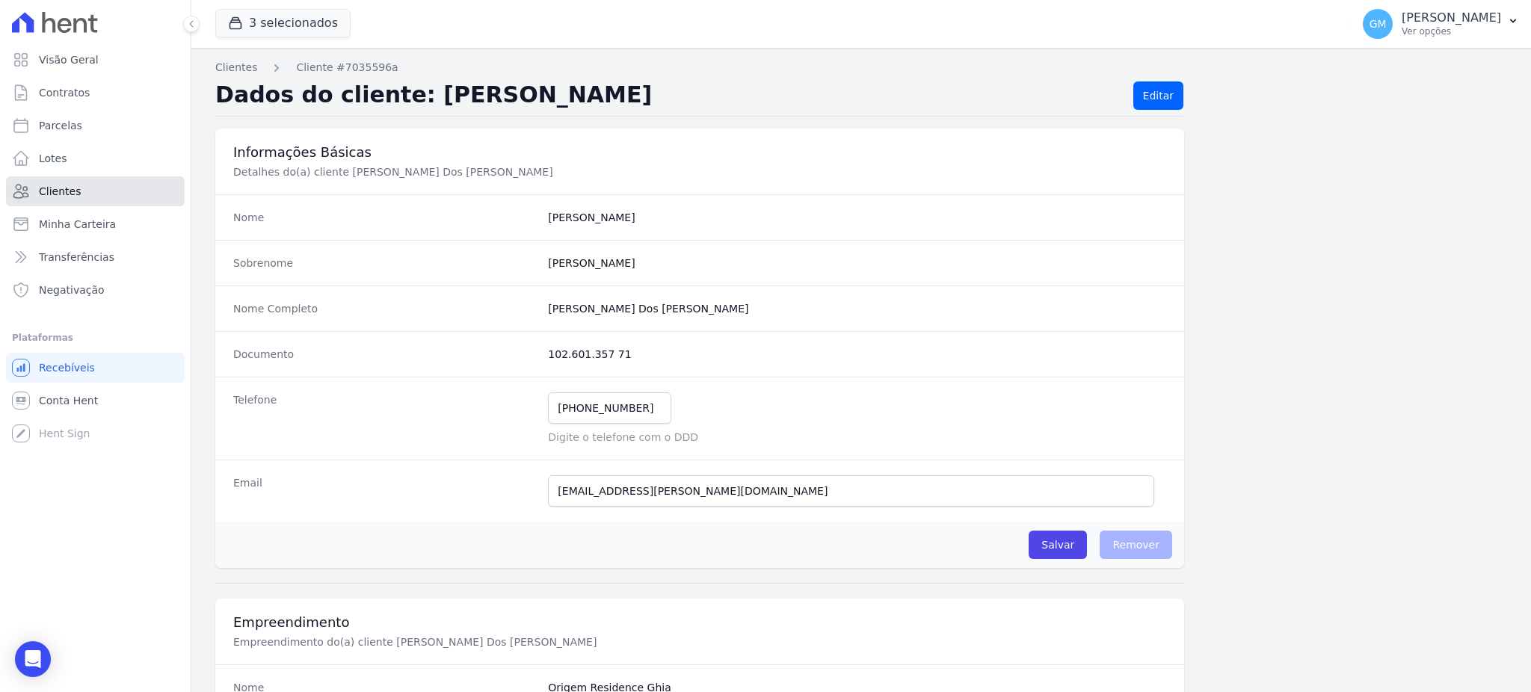
click at [76, 183] on link "Clientes" at bounding box center [95, 191] width 179 height 30
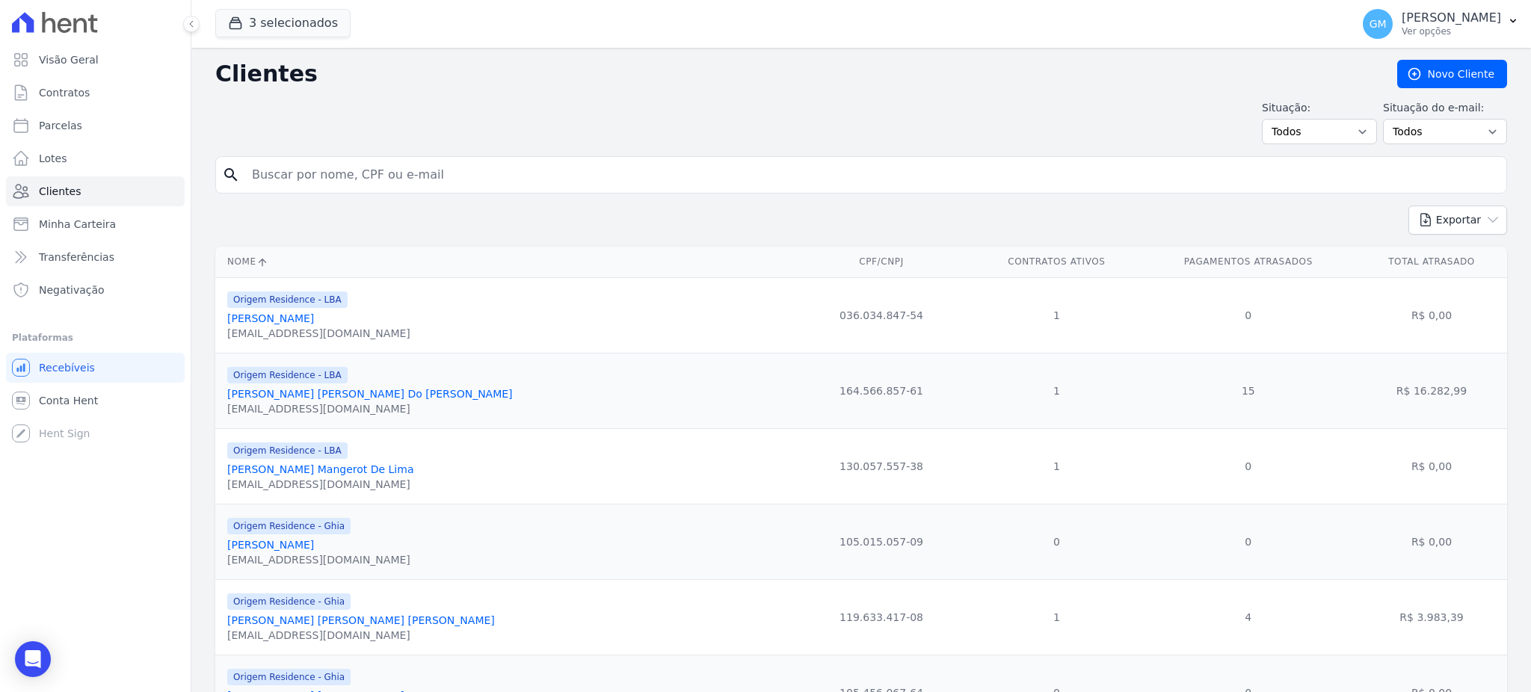
click at [248, 178] on input "search" at bounding box center [871, 175] width 1257 height 30
paste input "[PERSON_NAME]"
type input "[PERSON_NAME]"
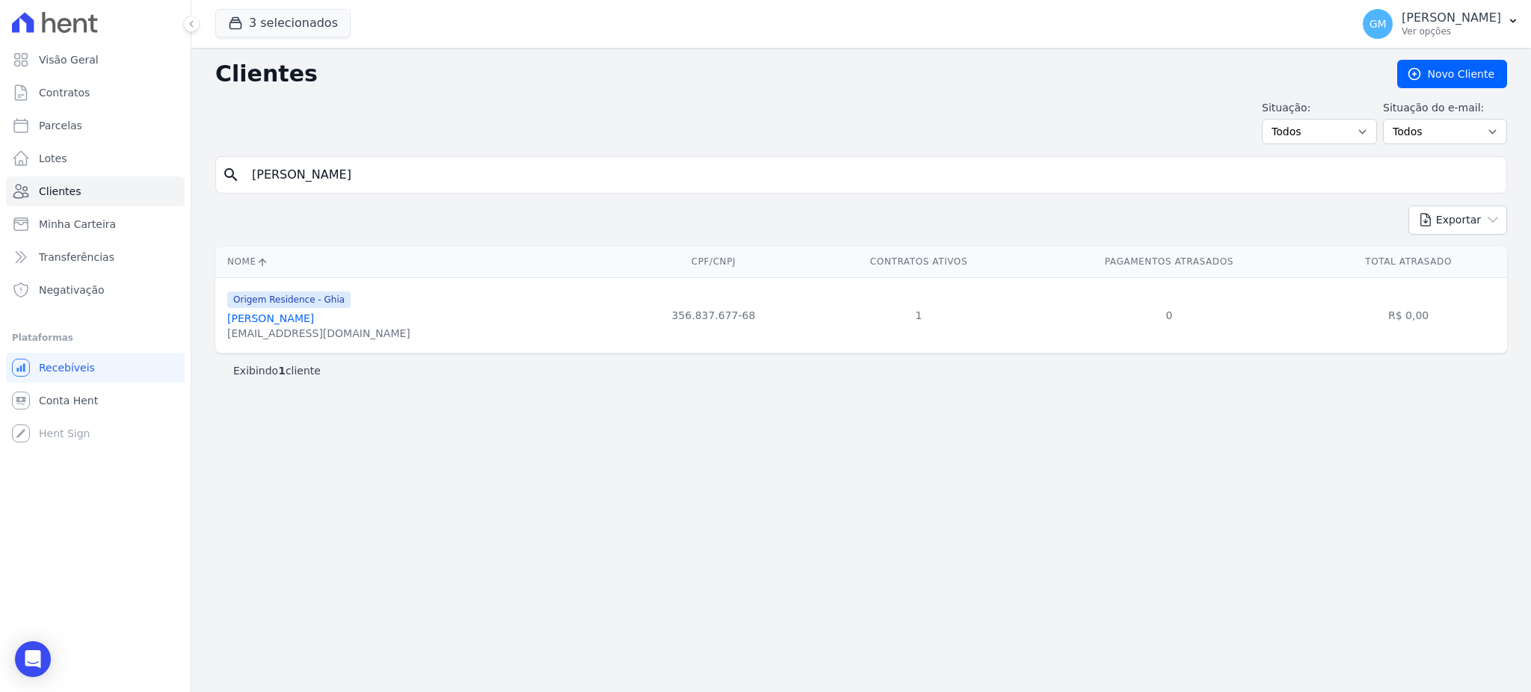
click at [306, 315] on link "[PERSON_NAME]" at bounding box center [270, 318] width 87 height 12
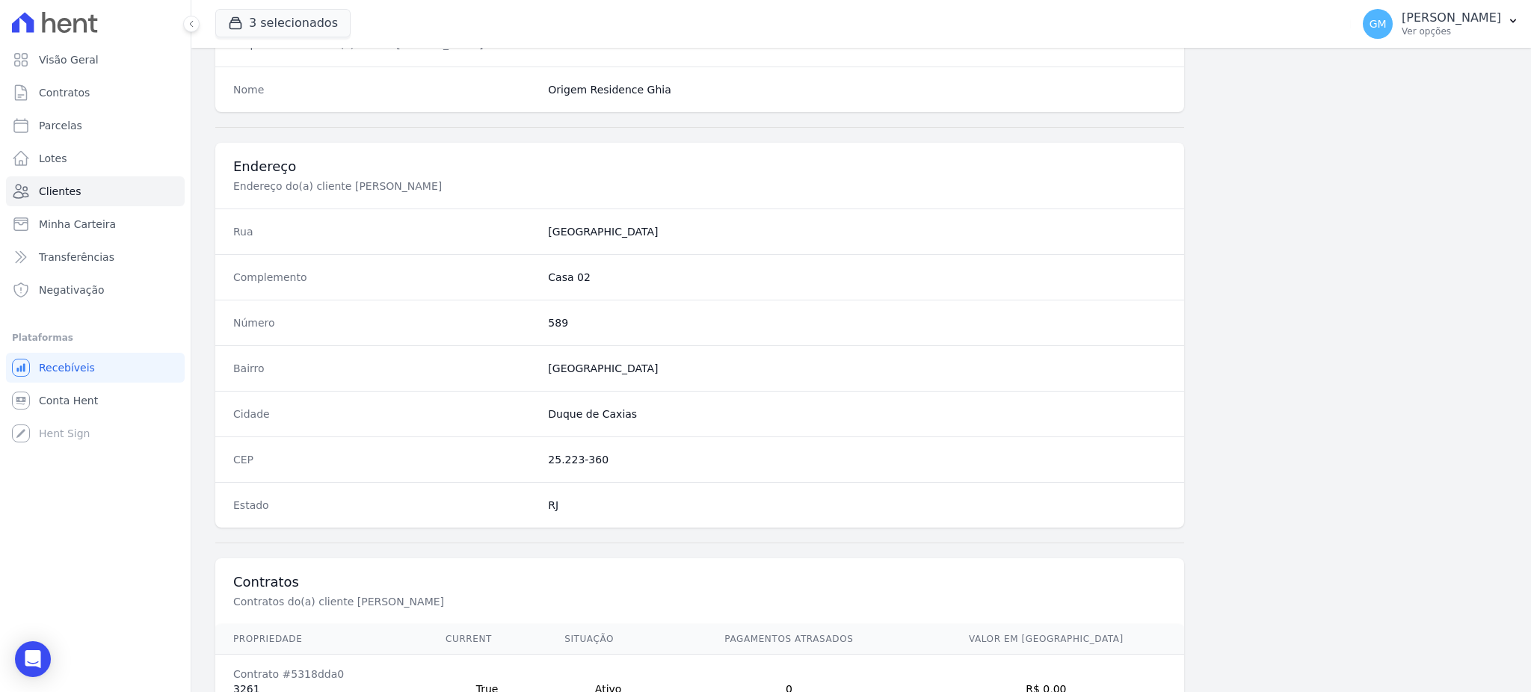
scroll to position [707, 0]
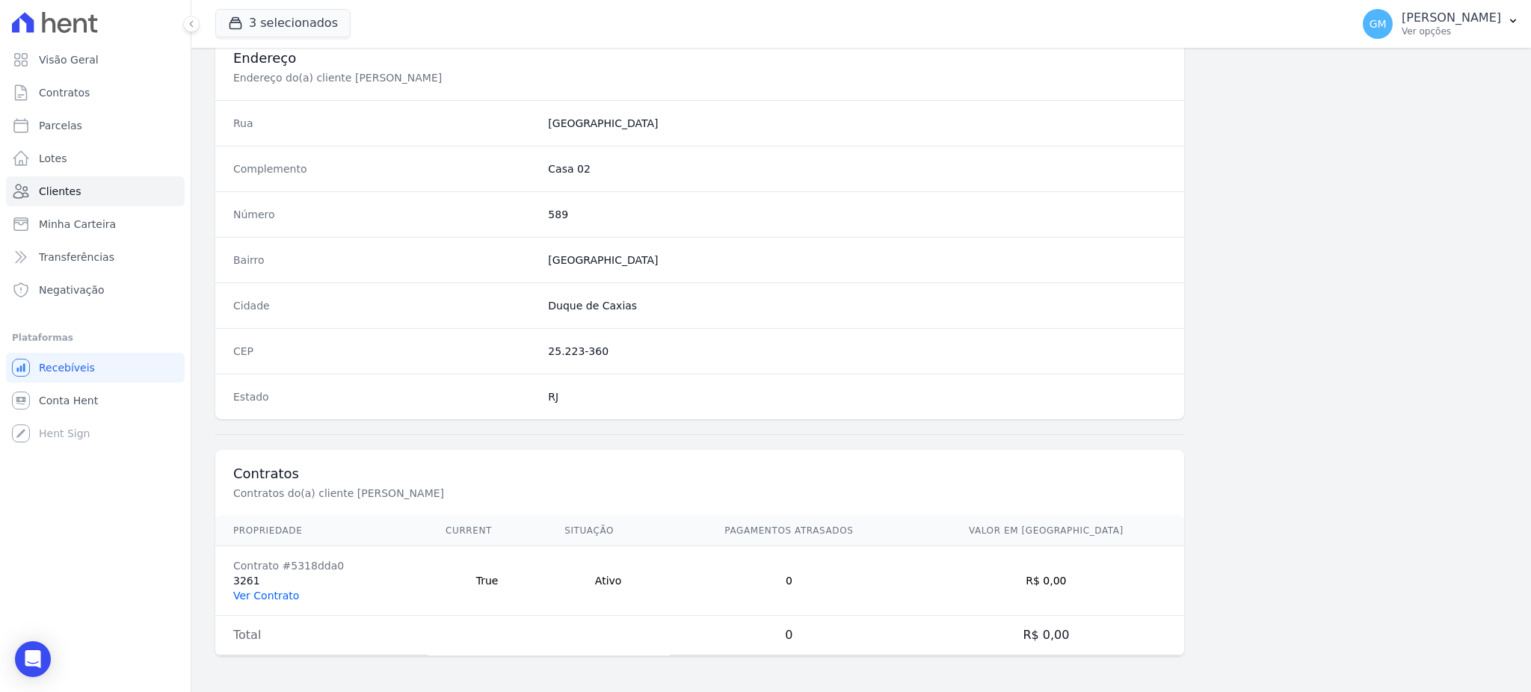
click at [274, 602] on link "Ver Contrato" at bounding box center [266, 596] width 66 height 12
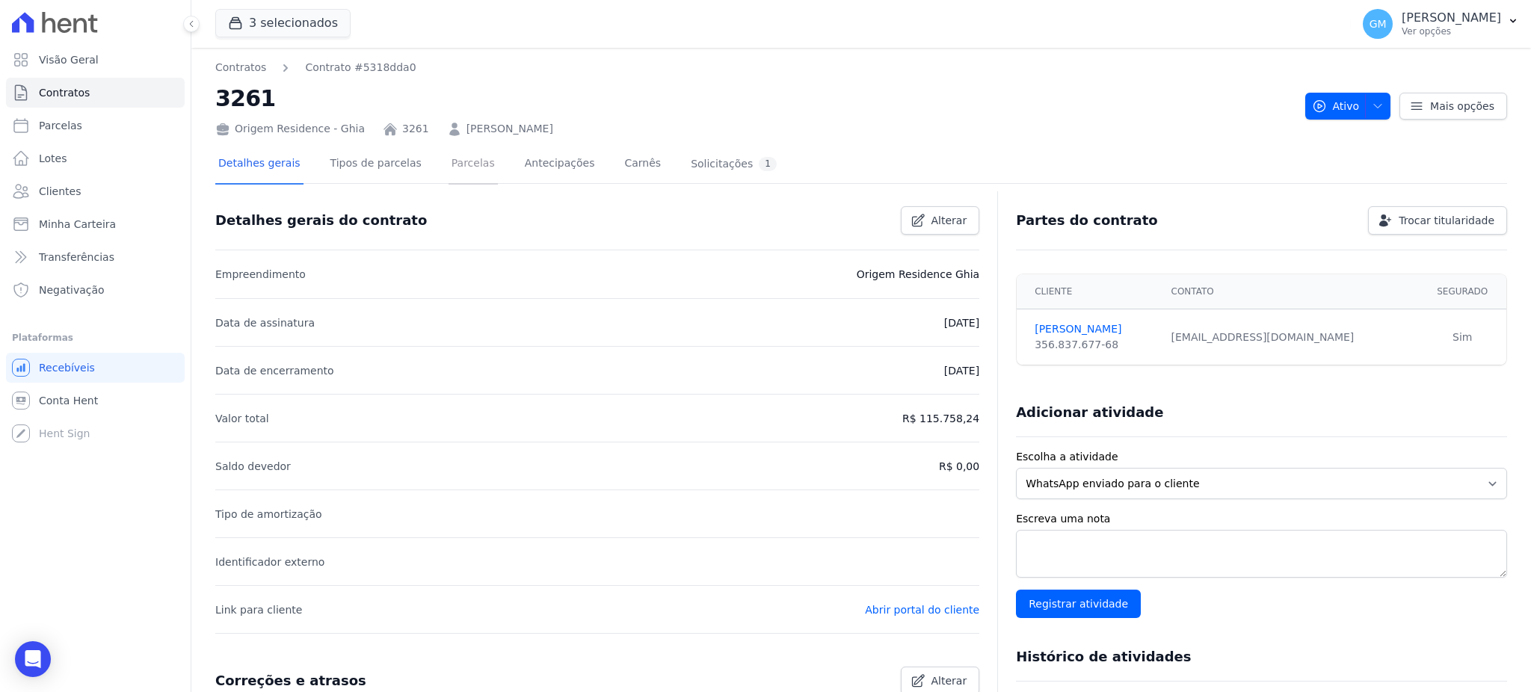
click at [448, 171] on link "Parcelas" at bounding box center [472, 165] width 49 height 40
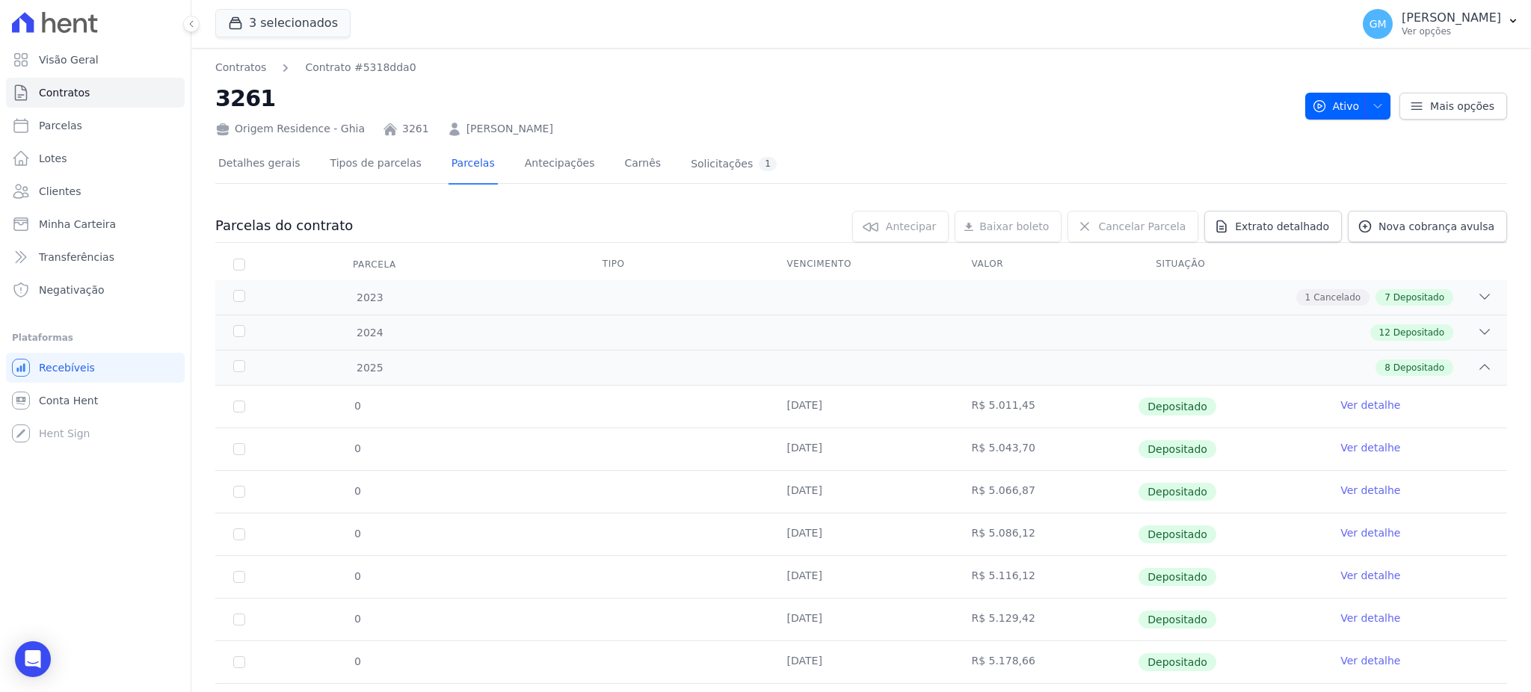
scroll to position [78, 0]
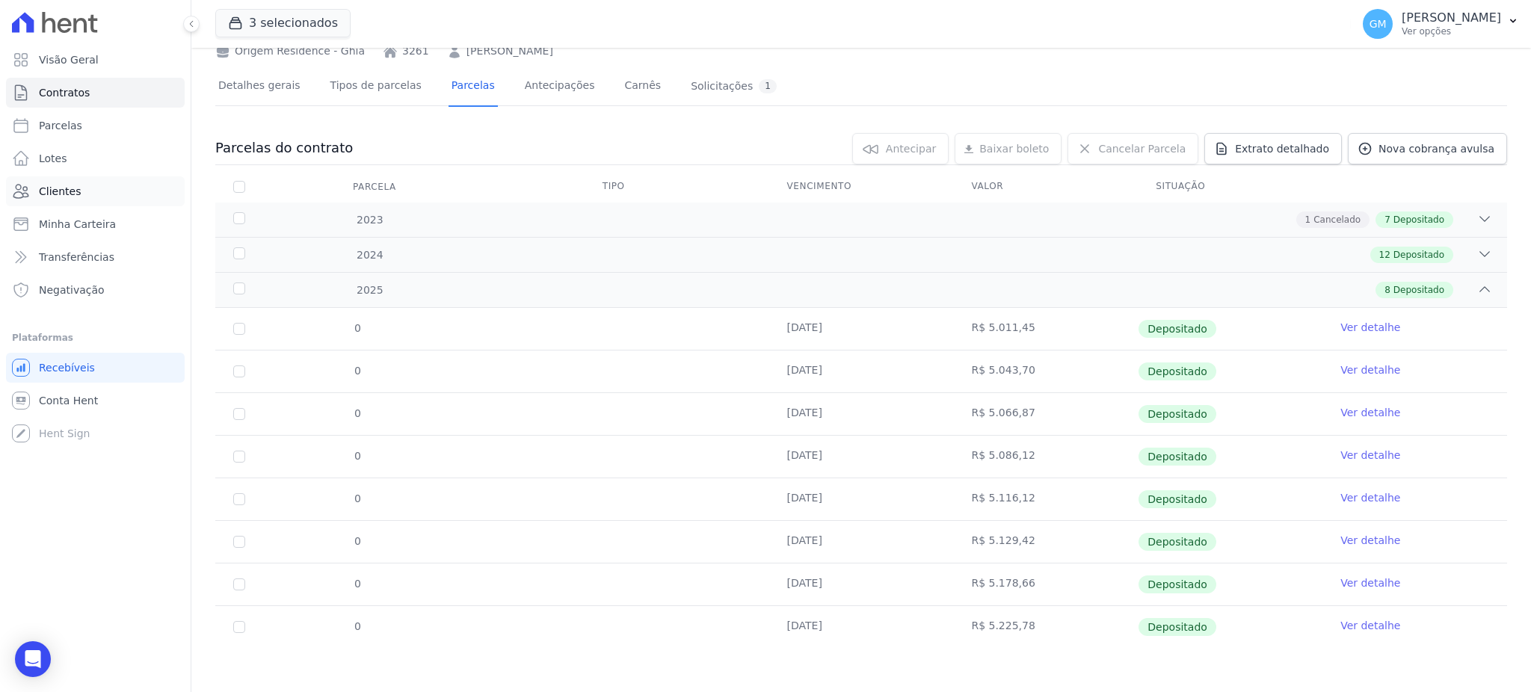
click at [75, 187] on span "Clientes" at bounding box center [60, 191] width 42 height 15
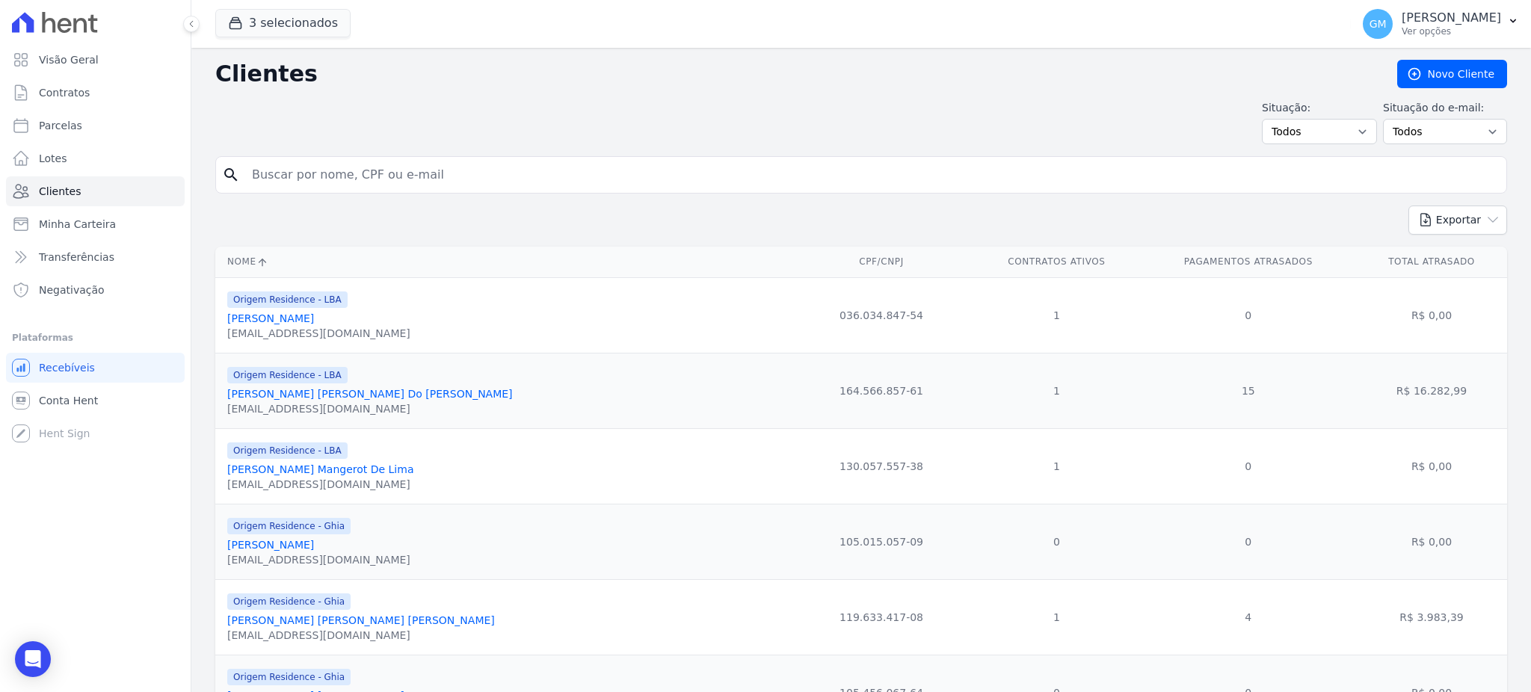
click at [285, 176] on input "search" at bounding box center [871, 175] width 1257 height 30
paste input "[PERSON_NAME]"
drag, startPoint x: 392, startPoint y: 166, endPoint x: 194, endPoint y: 182, distance: 198.7
type input "[PERSON_NAME] DOS [PERSON_NAME]"
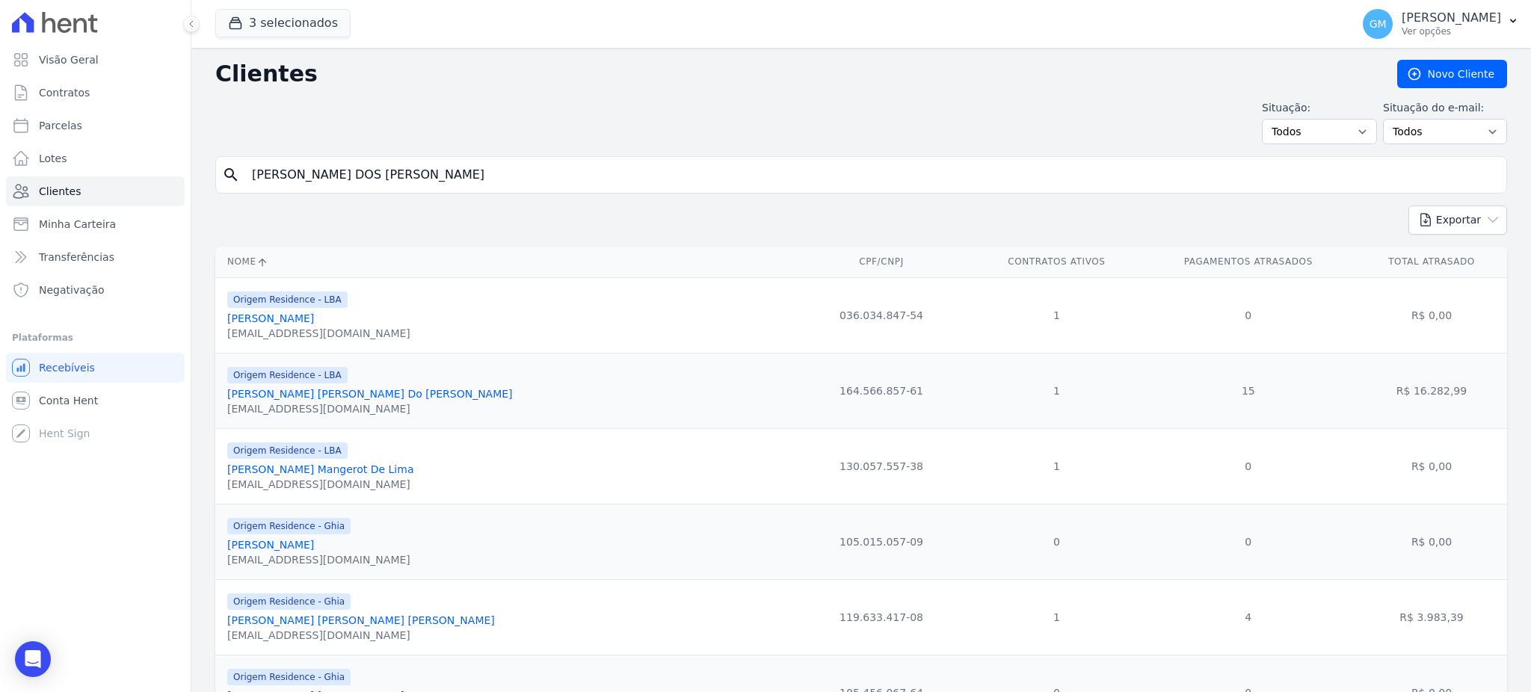
drag, startPoint x: 438, startPoint y: 173, endPoint x: 251, endPoint y: 178, distance: 186.9
click at [251, 178] on input "[PERSON_NAME] DOS [PERSON_NAME]" at bounding box center [871, 175] width 1257 height 30
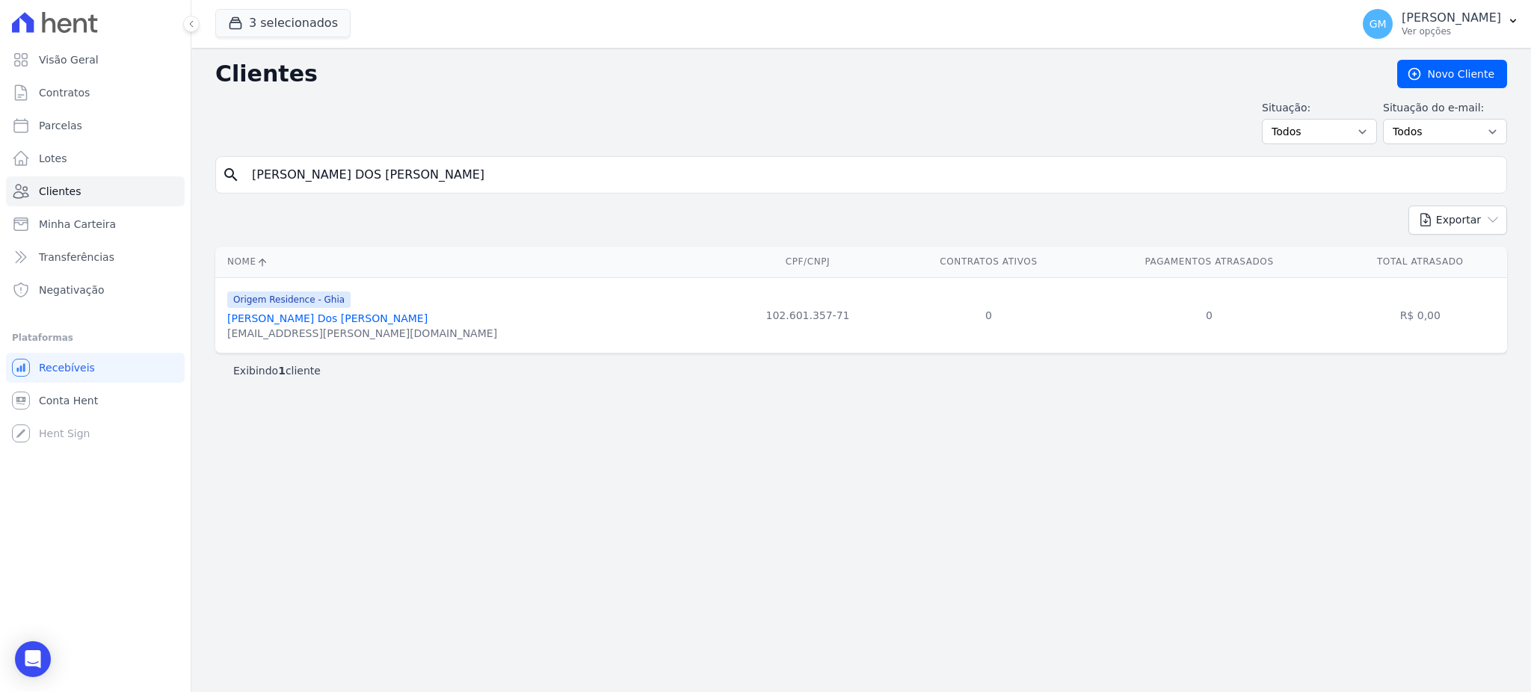
click at [281, 321] on link "[PERSON_NAME] Dos [PERSON_NAME]" at bounding box center [327, 318] width 200 height 12
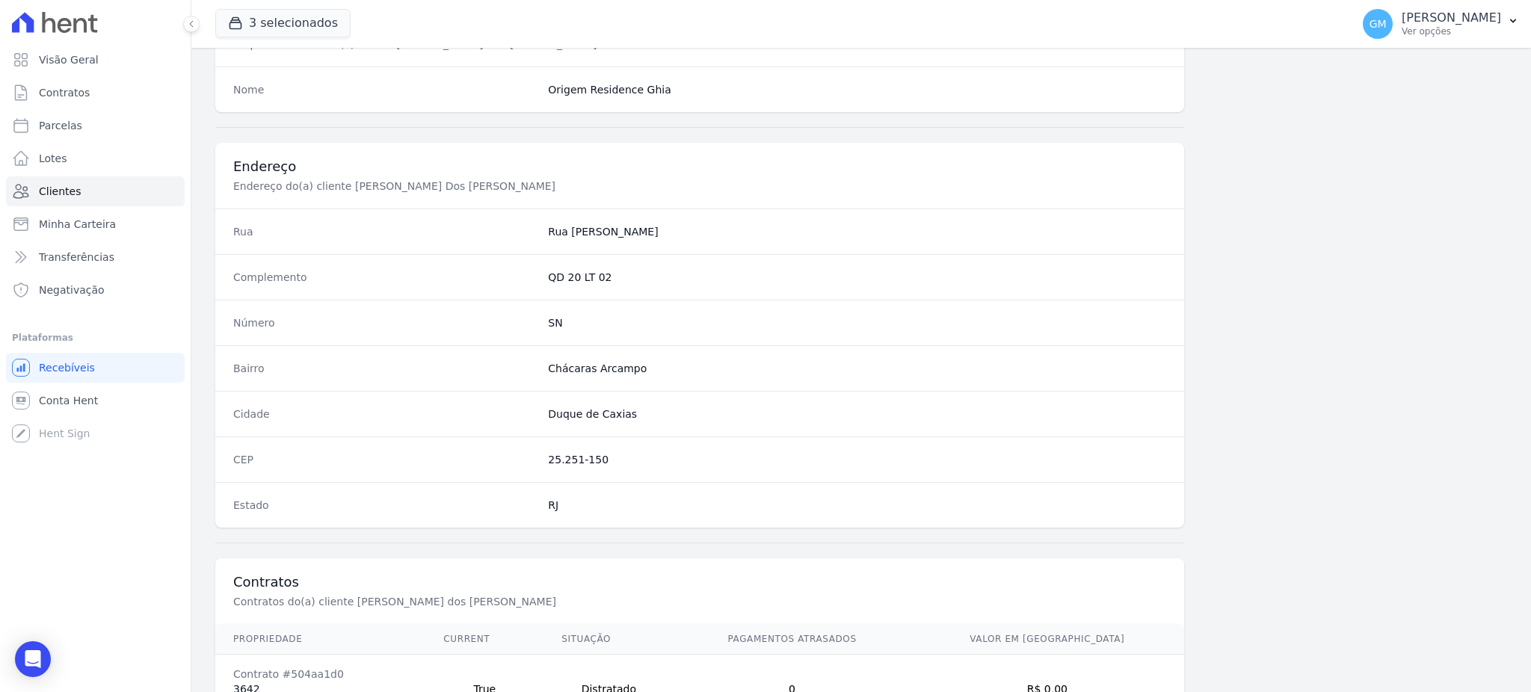
scroll to position [707, 0]
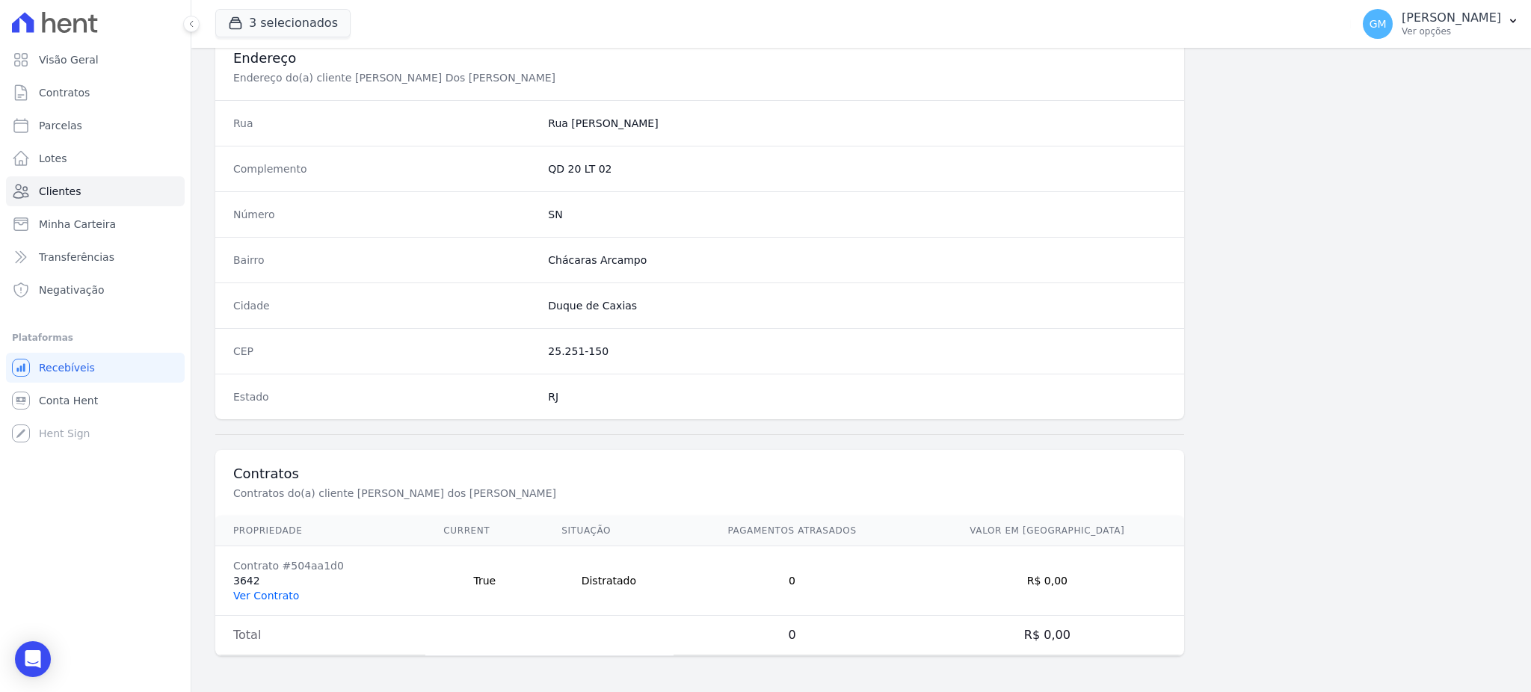
click at [244, 593] on link "Ver Contrato" at bounding box center [266, 596] width 66 height 12
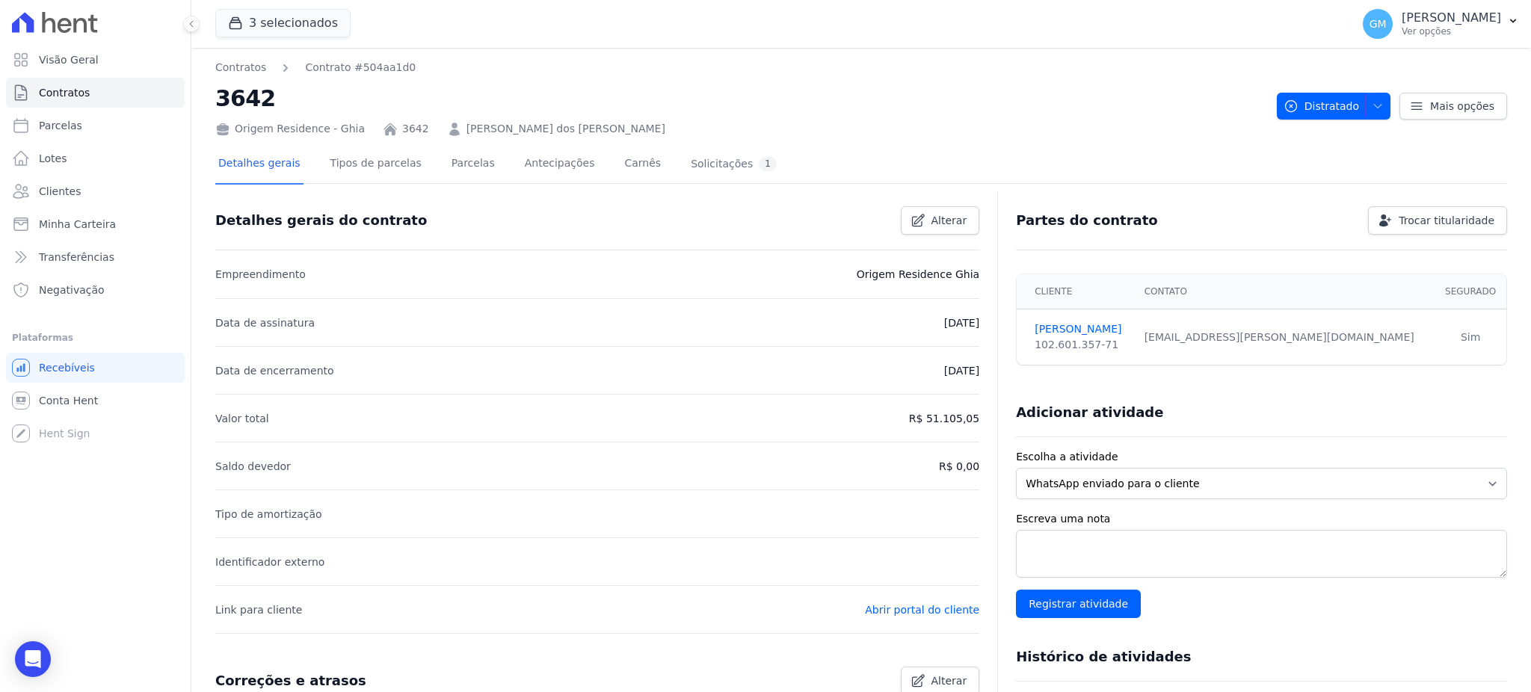
click at [448, 152] on link "Parcelas" at bounding box center [472, 165] width 49 height 40
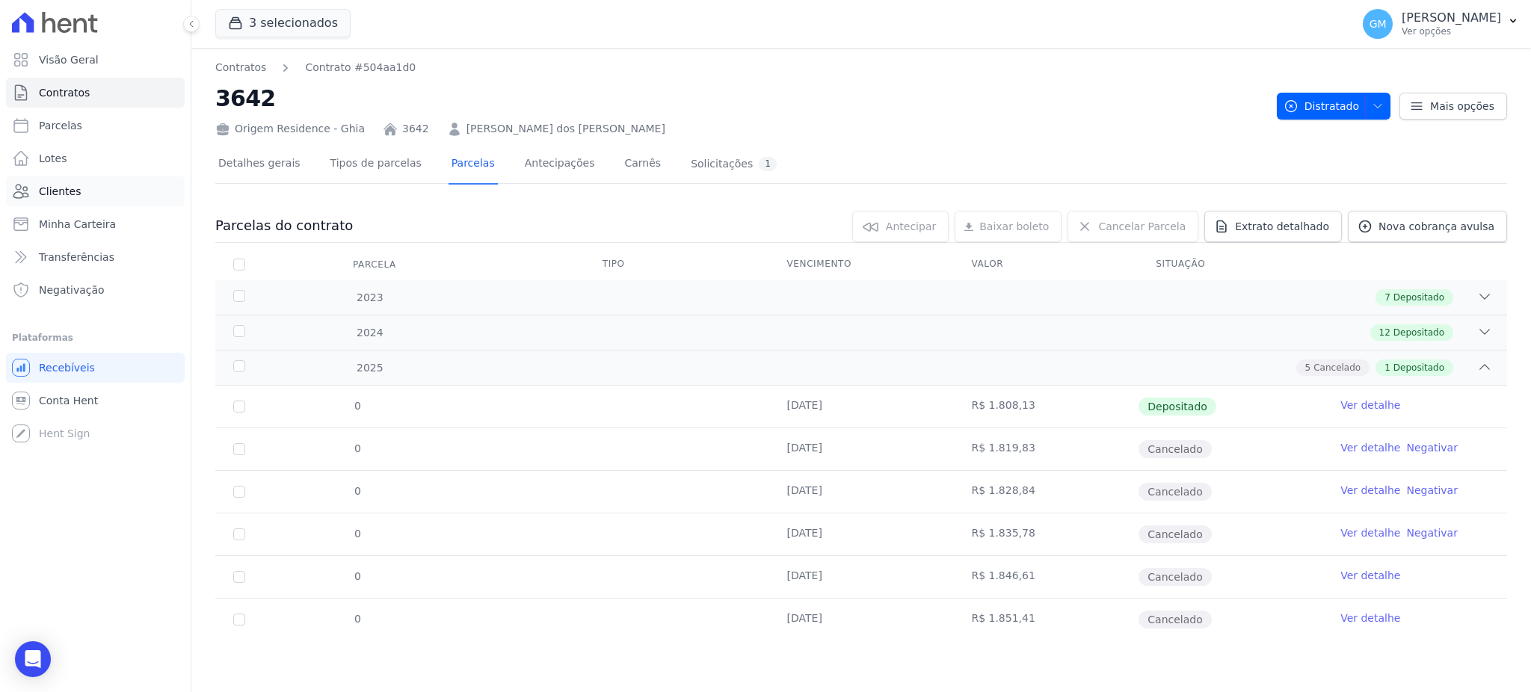
click at [112, 190] on link "Clientes" at bounding box center [95, 191] width 179 height 30
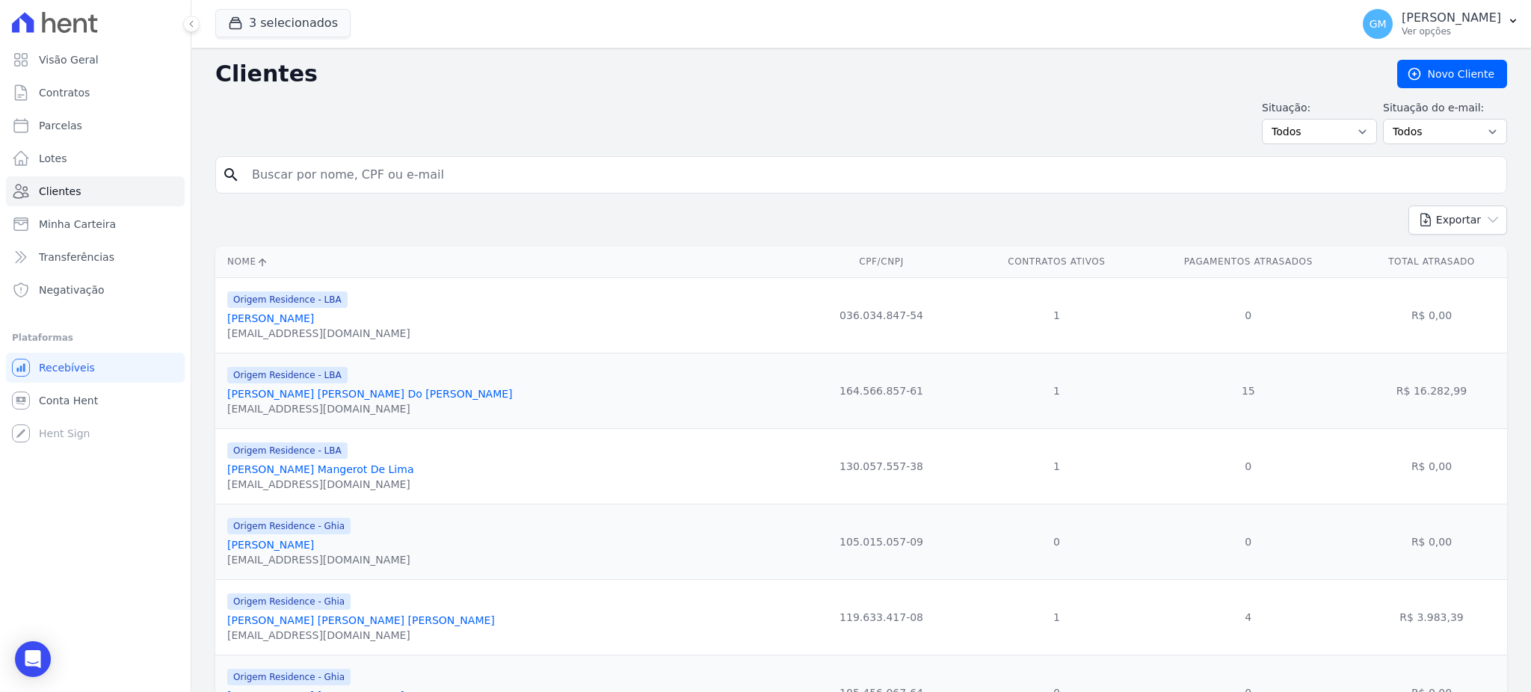
click at [330, 179] on input "search" at bounding box center [871, 175] width 1257 height 30
type input "[PERSON_NAME]"
drag, startPoint x: 318, startPoint y: 183, endPoint x: 230, endPoint y: 180, distance: 88.2
click at [230, 180] on div "search [PERSON_NAME]" at bounding box center [860, 174] width 1291 height 37
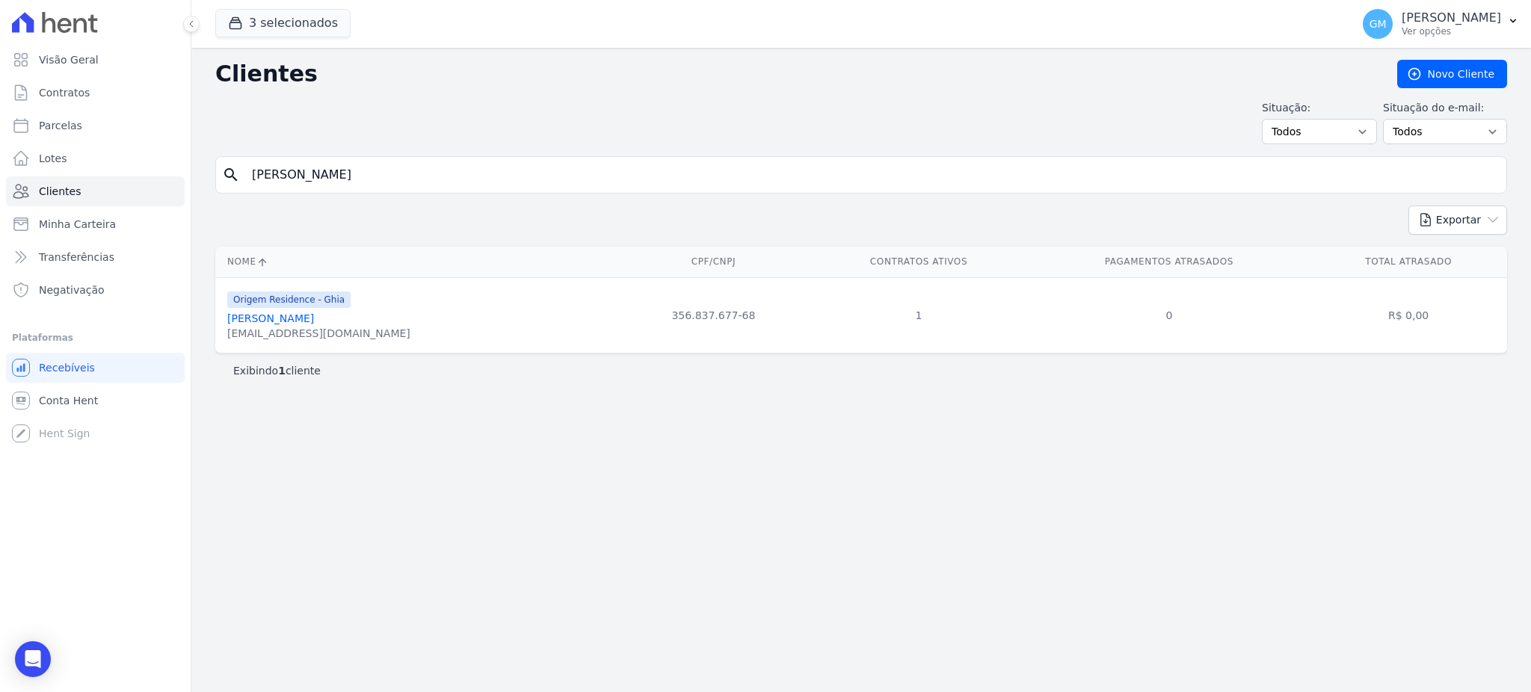
click at [267, 317] on link "[PERSON_NAME]" at bounding box center [270, 318] width 87 height 12
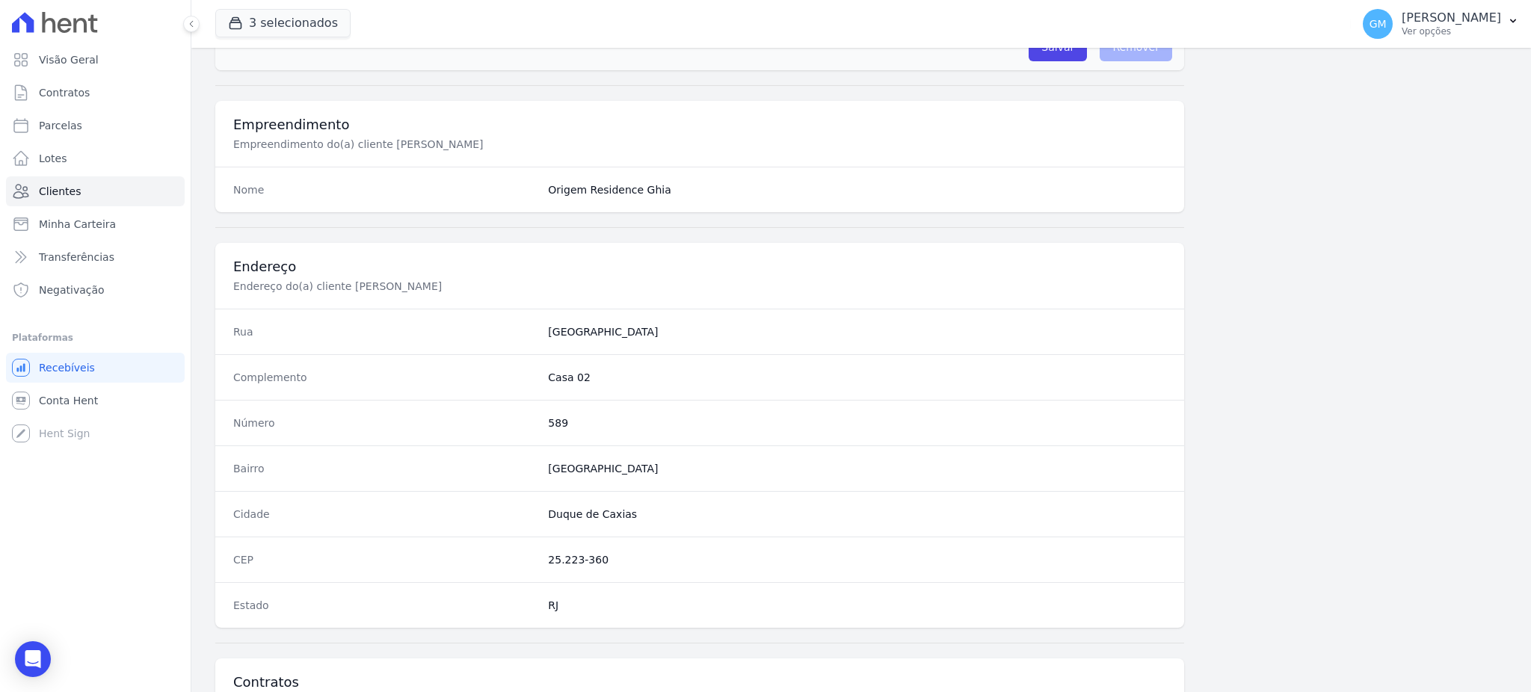
scroll to position [707, 0]
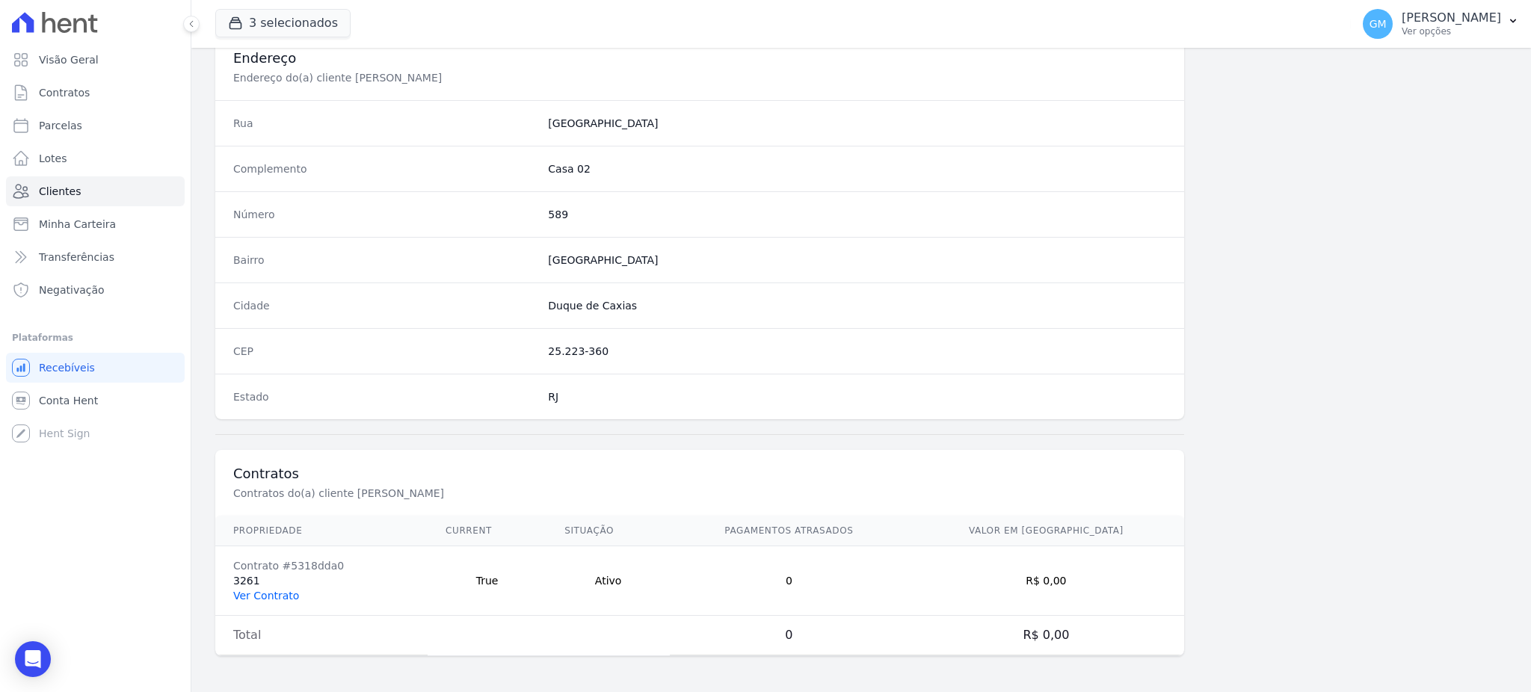
click at [288, 598] on link "Ver Contrato" at bounding box center [266, 596] width 66 height 12
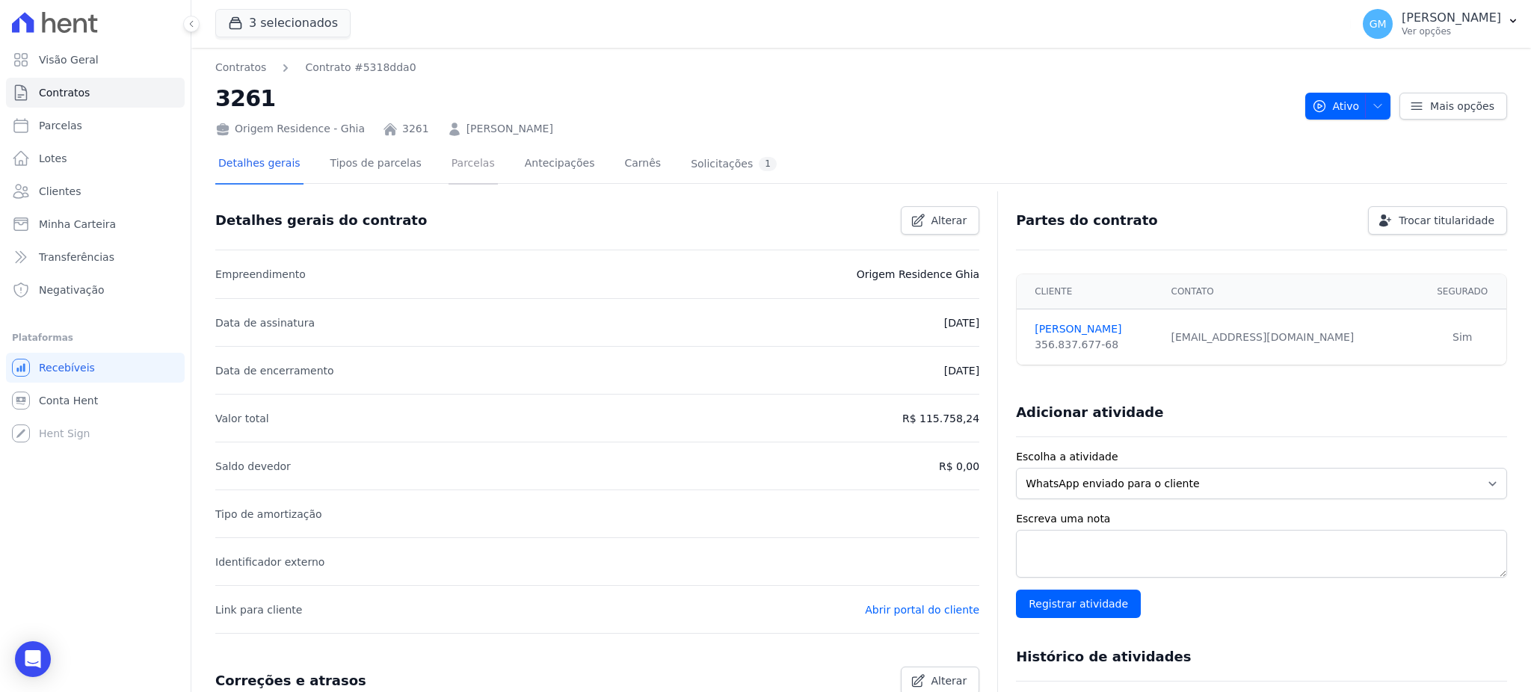
click at [451, 156] on link "Parcelas" at bounding box center [472, 165] width 49 height 40
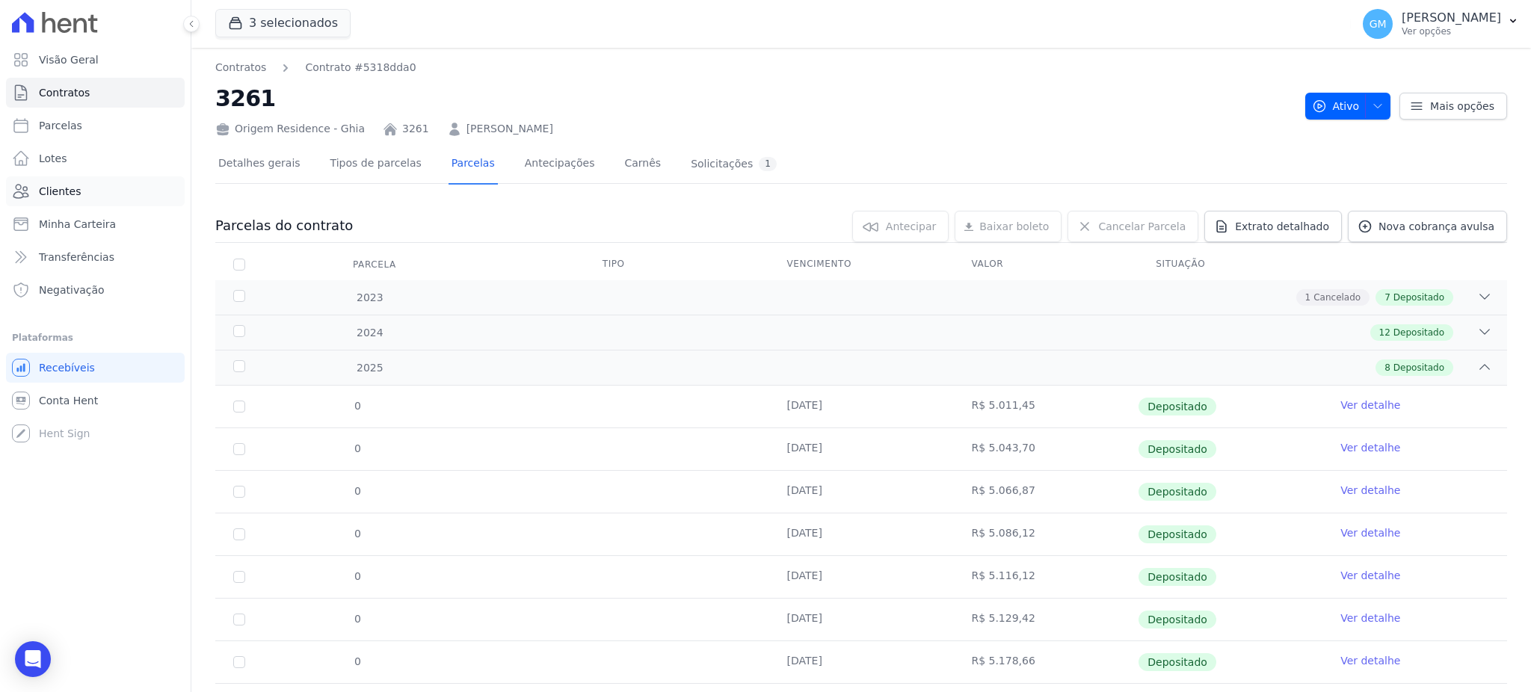
click at [98, 198] on link "Clientes" at bounding box center [95, 191] width 179 height 30
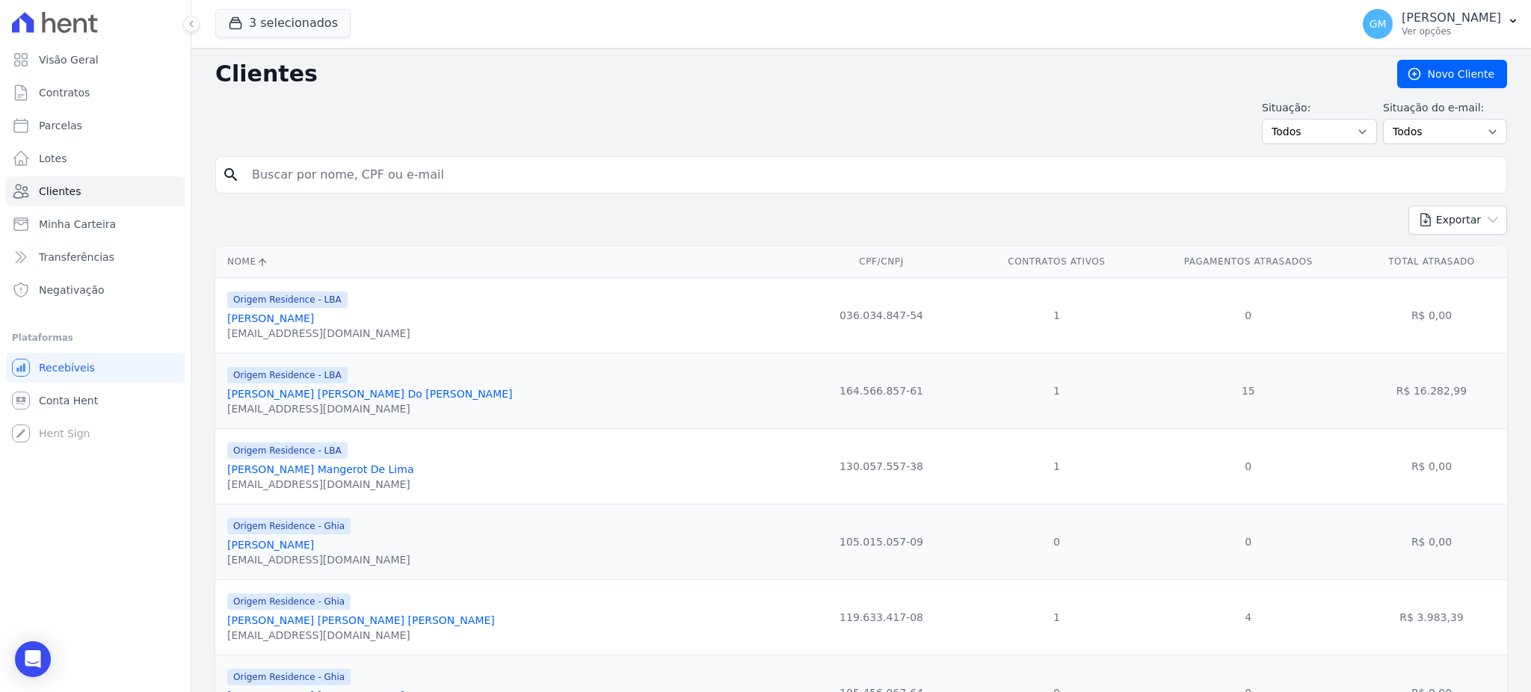
click at [321, 182] on input "search" at bounding box center [871, 175] width 1257 height 30
paste input "[PERSON_NAME]"
type input "[PERSON_NAME]"
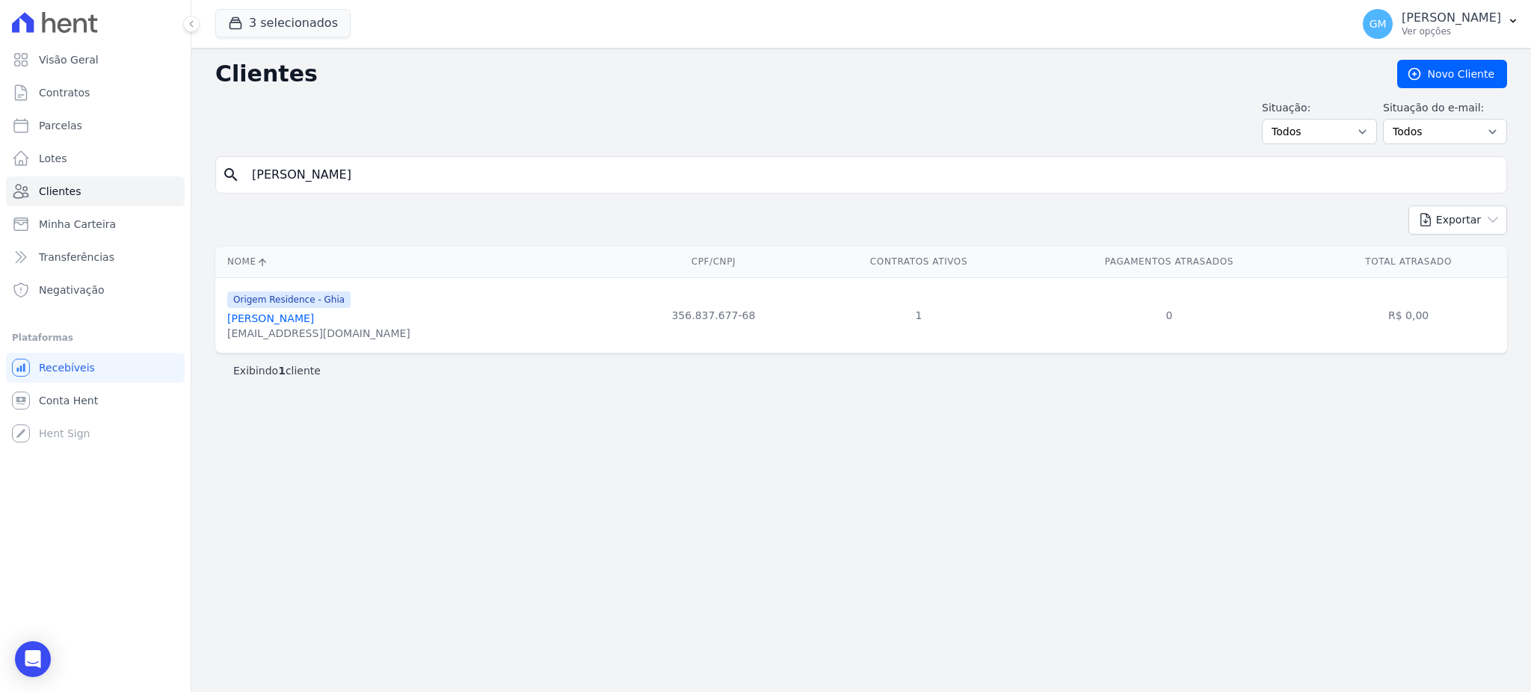
click at [297, 320] on link "[PERSON_NAME]" at bounding box center [270, 318] width 87 height 12
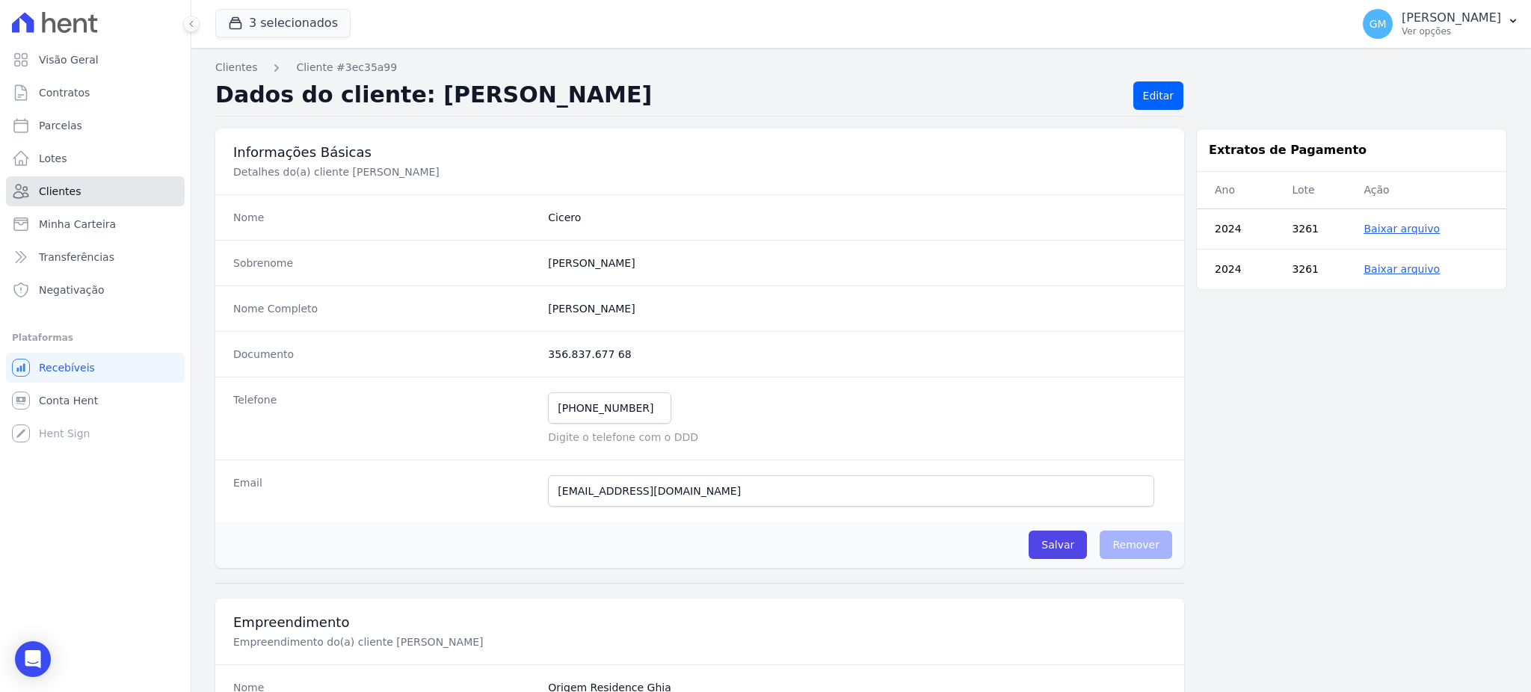
click at [87, 191] on link "Clientes" at bounding box center [95, 191] width 179 height 30
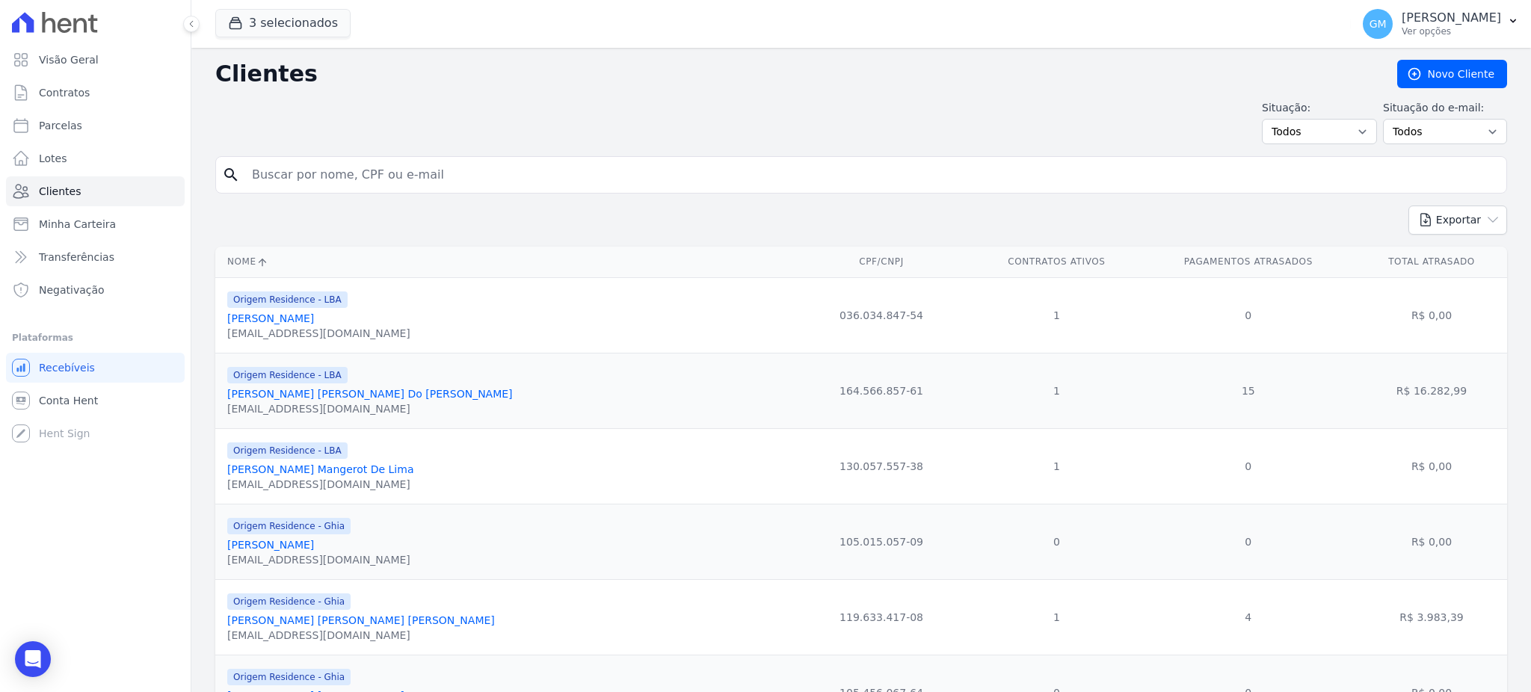
drag, startPoint x: 276, startPoint y: 185, endPoint x: 285, endPoint y: 185, distance: 9.0
click at [285, 185] on input "search" at bounding box center [871, 175] width 1257 height 30
type input "[PERSON_NAME] Dos [PERSON_NAME]"
drag, startPoint x: 410, startPoint y: 176, endPoint x: 173, endPoint y: 161, distance: 237.3
click at [173, 161] on div "Visão Geral Contratos [GEOGRAPHIC_DATA] Lotes Clientes Minha Carteira Transferê…" at bounding box center [765, 346] width 1531 height 692
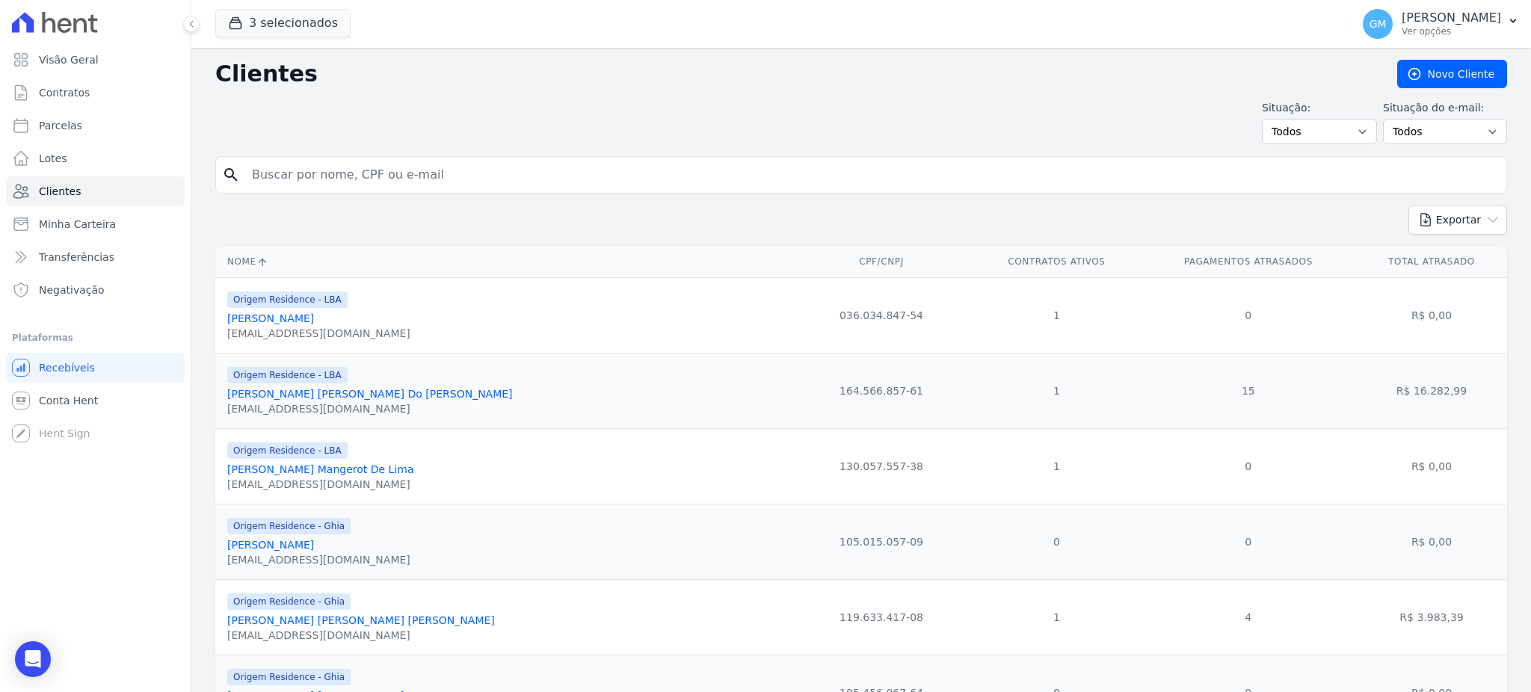
paste input "[PERSON_NAME] [PERSON_NAME] [PERSON_NAME]"
type input "[PERSON_NAME] [PERSON_NAME] [PERSON_NAME]"
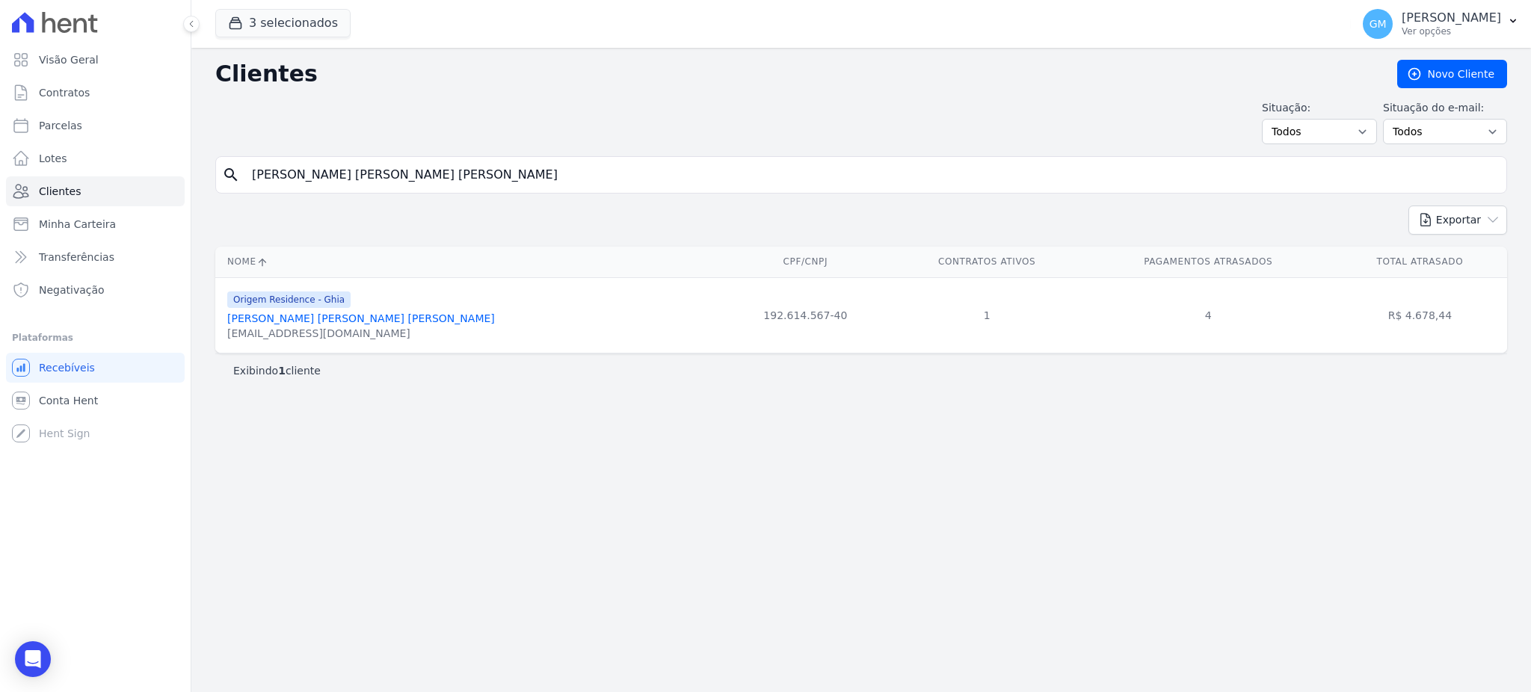
click at [330, 333] on div "[EMAIL_ADDRESS][DOMAIN_NAME]" at bounding box center [361, 333] width 268 height 15
click at [330, 324] on link "[PERSON_NAME] [PERSON_NAME] [PERSON_NAME]" at bounding box center [361, 318] width 268 height 12
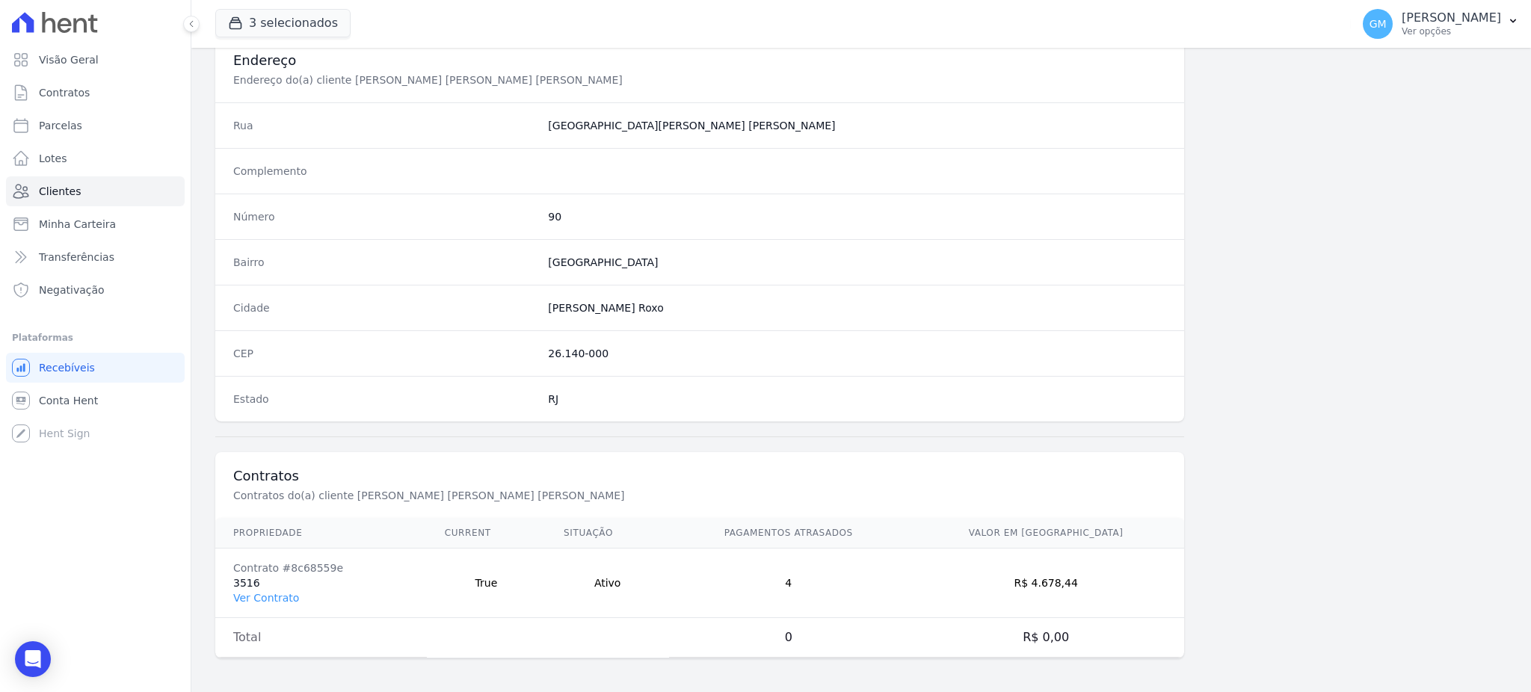
scroll to position [707, 0]
click at [262, 604] on td "Contrato #8c68559e 3516 Ver Contrato" at bounding box center [321, 581] width 212 height 70
click at [265, 596] on link "Ver Contrato" at bounding box center [266, 596] width 66 height 12
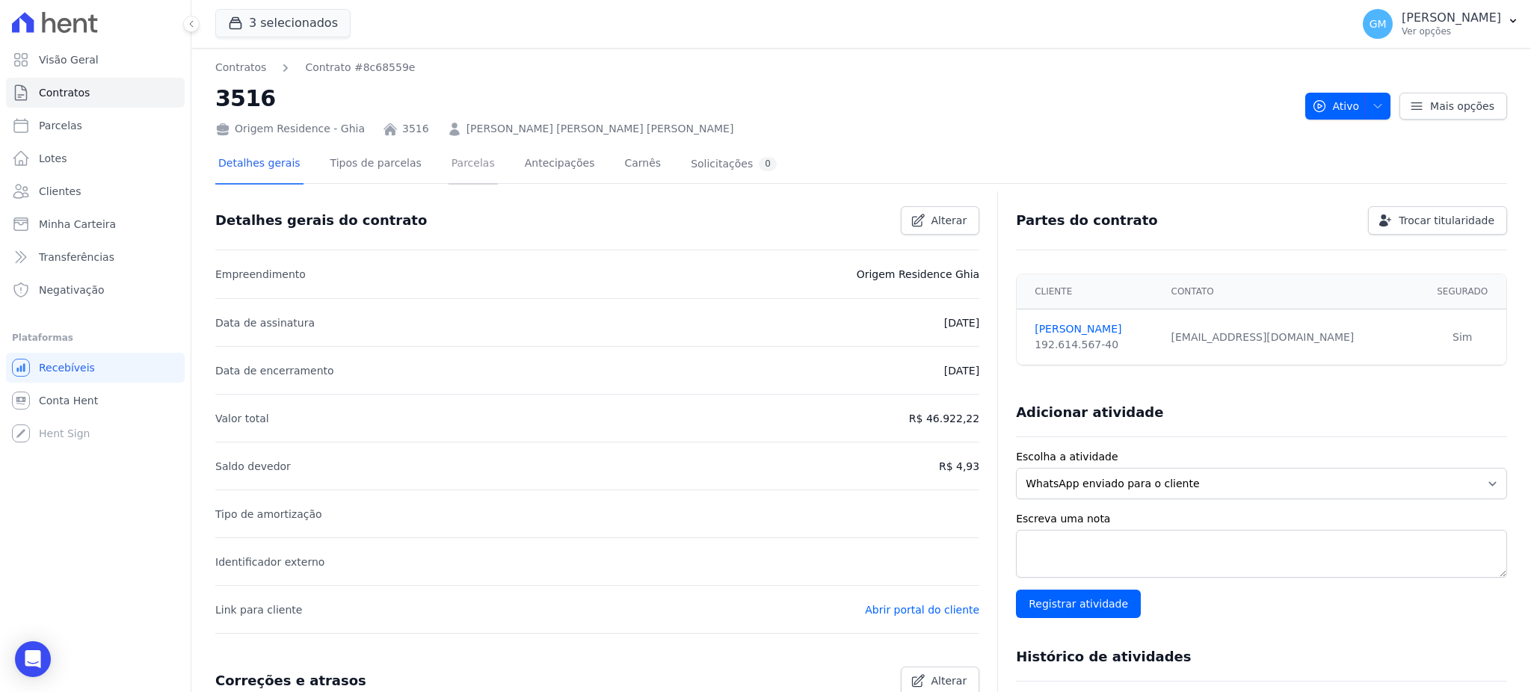
click at [448, 172] on link "Parcelas" at bounding box center [472, 165] width 49 height 40
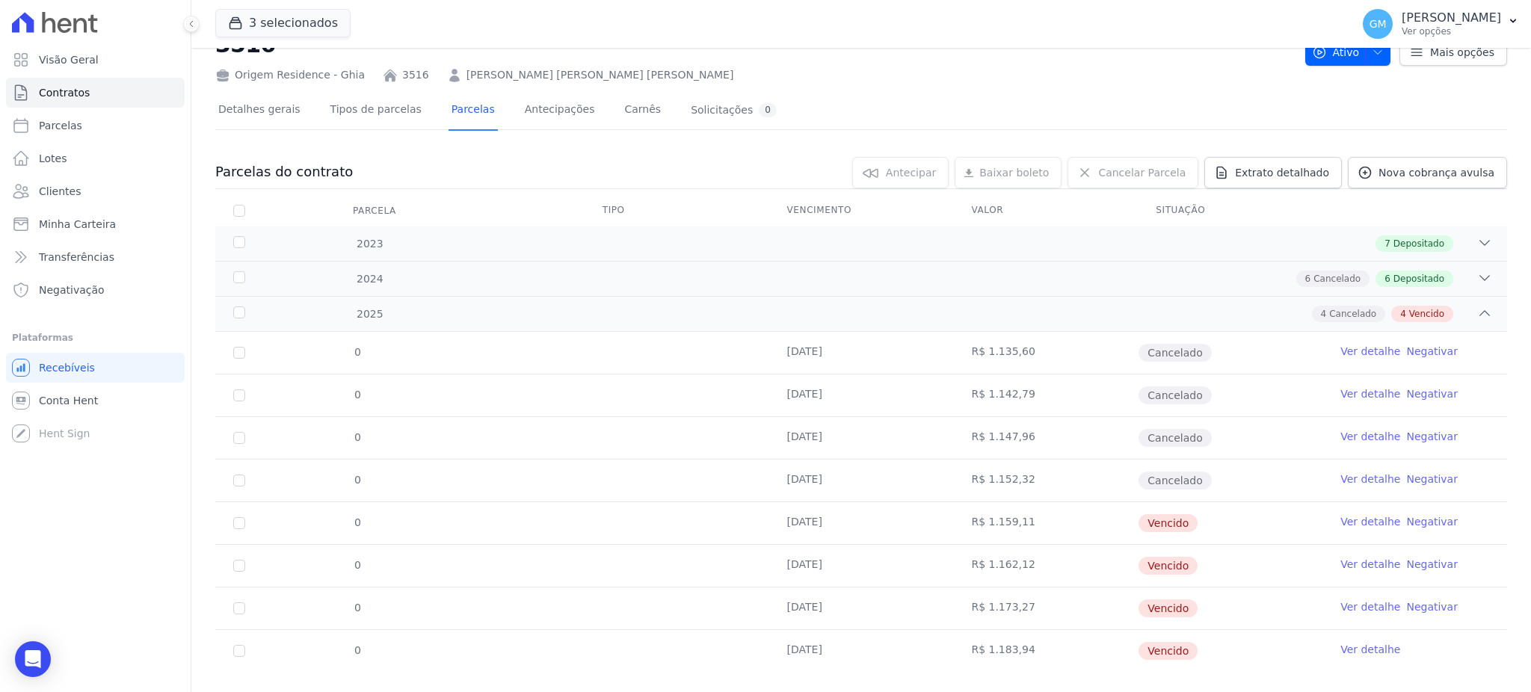
scroll to position [78, 0]
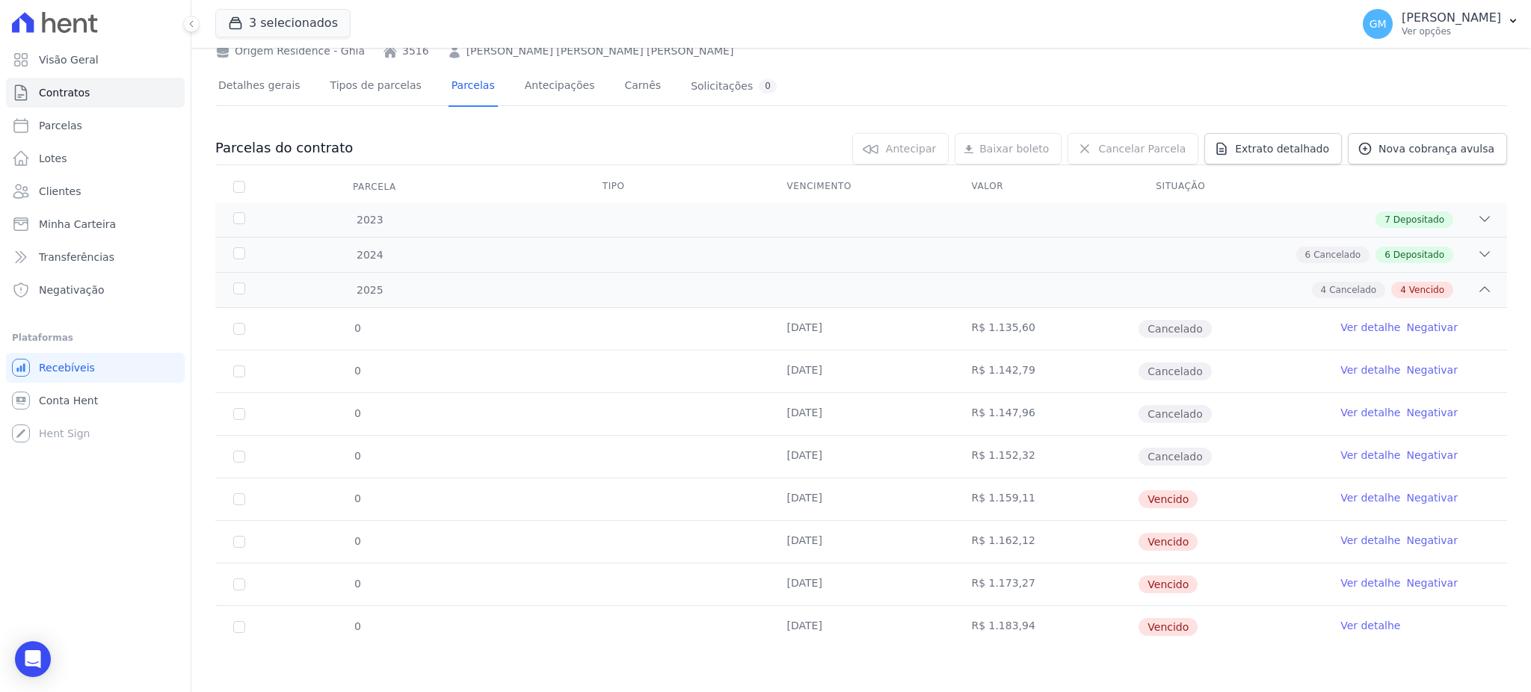
drag, startPoint x: 1031, startPoint y: 623, endPoint x: 978, endPoint y: 623, distance: 52.3
click at [978, 623] on td "R$ 1.183,94" at bounding box center [1045, 627] width 185 height 42
copy td "1.183,94"
